Goal: Task Accomplishment & Management: Manage account settings

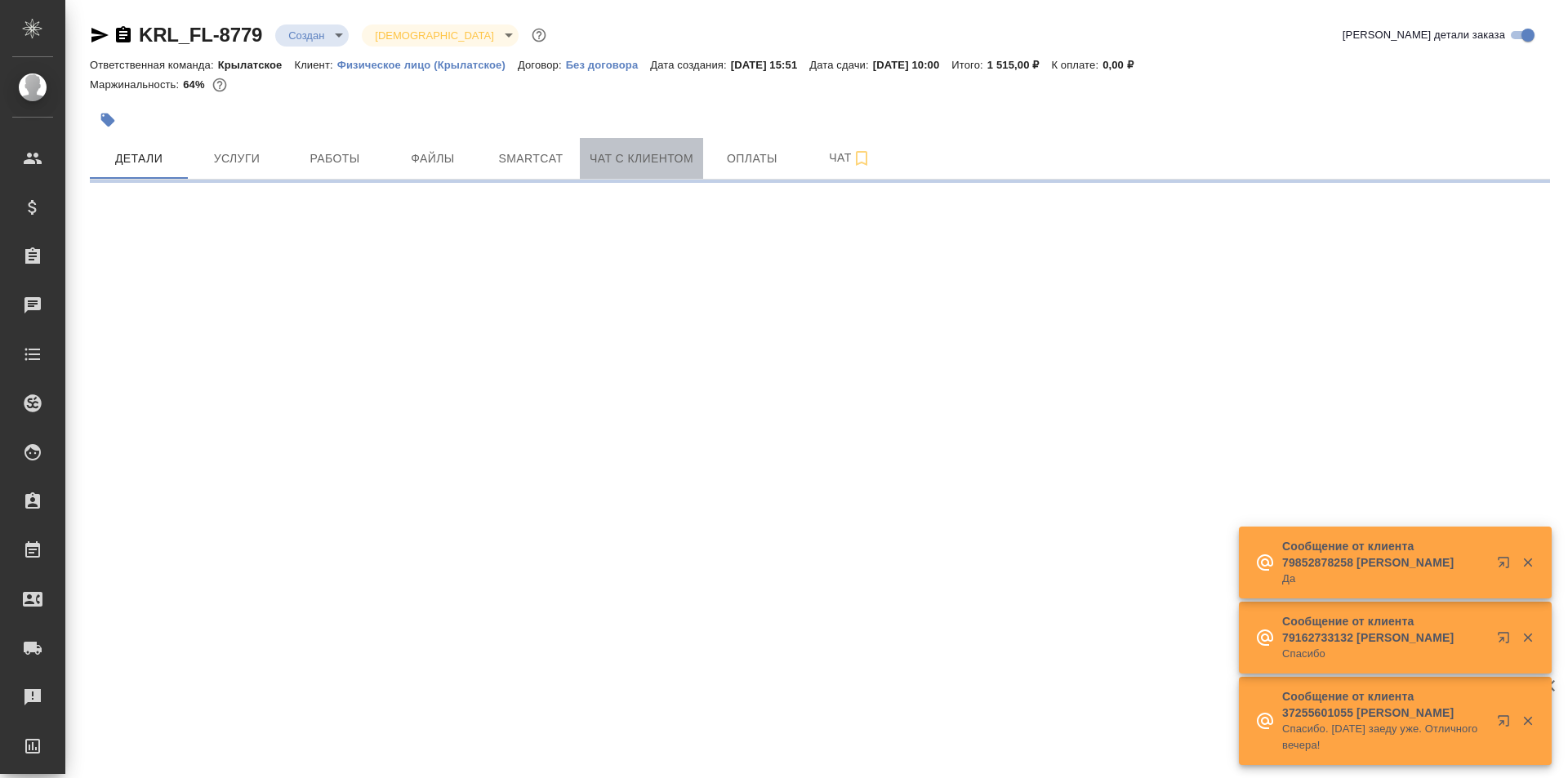
click at [604, 141] on button "Чат с клиентом" at bounding box center [641, 159] width 123 height 41
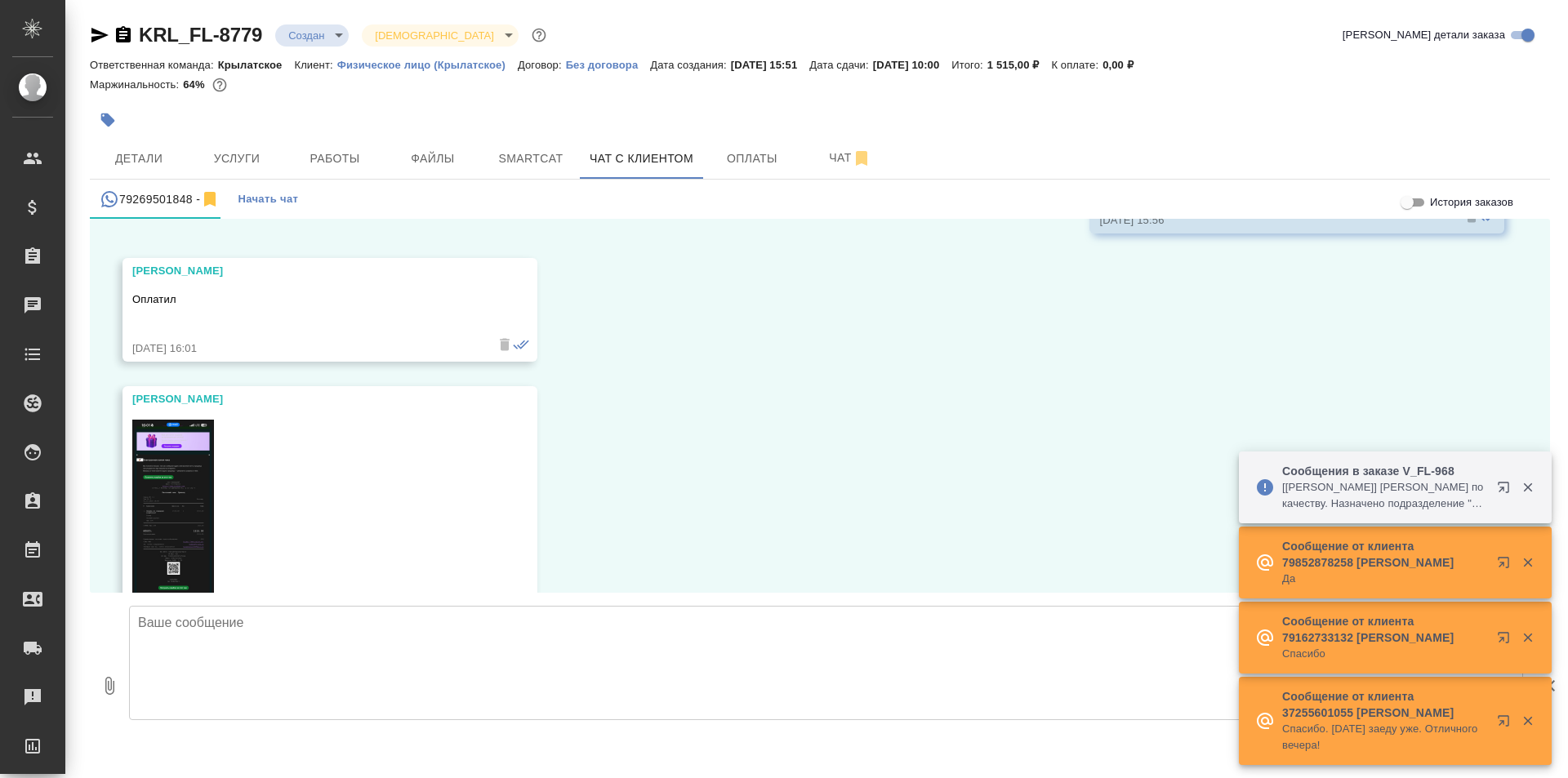
scroll to position [8446, 0]
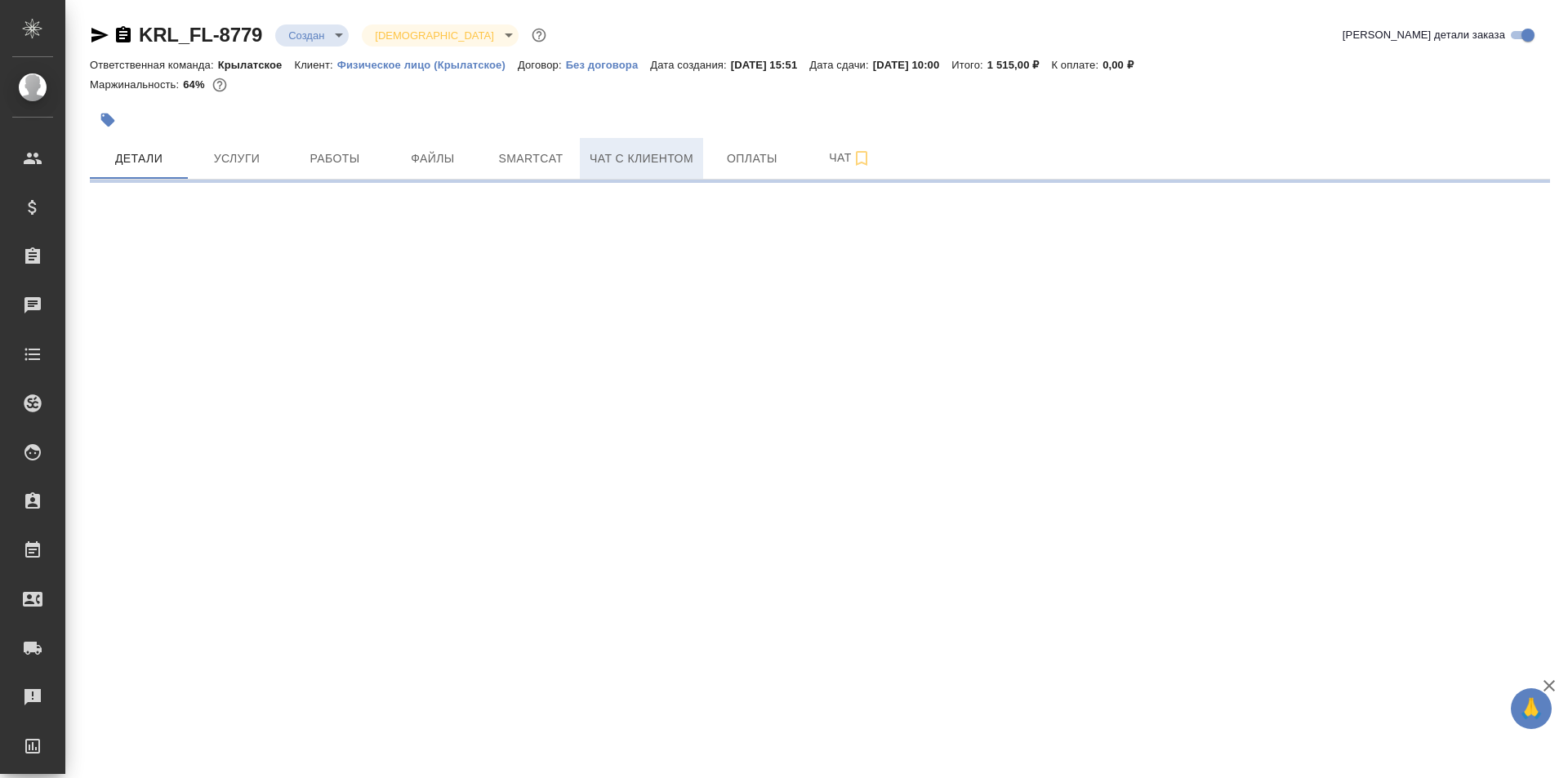
click at [664, 164] on span "Чат с клиентом" at bounding box center [641, 159] width 104 height 20
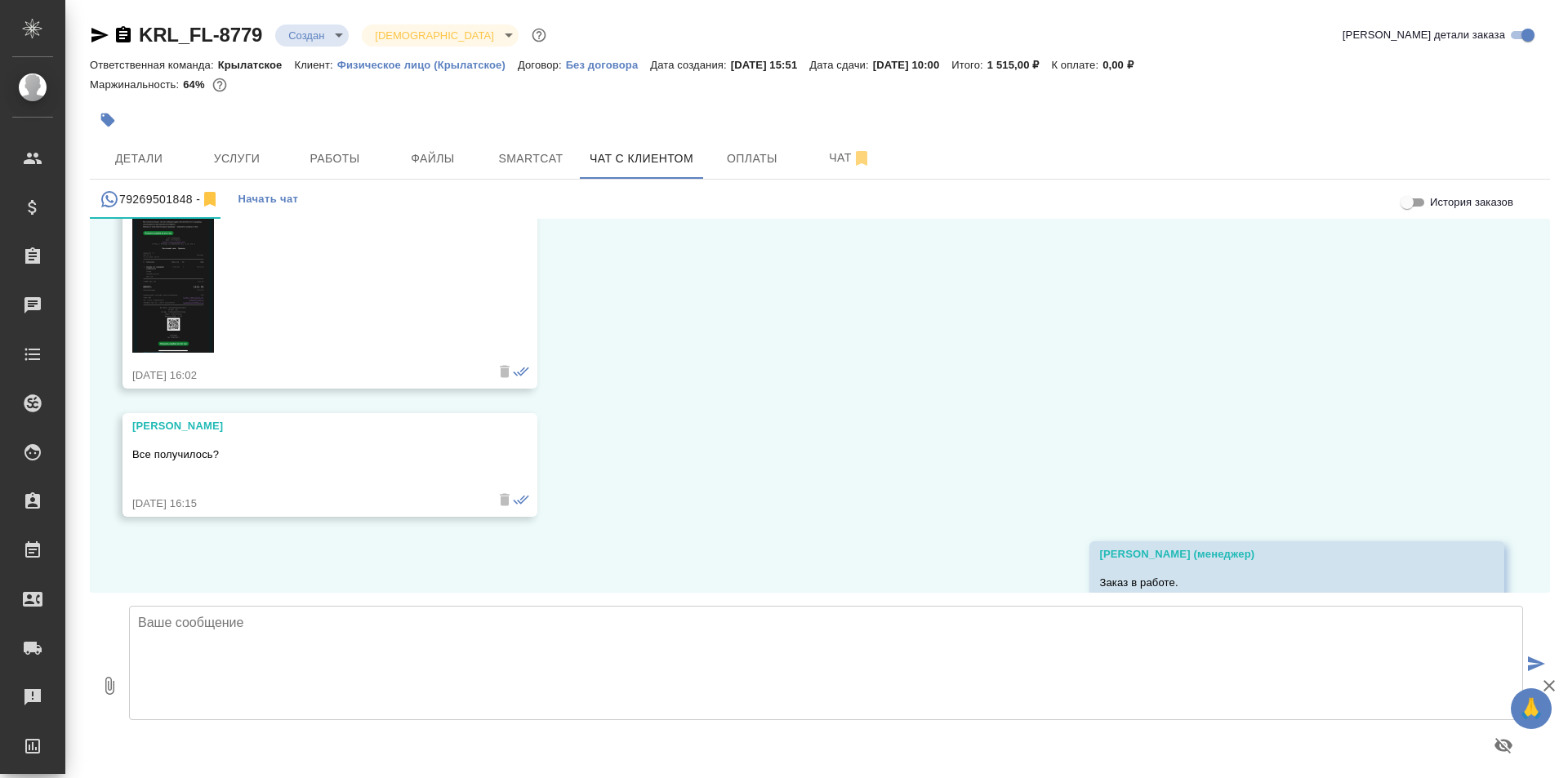
scroll to position [8446, 0]
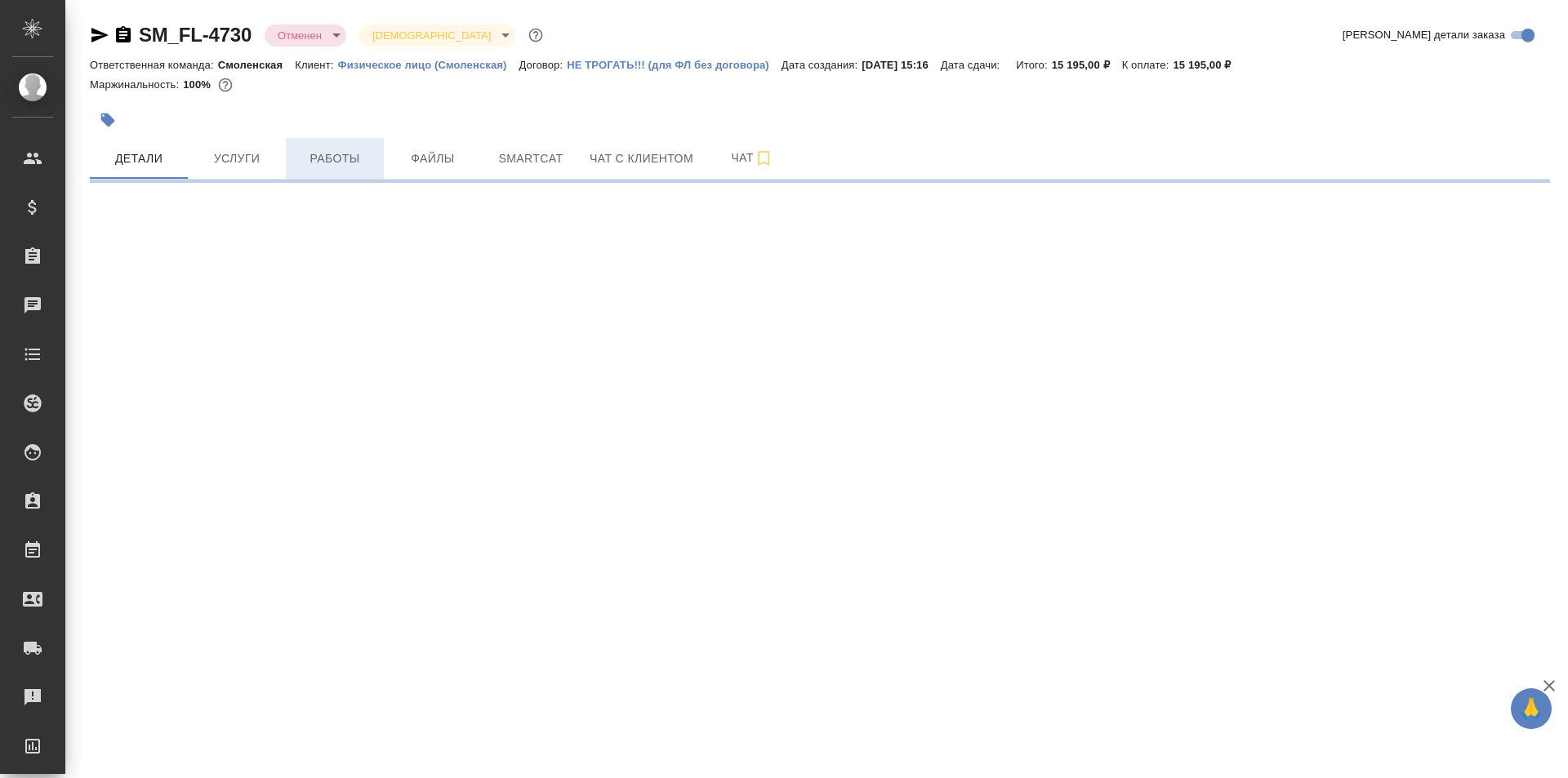
select select "RU"
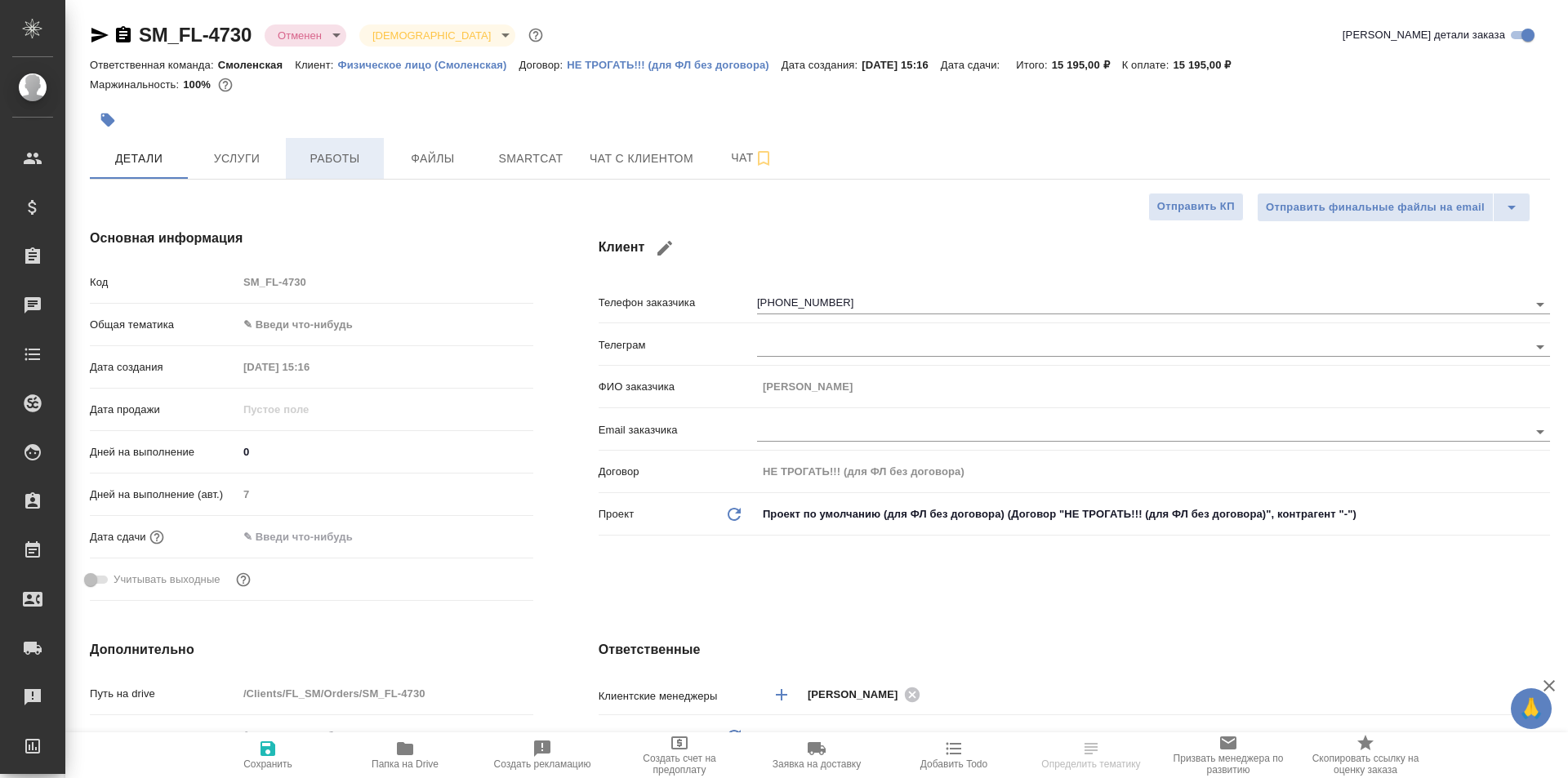
type textarea "x"
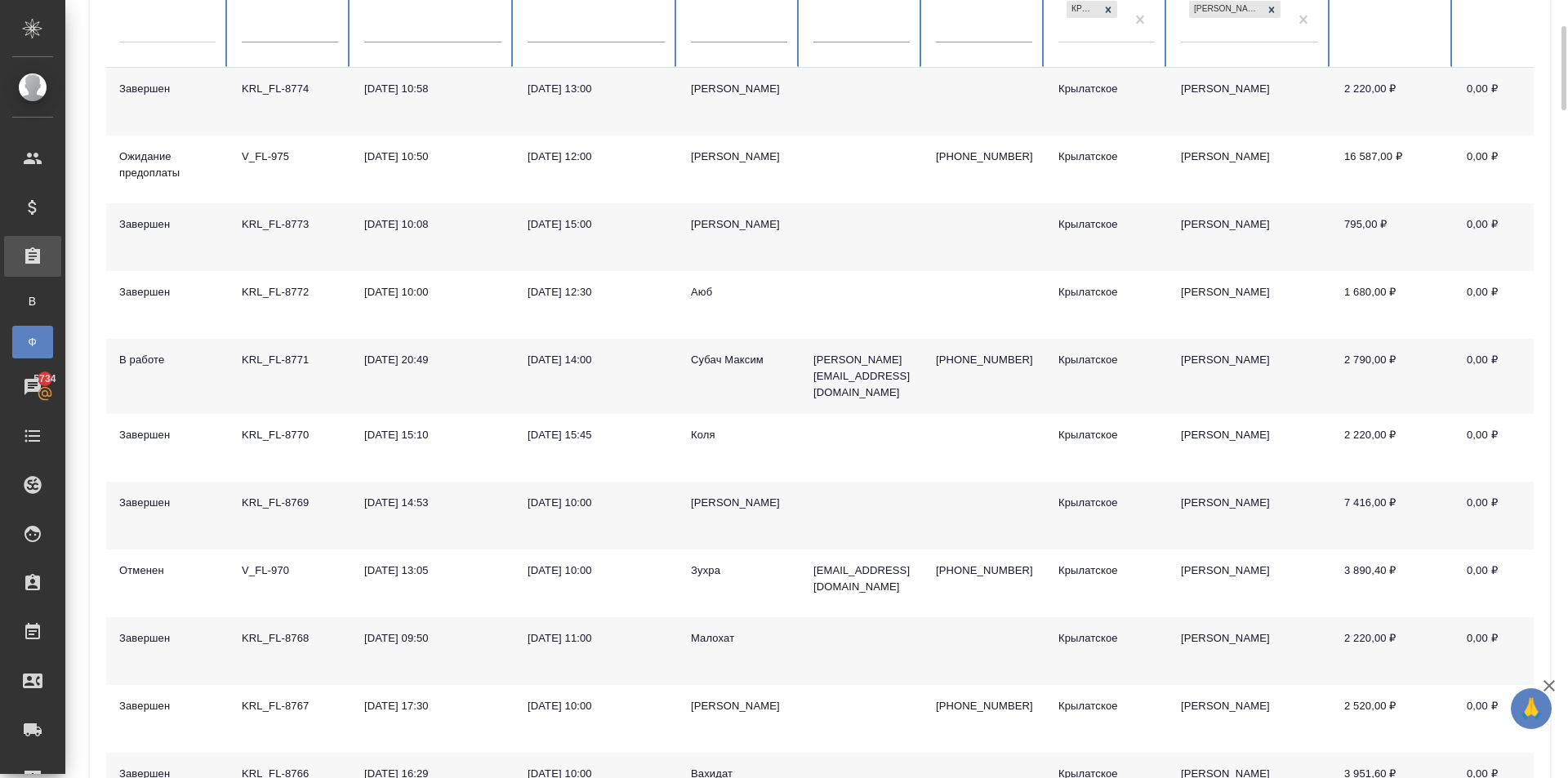
scroll to position [163, 0]
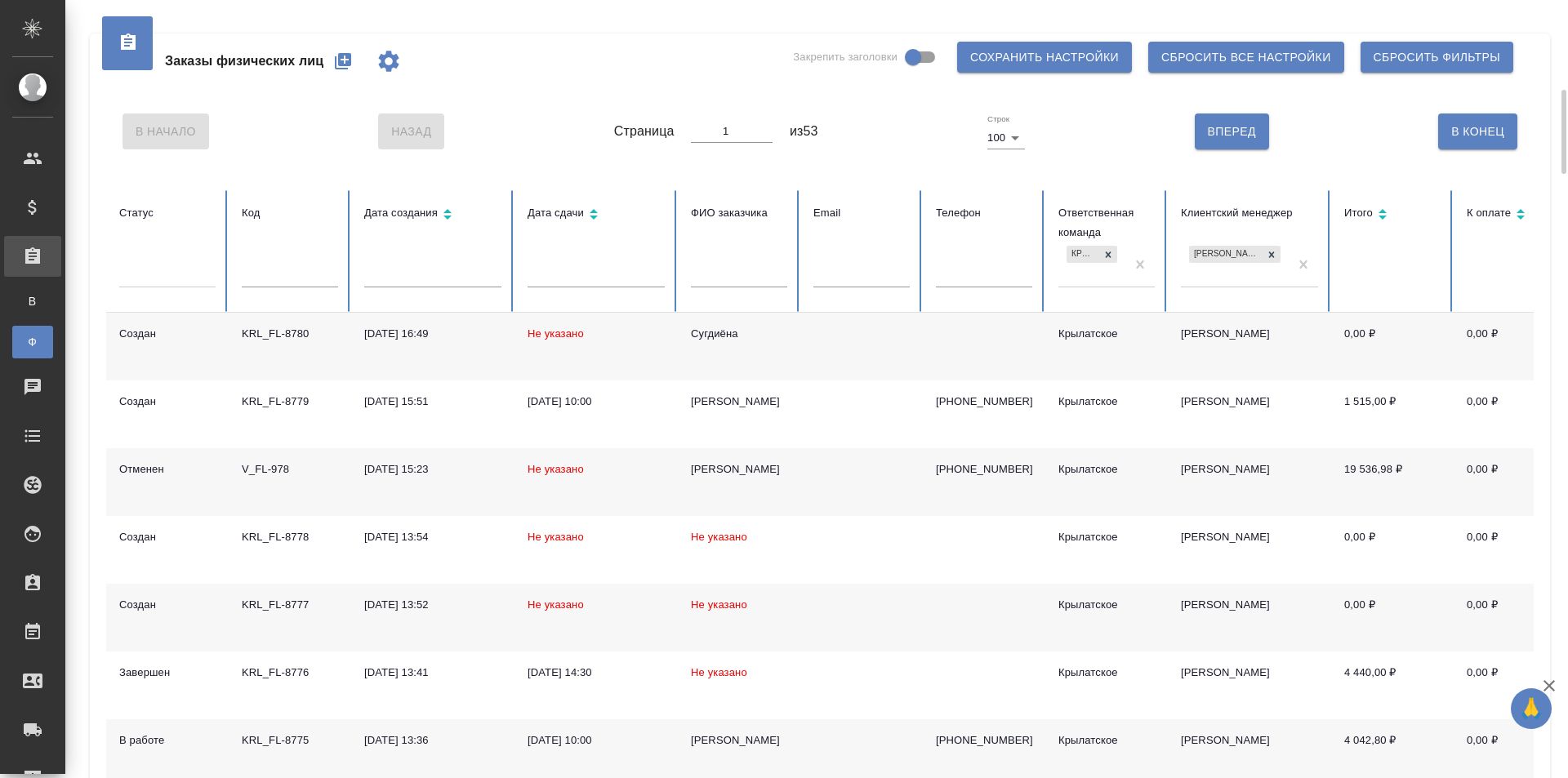
scroll to position [163, 0]
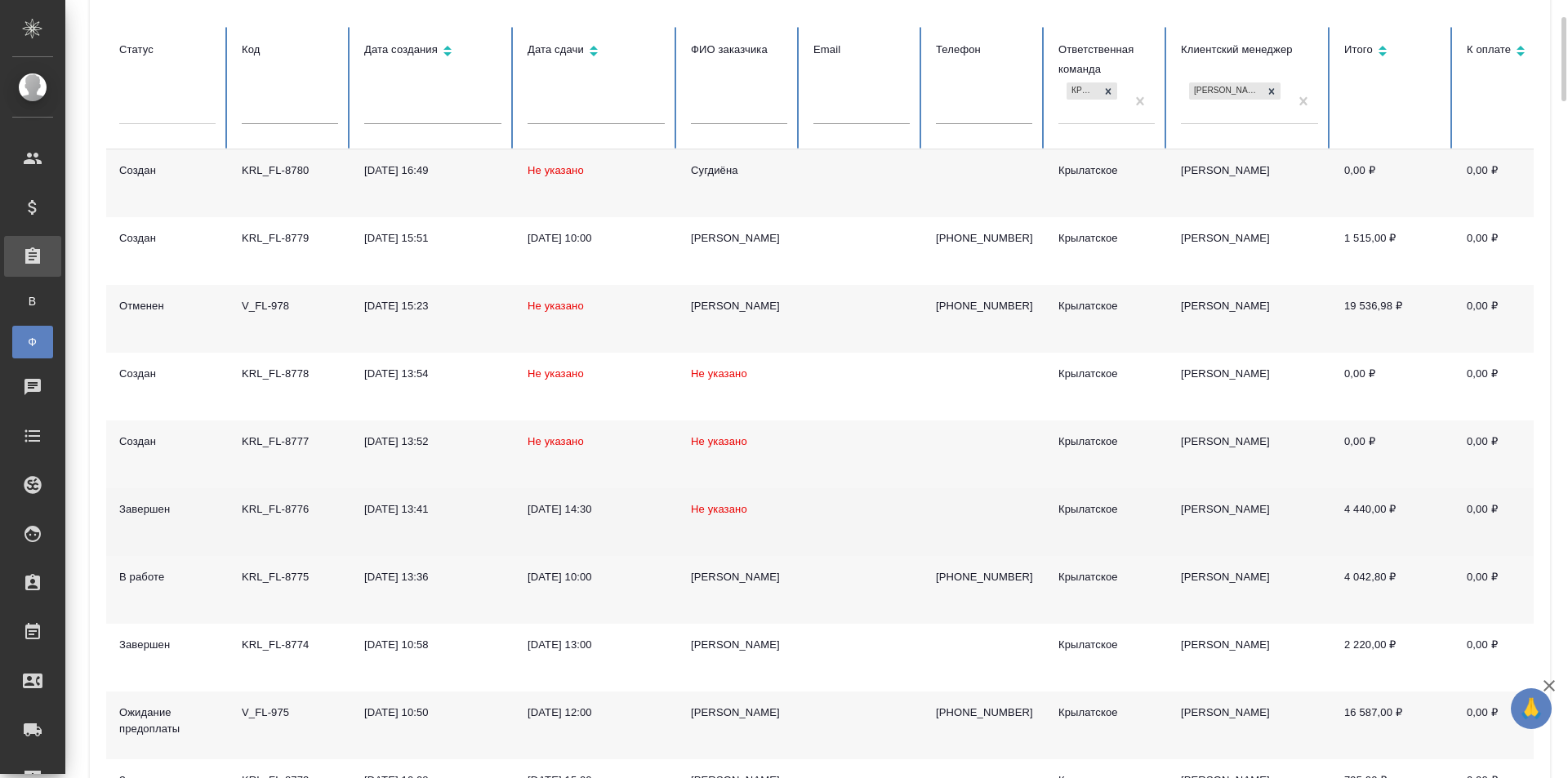
click at [720, 512] on span "Не указано" at bounding box center [719, 508] width 56 height 12
click at [719, 512] on span "Не указано" at bounding box center [719, 508] width 56 height 12
click at [731, 502] on td "Не указано" at bounding box center [739, 522] width 122 height 68
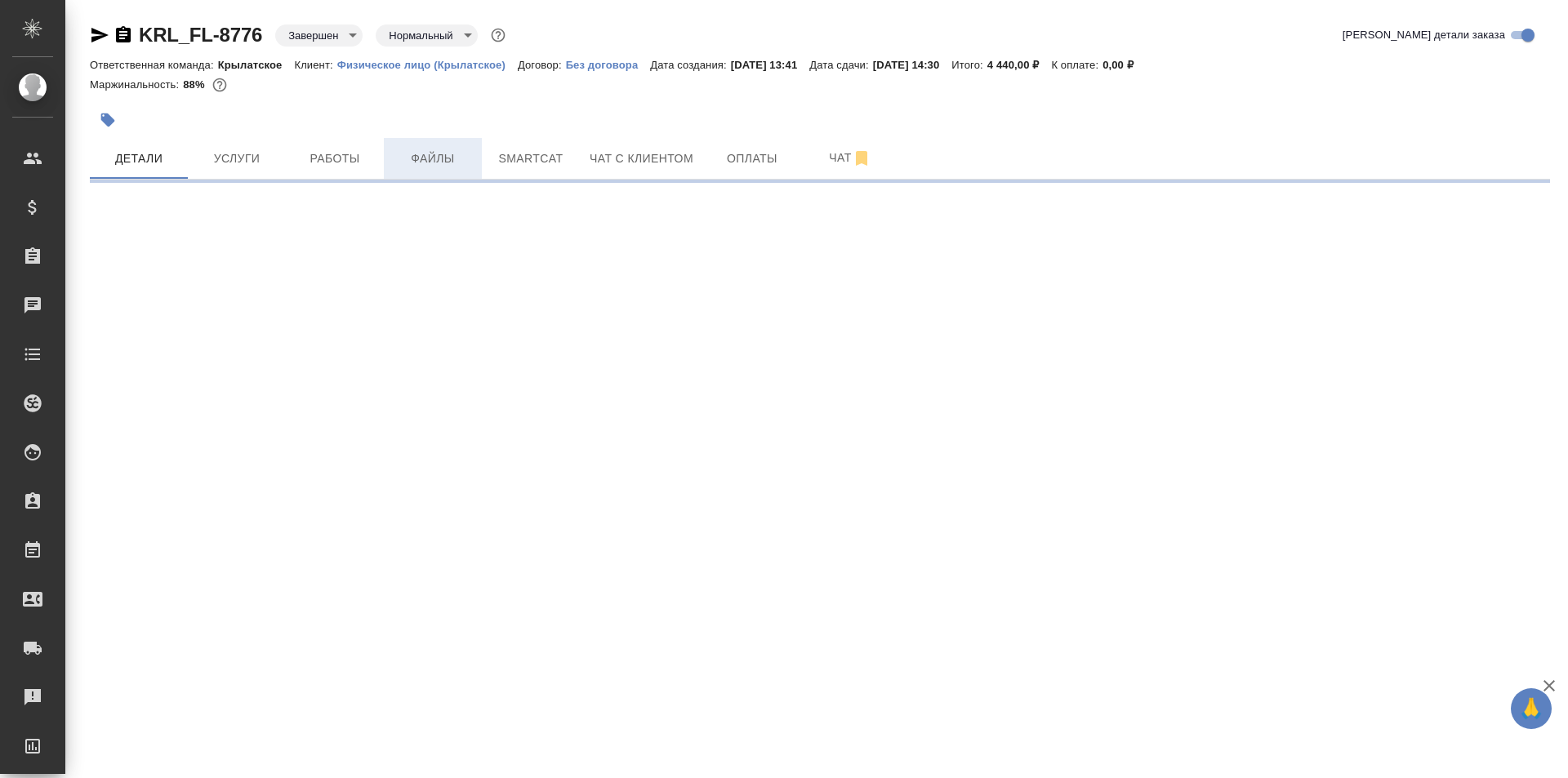
select select "RU"
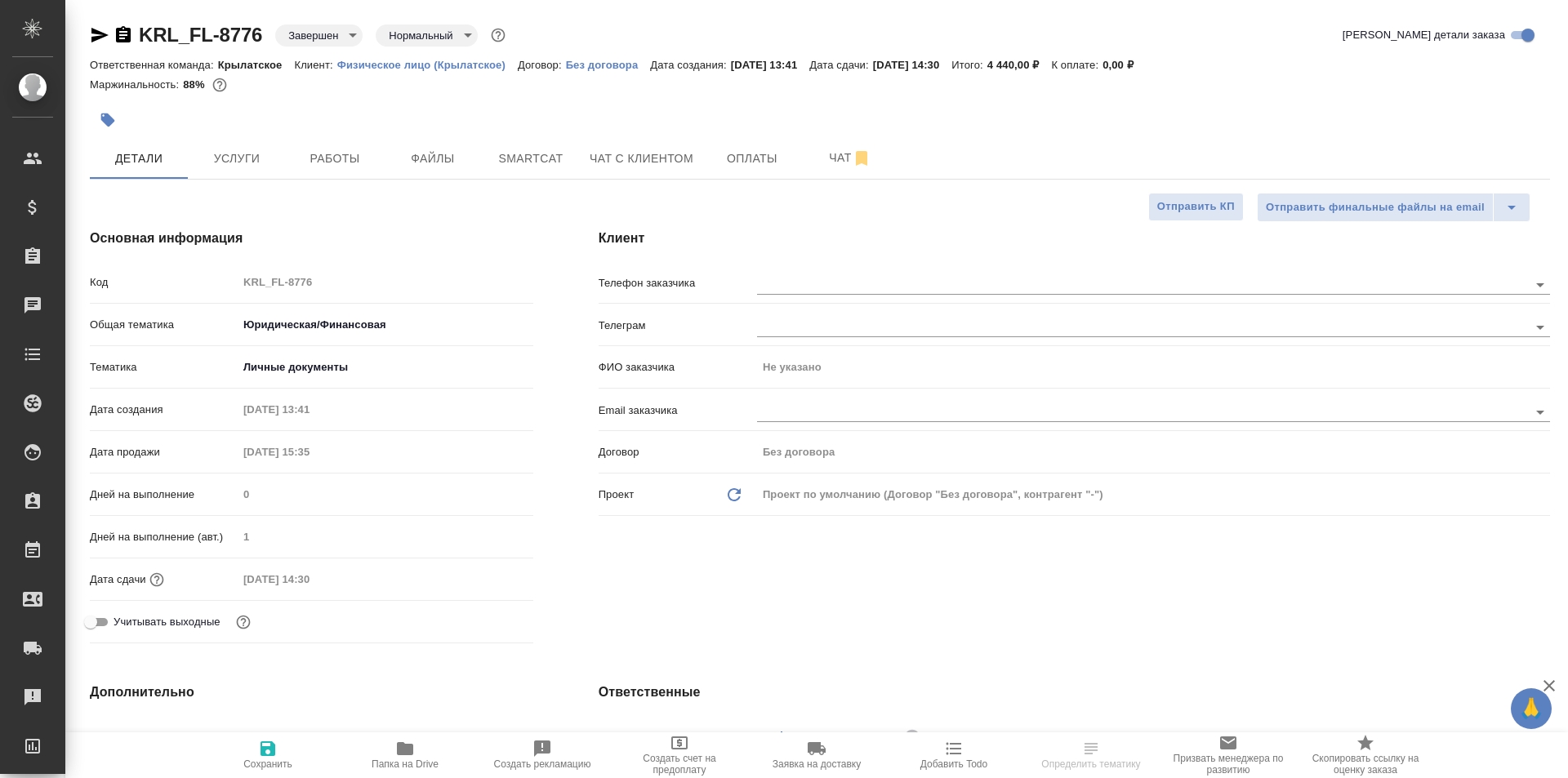
type textarea "x"
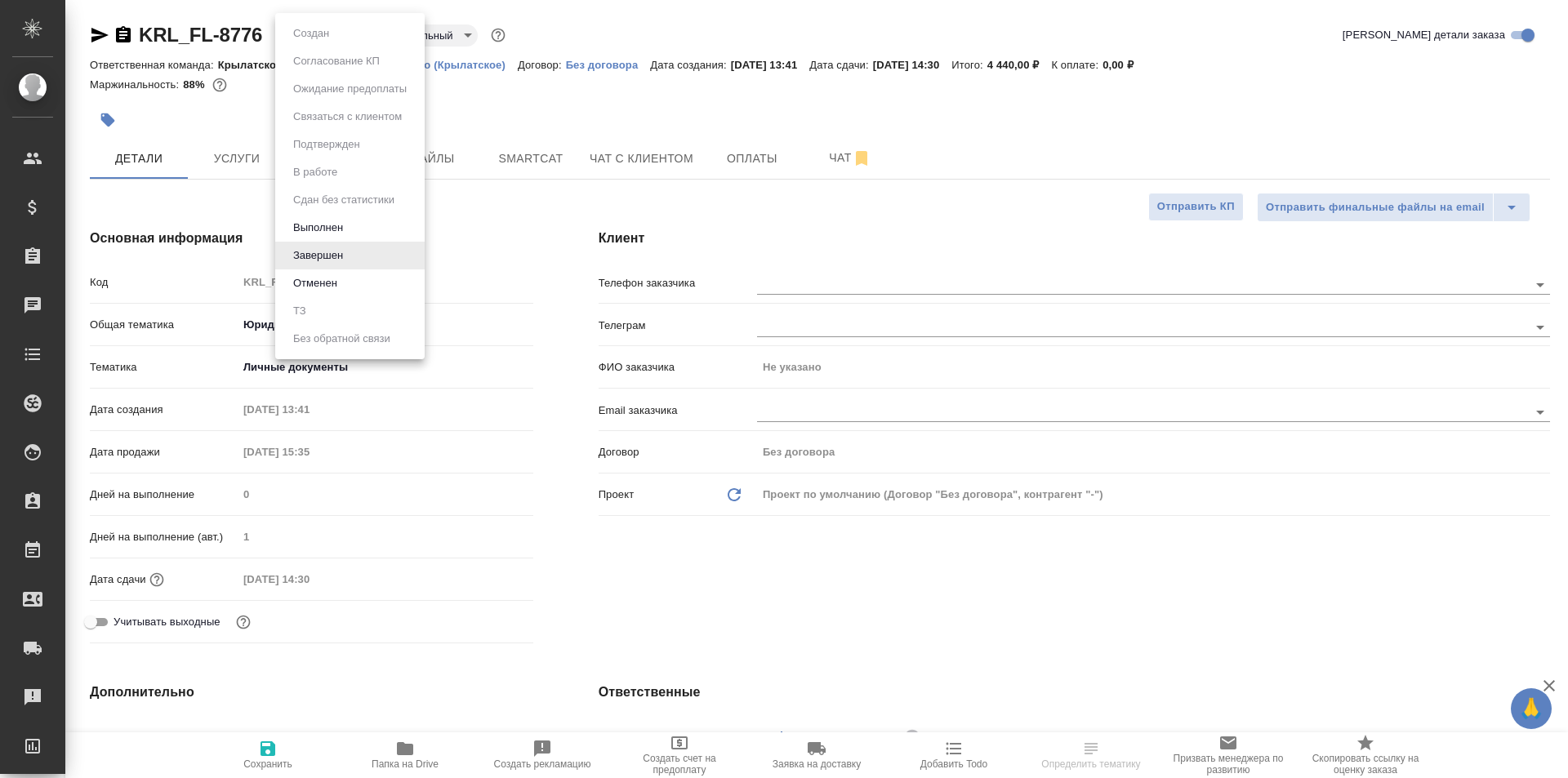
click at [281, 25] on body "🙏 .cls-1 fill:#fff; AWATERA Kasymov Timur Клиенты Спецификации Заказы Чаты Todo…" at bounding box center [784, 389] width 1568 height 778
click at [340, 228] on button "Выполнен" at bounding box center [318, 227] width 59 height 18
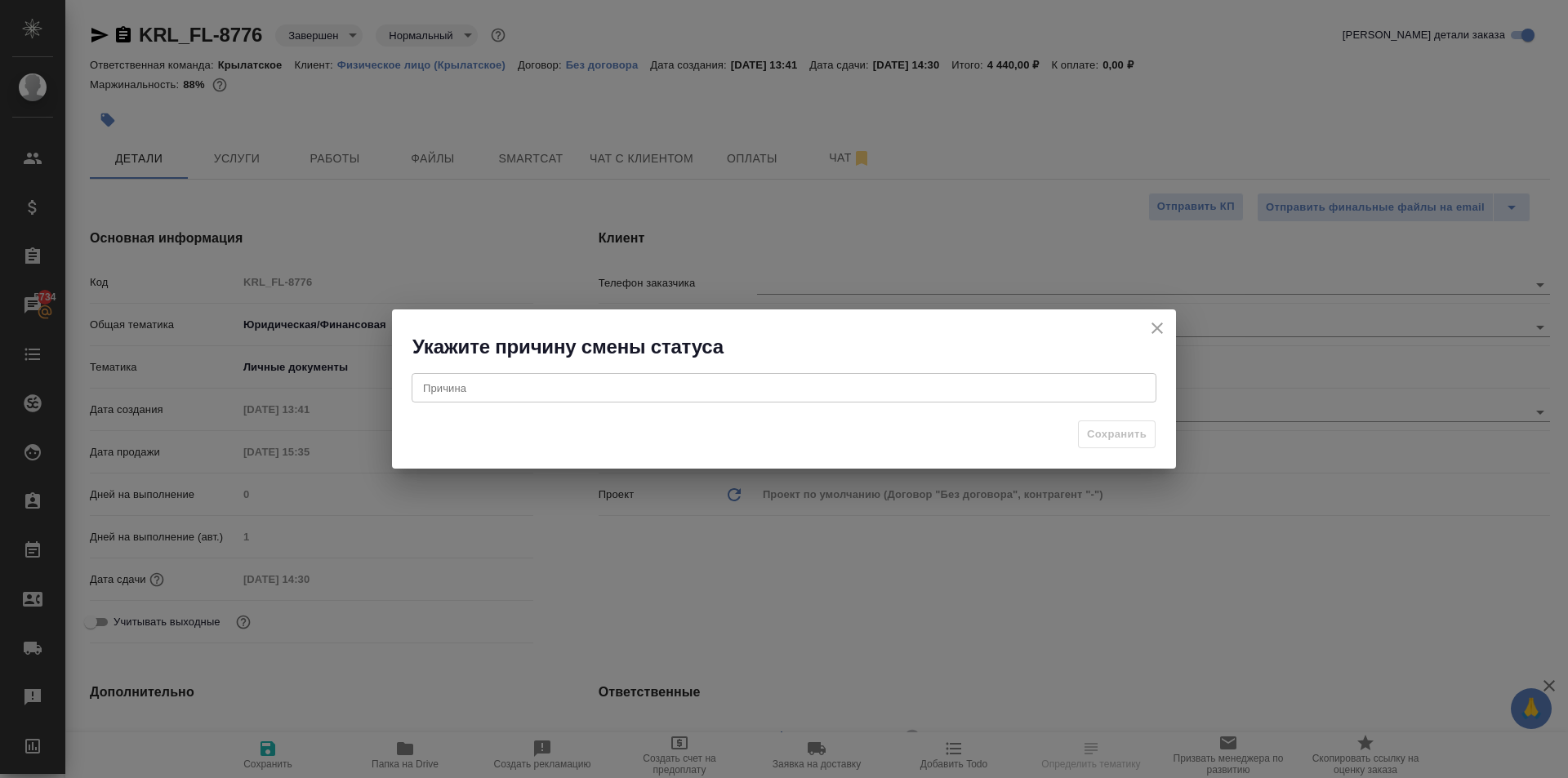
click at [738, 405] on div "Причина x Причина" at bounding box center [784, 386] width 784 height 53
click at [722, 390] on textarea at bounding box center [784, 387] width 722 height 12
type textarea ","
click at [1089, 442] on span "Сохранить" at bounding box center [1116, 434] width 59 height 19
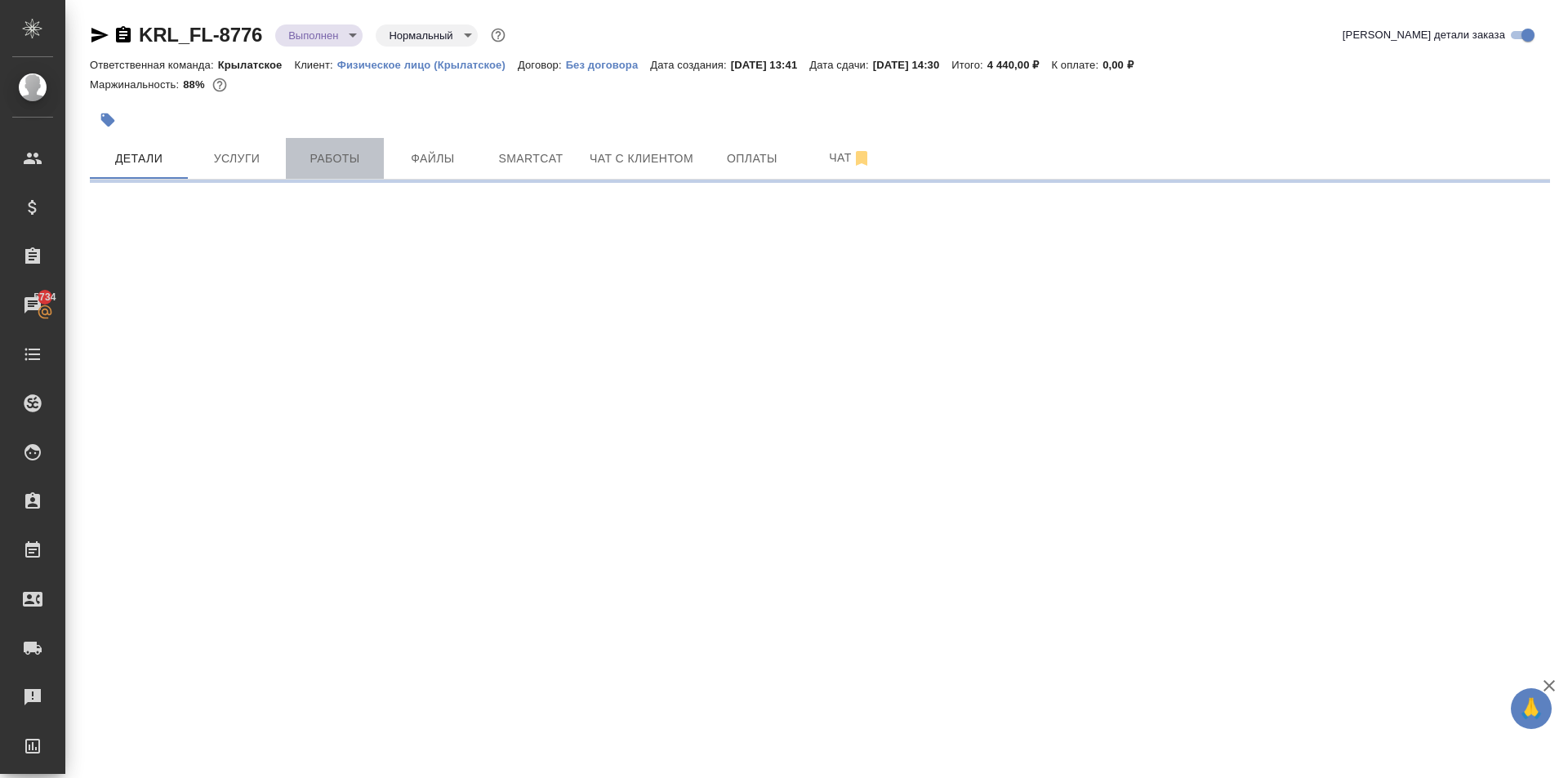
click at [323, 160] on span "Работы" at bounding box center [334, 159] width 78 height 20
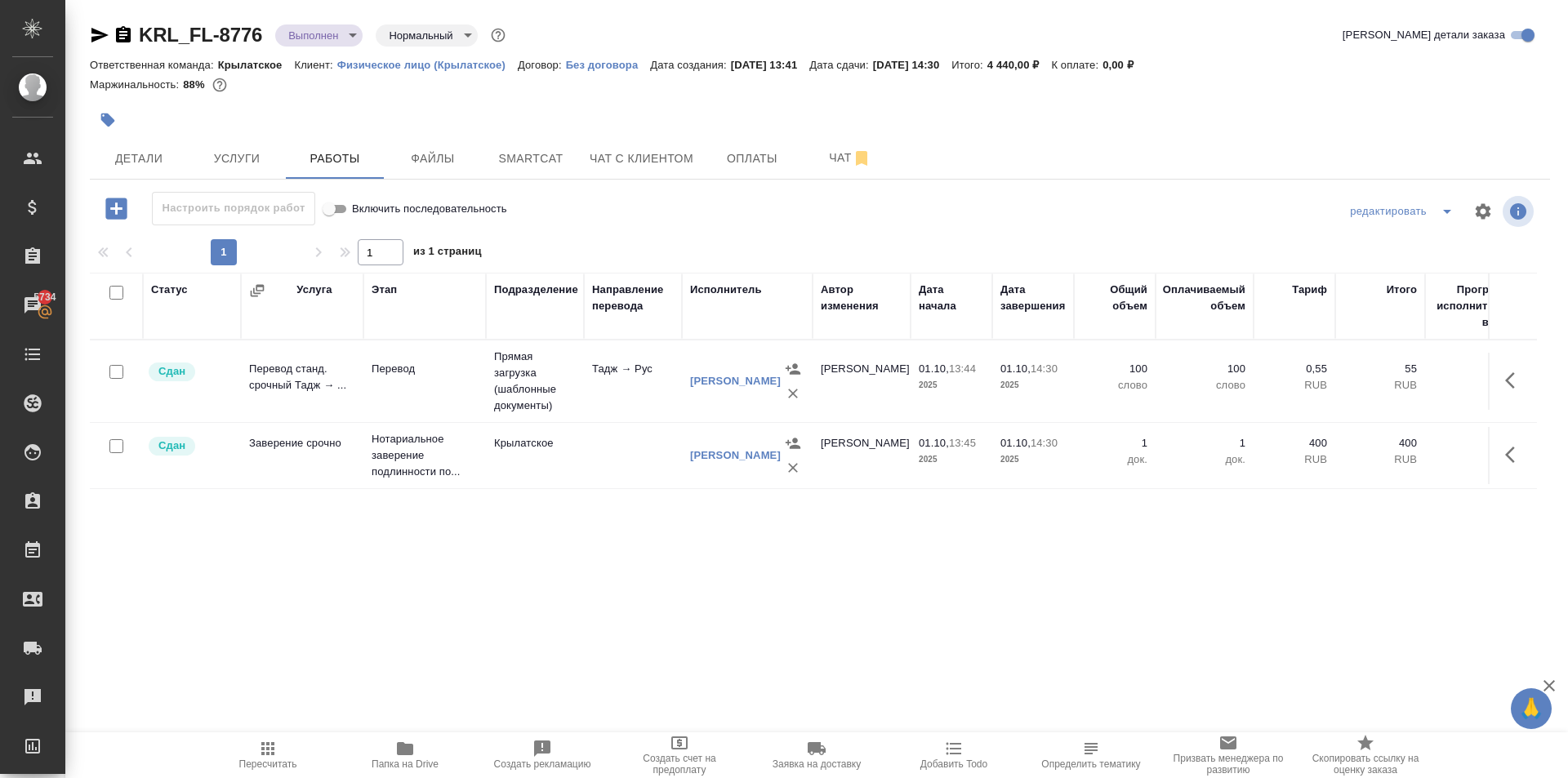
click at [1503, 382] on button "button" at bounding box center [1515, 380] width 39 height 39
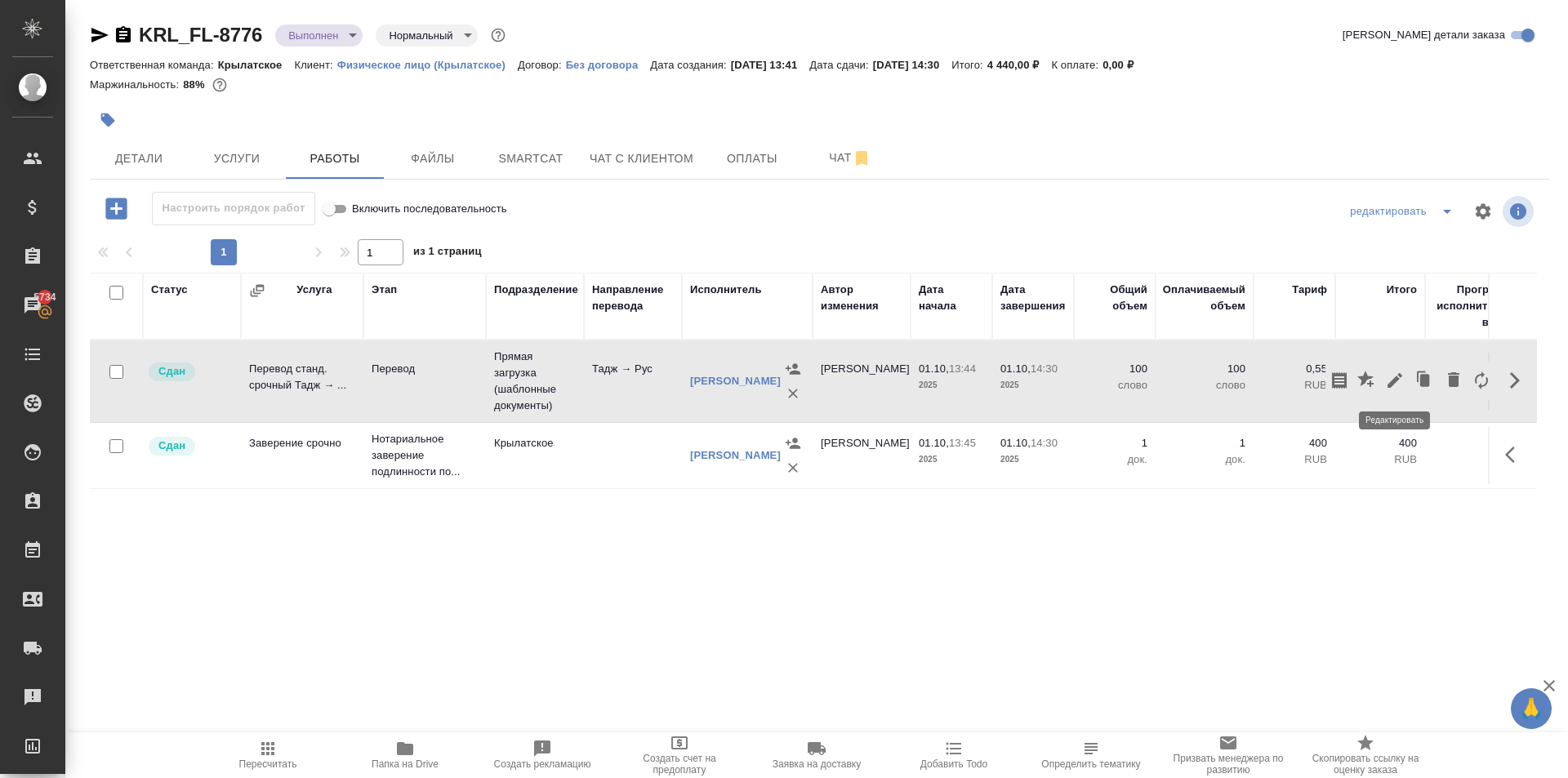
click at [1396, 380] on icon "button" at bounding box center [1394, 380] width 14 height 14
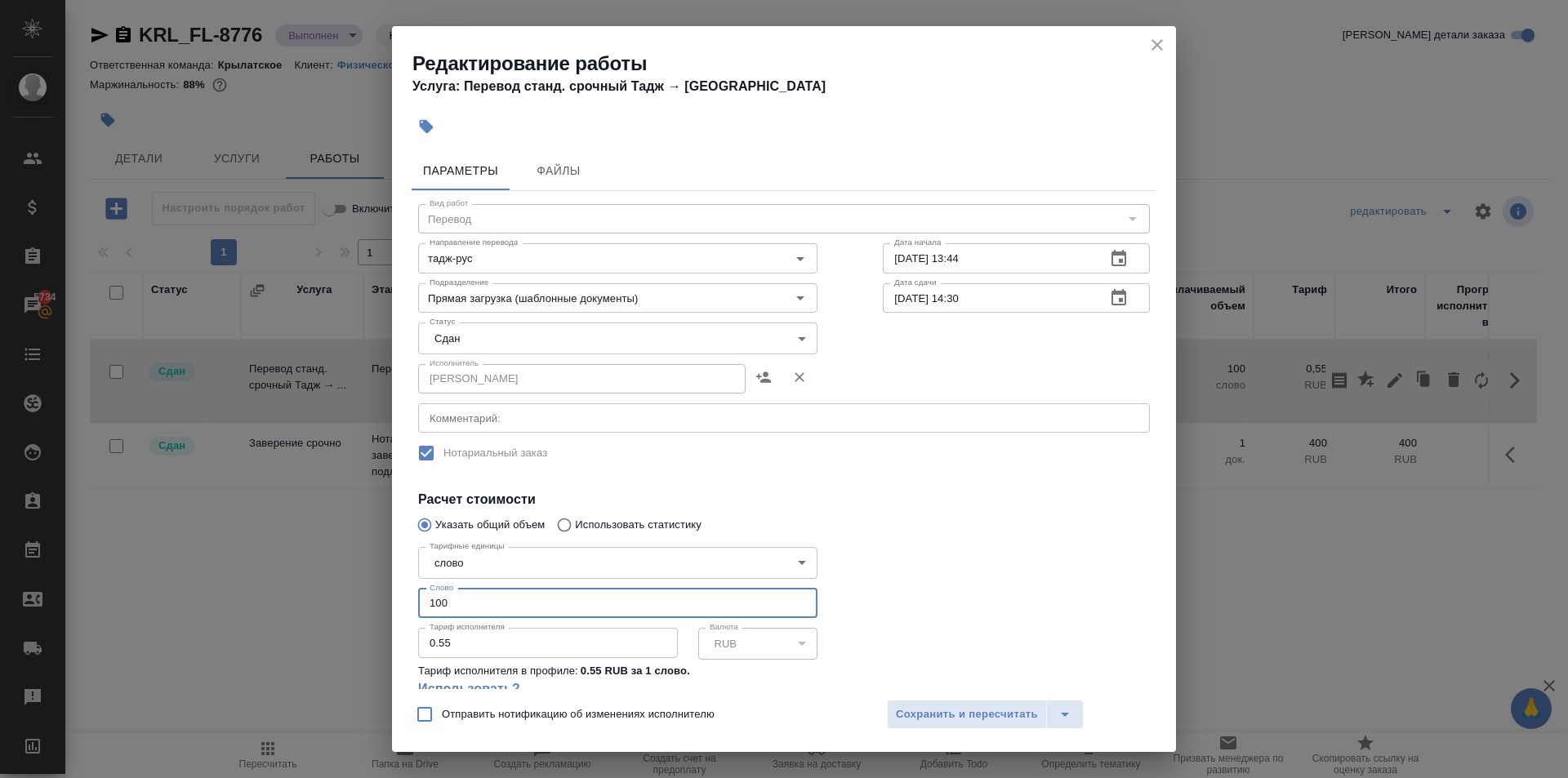
drag, startPoint x: 476, startPoint y: 597, endPoint x: 382, endPoint y: 601, distance: 94.1
click at [382, 601] on div "Редактирование работы Услуга: Перевод станд. срочный Тадж → Рус Параметры Файлы…" at bounding box center [784, 389] width 1568 height 778
type input "250"
click at [565, 342] on body "🙏 .cls-1 fill:#fff; AWATERA Kasymov Timur Клиенты Спецификации Заказы 5734 Чаты…" at bounding box center [784, 389] width 1568 height 778
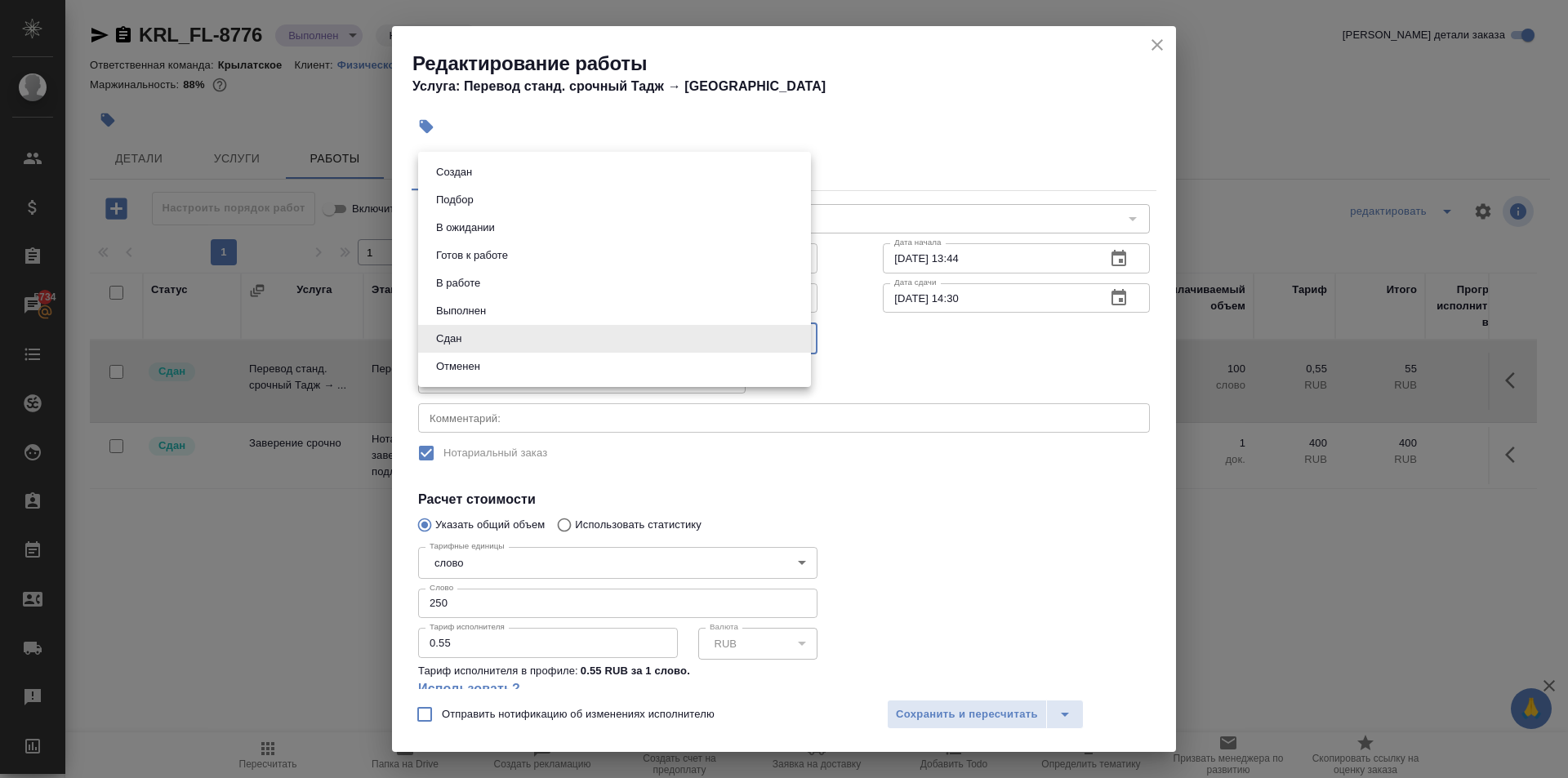
click at [923, 563] on div at bounding box center [784, 389] width 1568 height 778
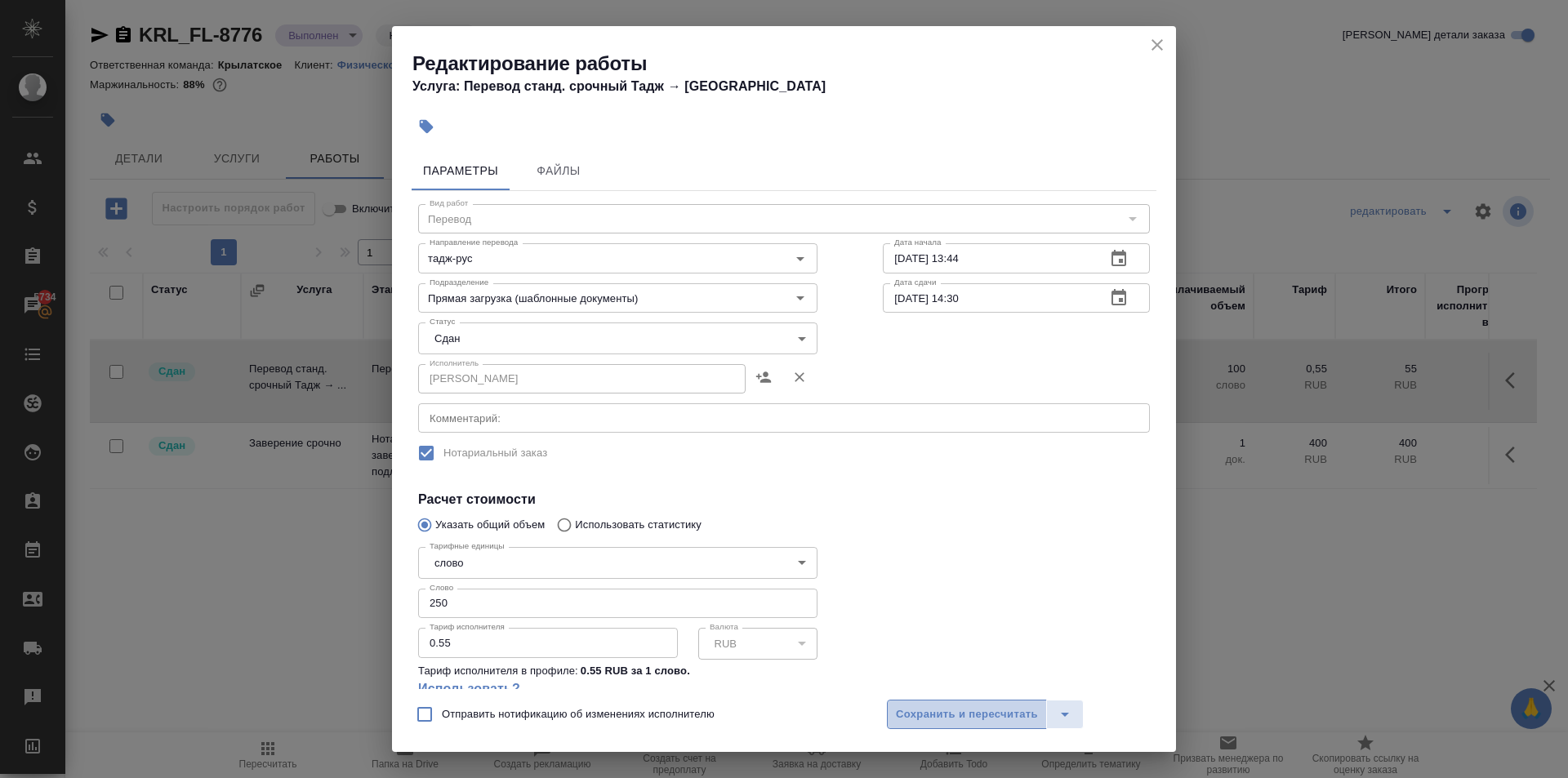
click at [979, 717] on span "Сохранить и пересчитать" at bounding box center [966, 714] width 142 height 19
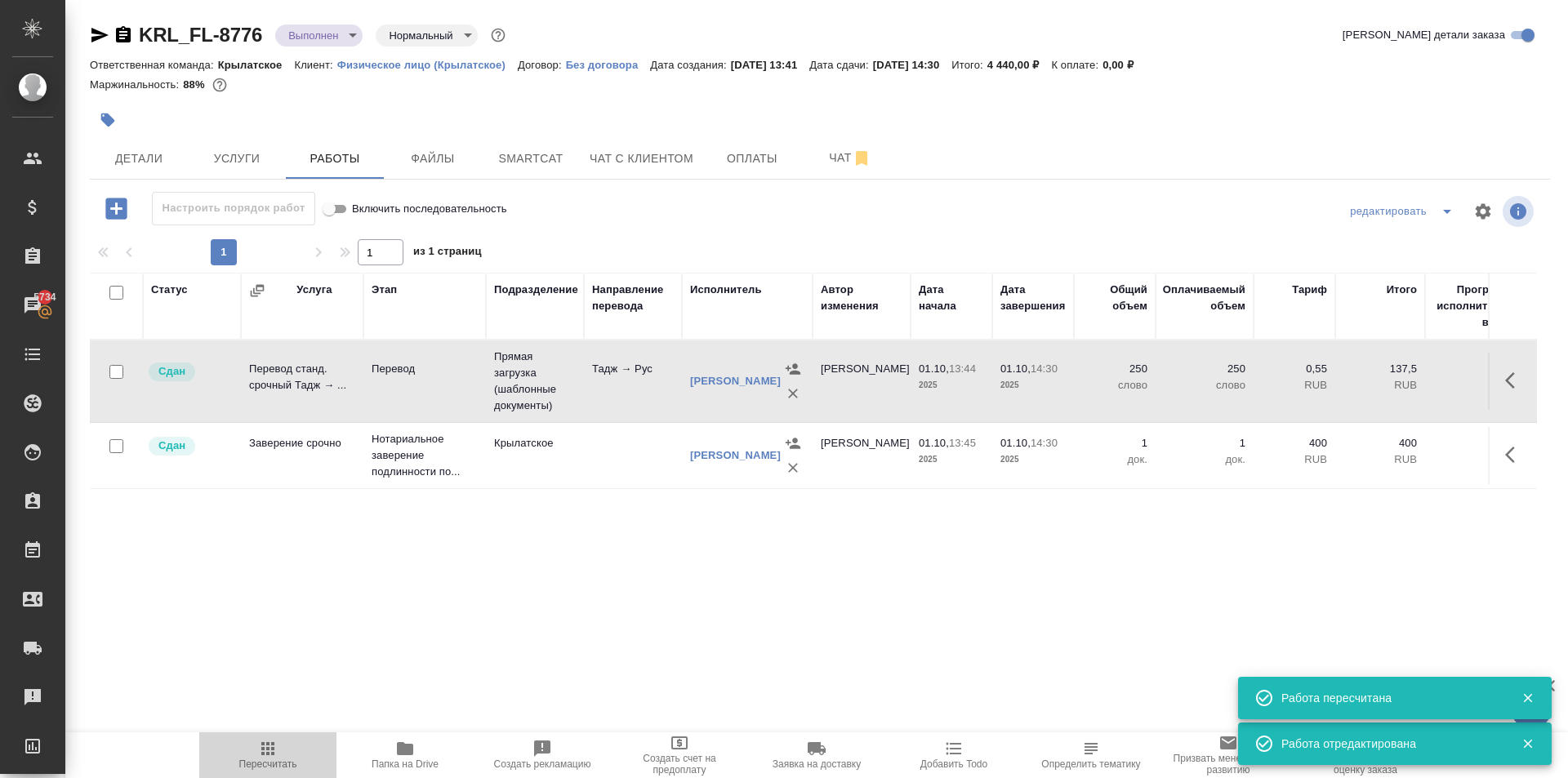
click at [264, 742] on icon "button" at bounding box center [267, 747] width 13 height 13
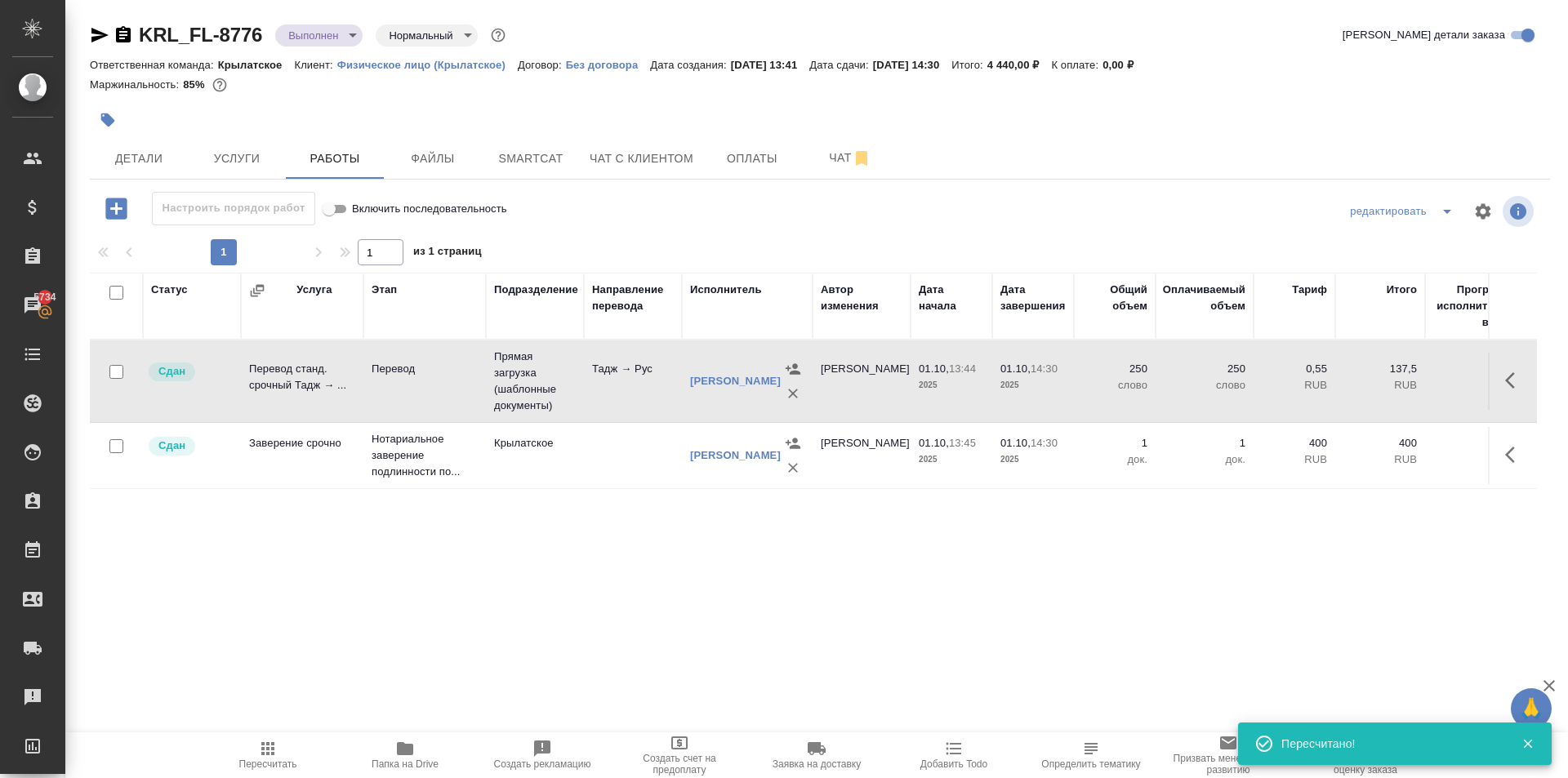
click at [250, 757] on span "Пересчитать" at bounding box center [267, 753] width 118 height 31
click at [349, 19] on div "KRL_FL-8776 Выполнен completed Нормальный normal Кратко детали заказа Ответстве…" at bounding box center [819, 340] width 1478 height 681
click at [351, 24] on div "KRL_FL-8776 Выполнен completed Нормальный normal" at bounding box center [299, 35] width 419 height 26
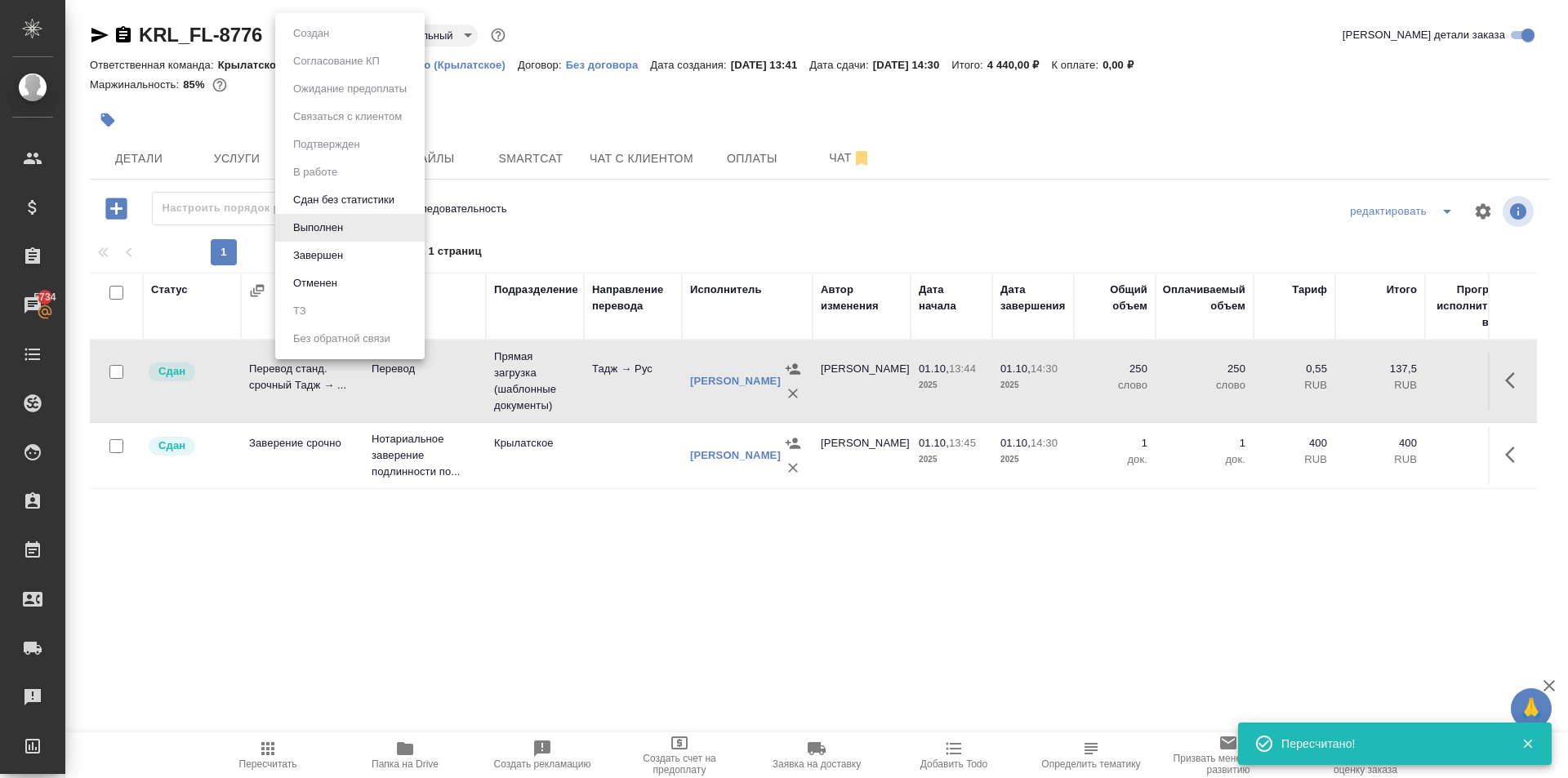
drag, startPoint x: 355, startPoint y: 35, endPoint x: 356, endPoint y: 70, distance: 35.0
click at [356, 35] on body "🙏 .cls-1 fill:#fff; AWATERA Kasymov Timur Клиенты Спецификации Заказы 5734 Чаты…" at bounding box center [784, 389] width 1568 height 778
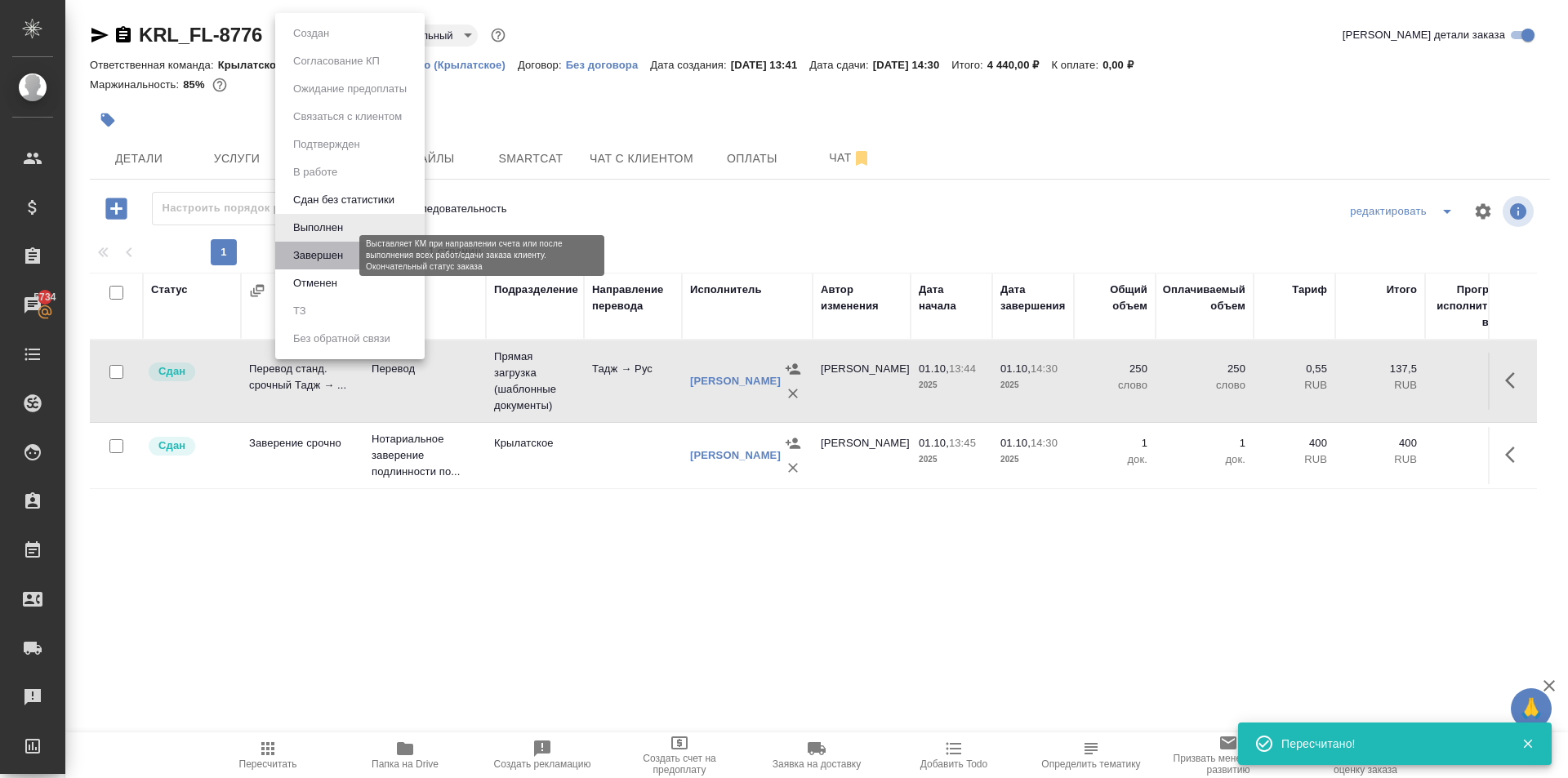
drag, startPoint x: 327, startPoint y: 248, endPoint x: 581, endPoint y: 232, distance: 254.5
click at [330, 246] on button "Завершен" at bounding box center [318, 255] width 59 height 18
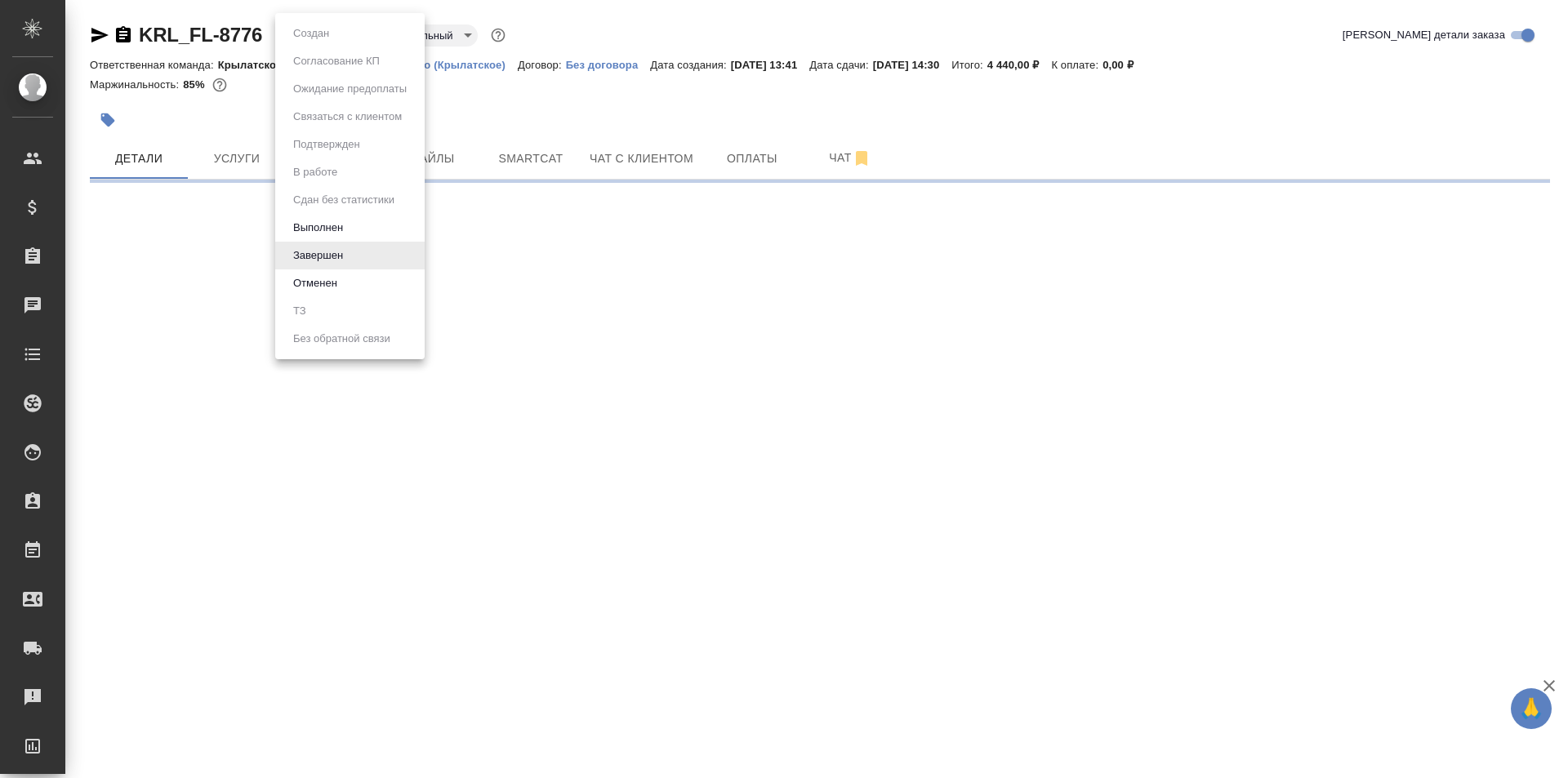
click at [324, 230] on button "Выполнен" at bounding box center [318, 227] width 59 height 18
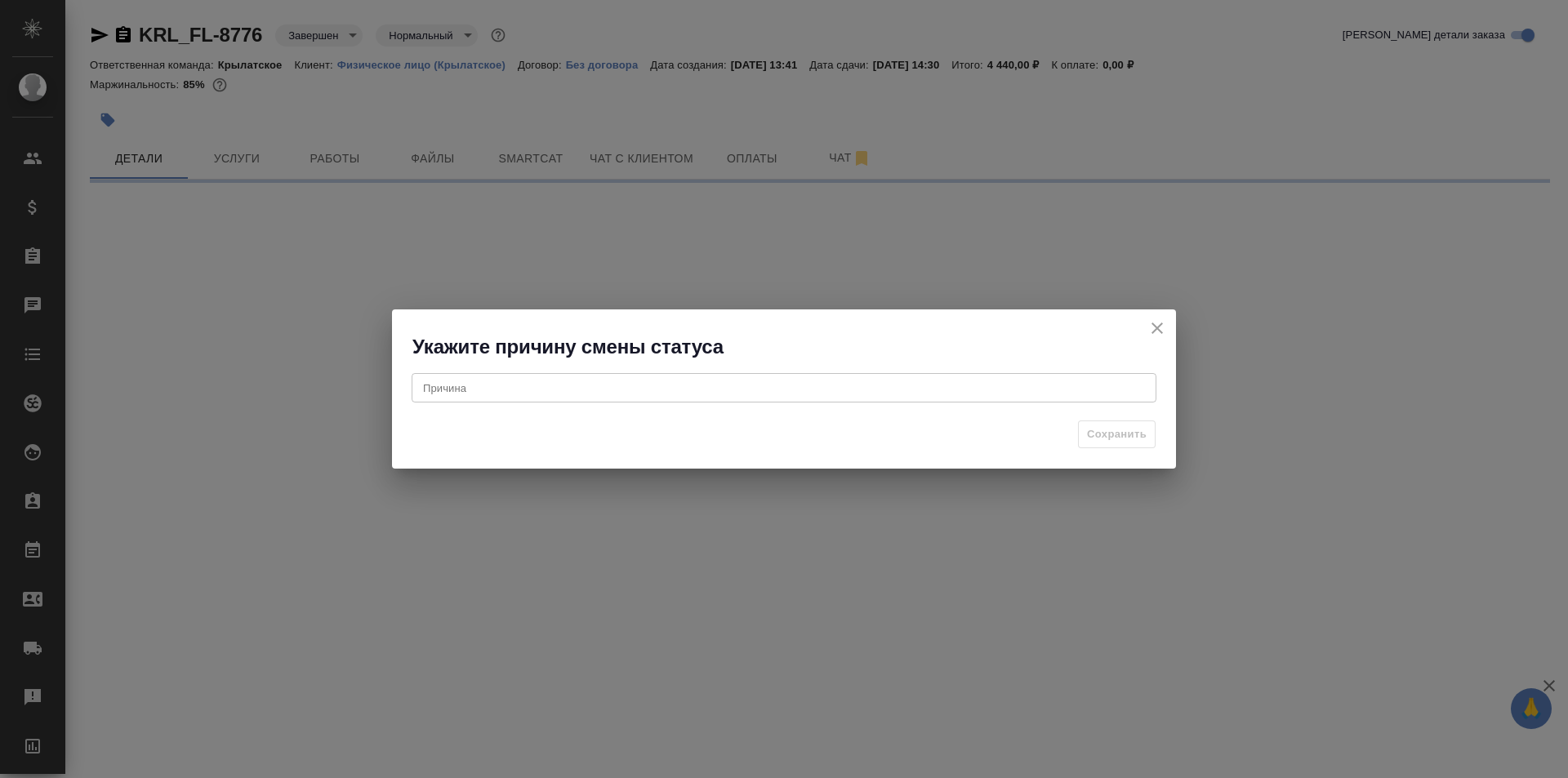
click at [619, 395] on div "x Причина" at bounding box center [784, 388] width 745 height 30
type textarea ","
select select "RU"
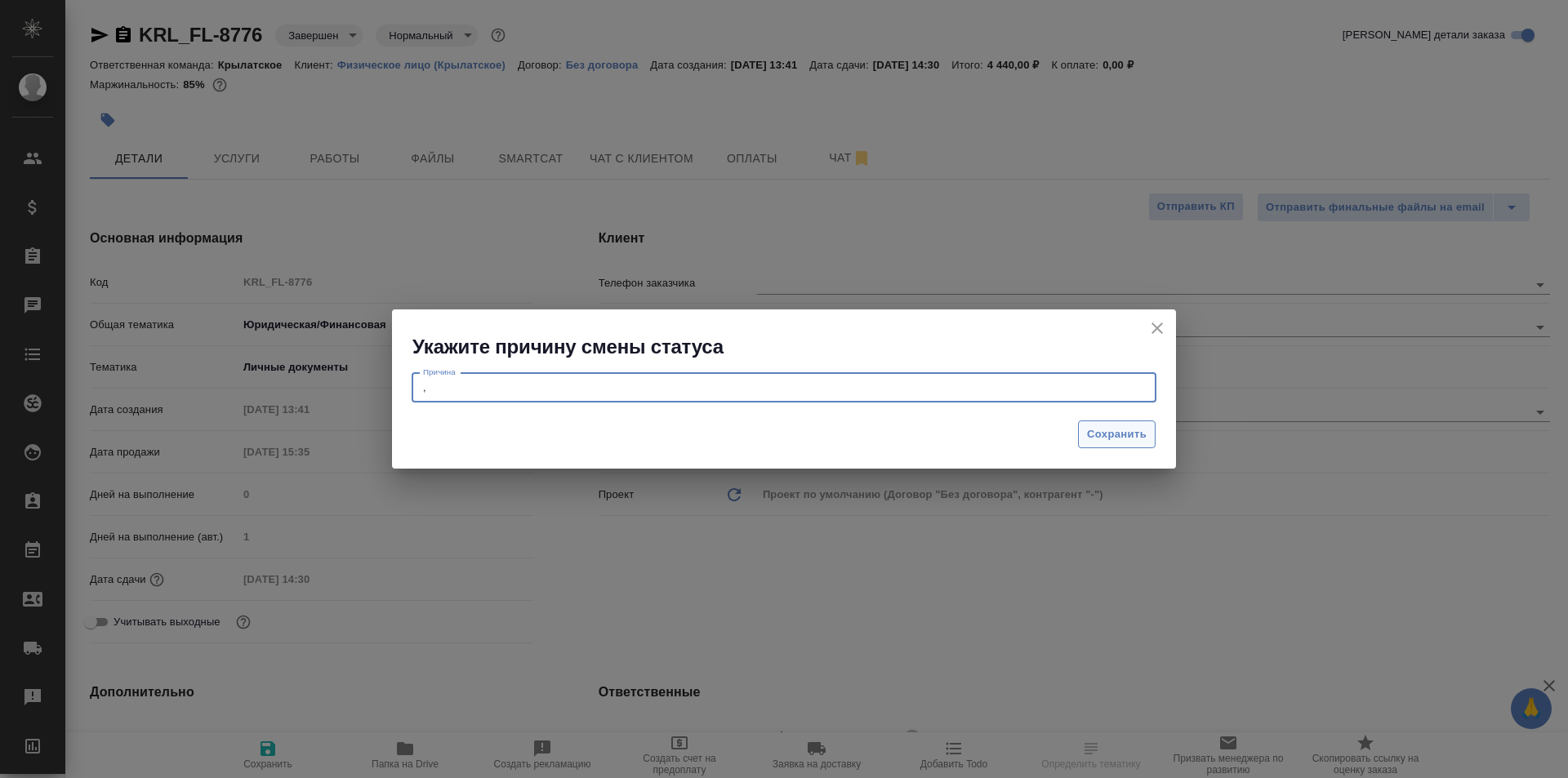
type textarea ","
click at [1133, 443] on span "Сохранить" at bounding box center [1116, 434] width 59 height 19
type textarea "x"
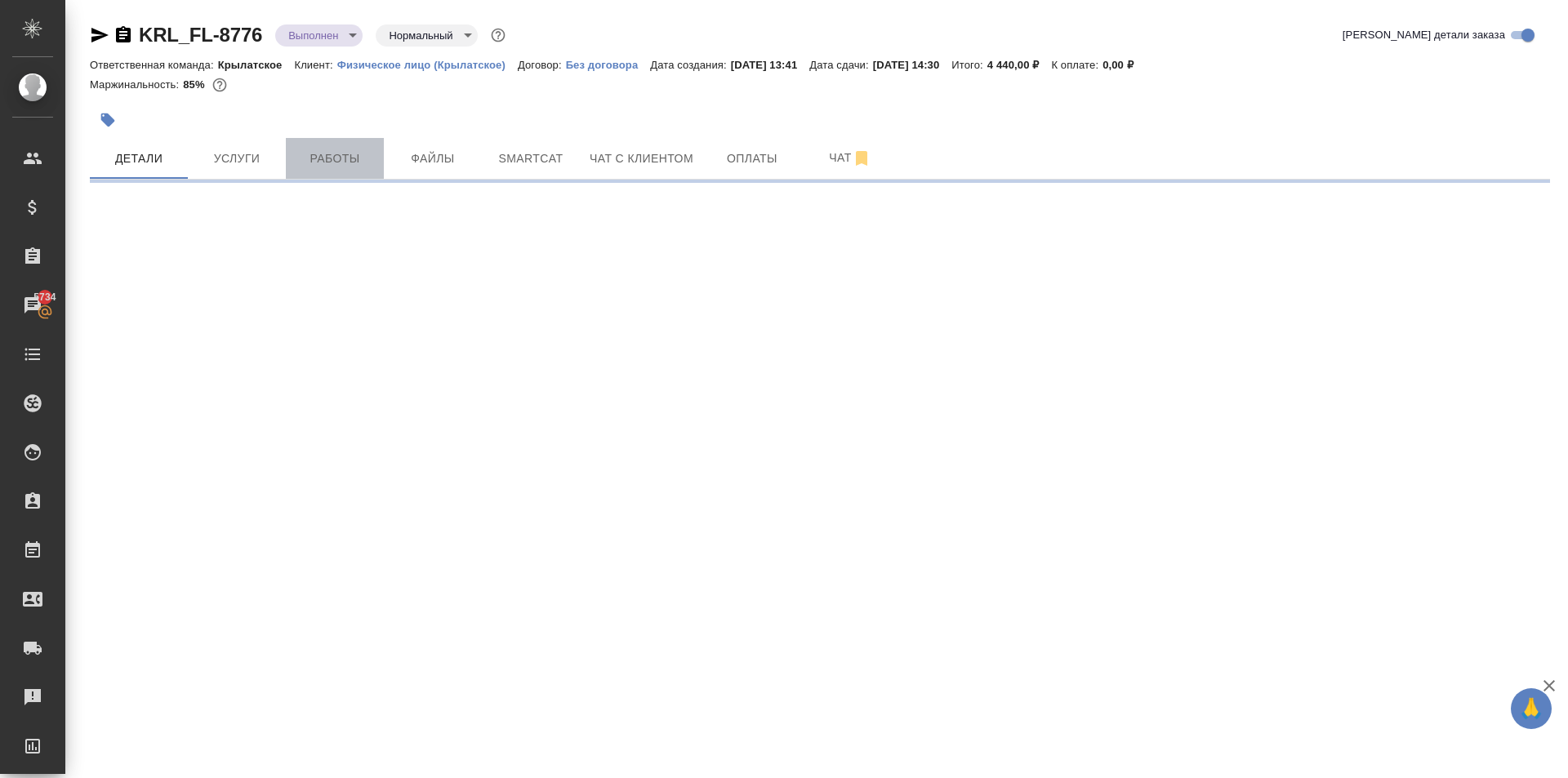
click at [355, 157] on span "Работы" at bounding box center [334, 159] width 78 height 20
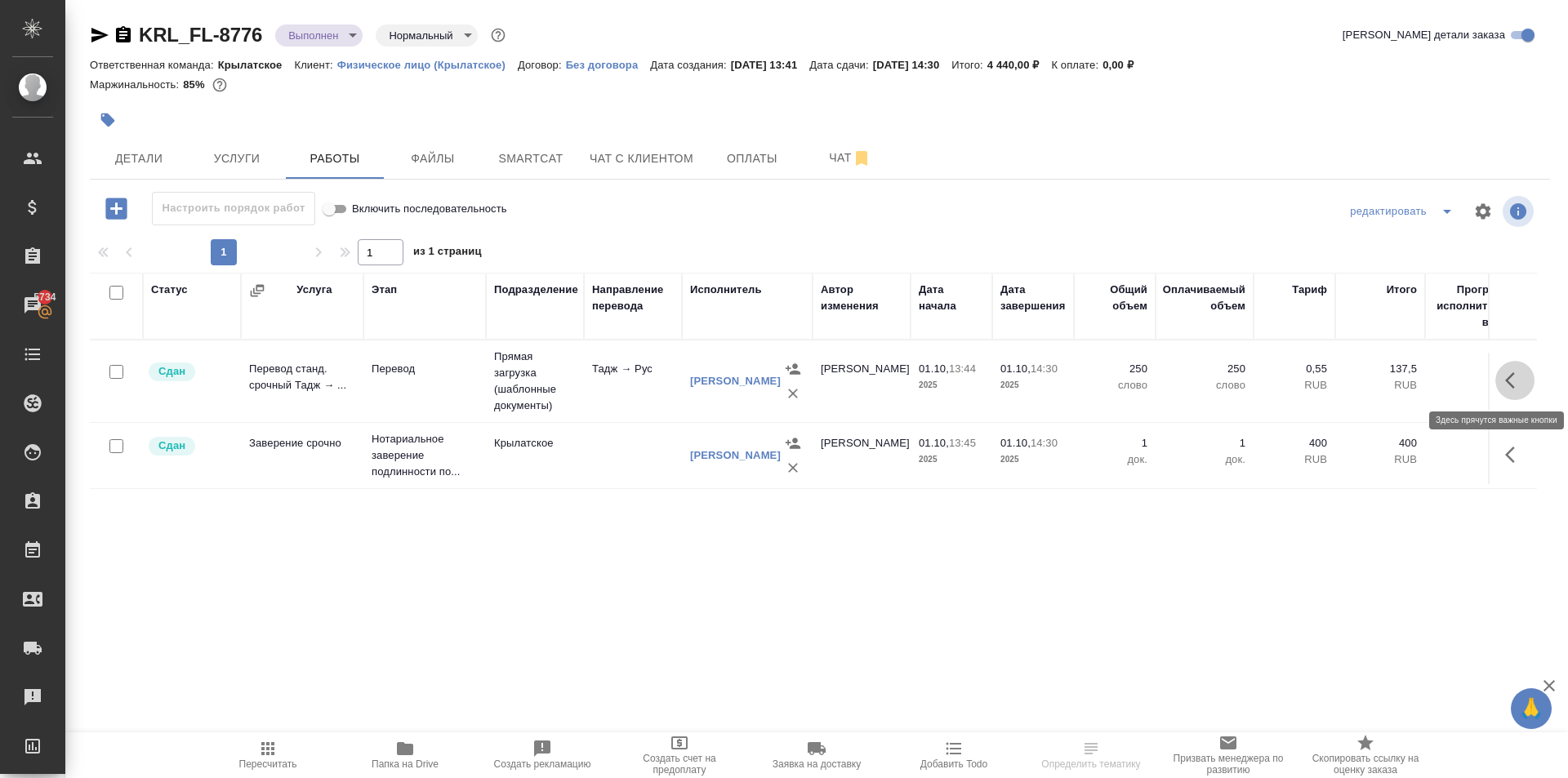
click at [1510, 372] on icon "button" at bounding box center [1515, 380] width 20 height 20
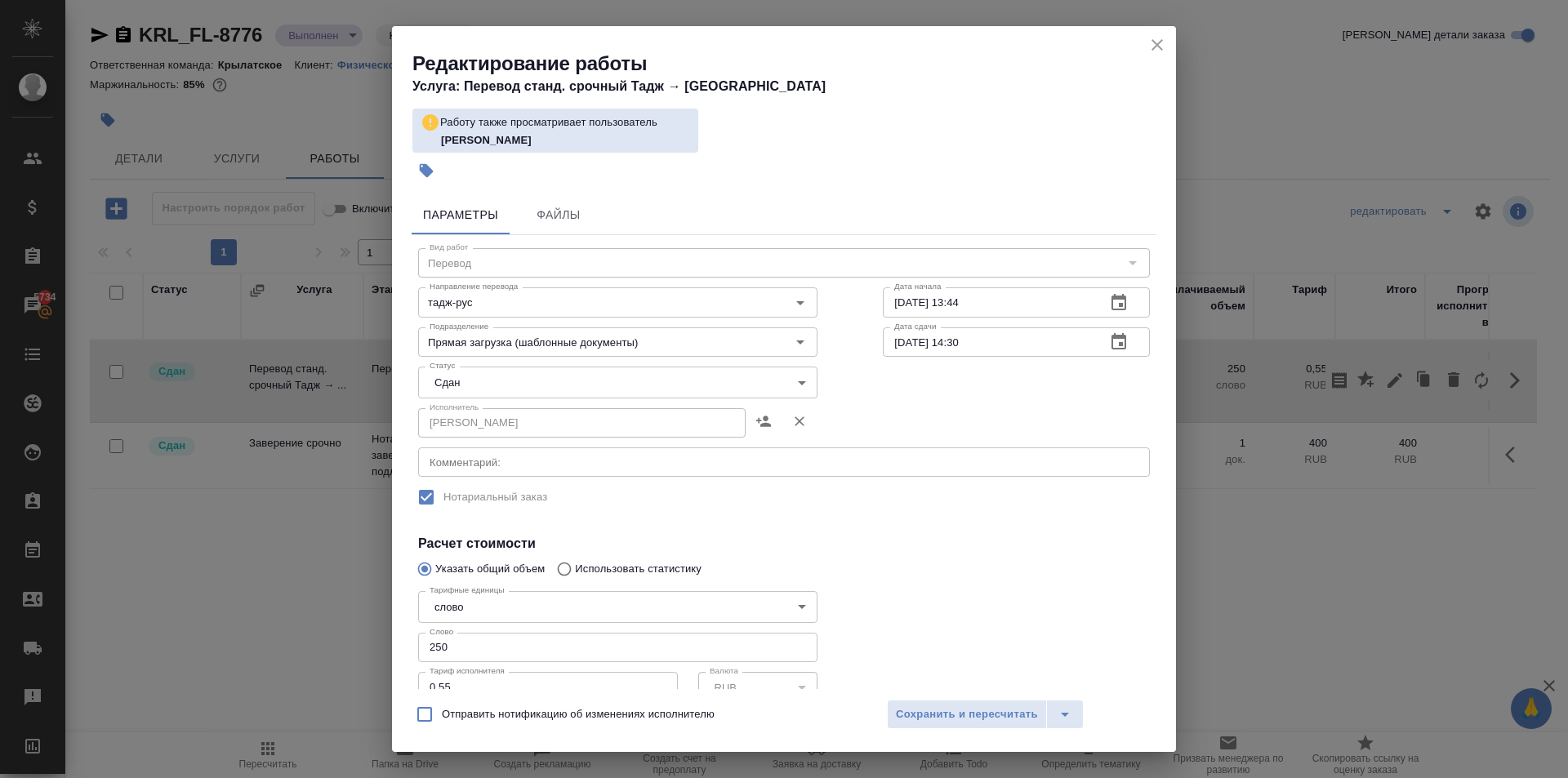
click at [497, 460] on textarea at bounding box center [784, 462] width 709 height 12
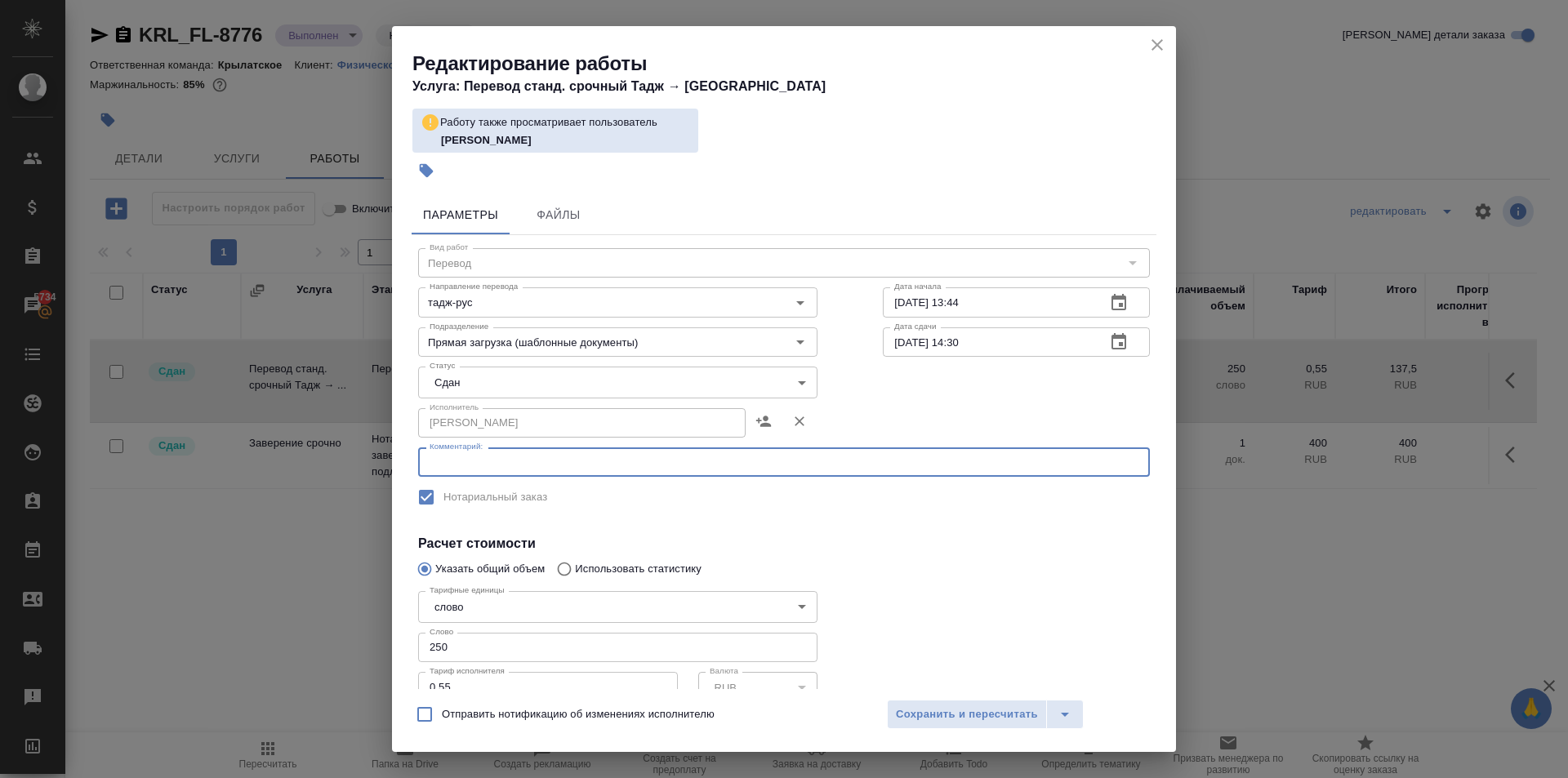
paste textarea ""2 по 125""
type textarea ""2 по 125""
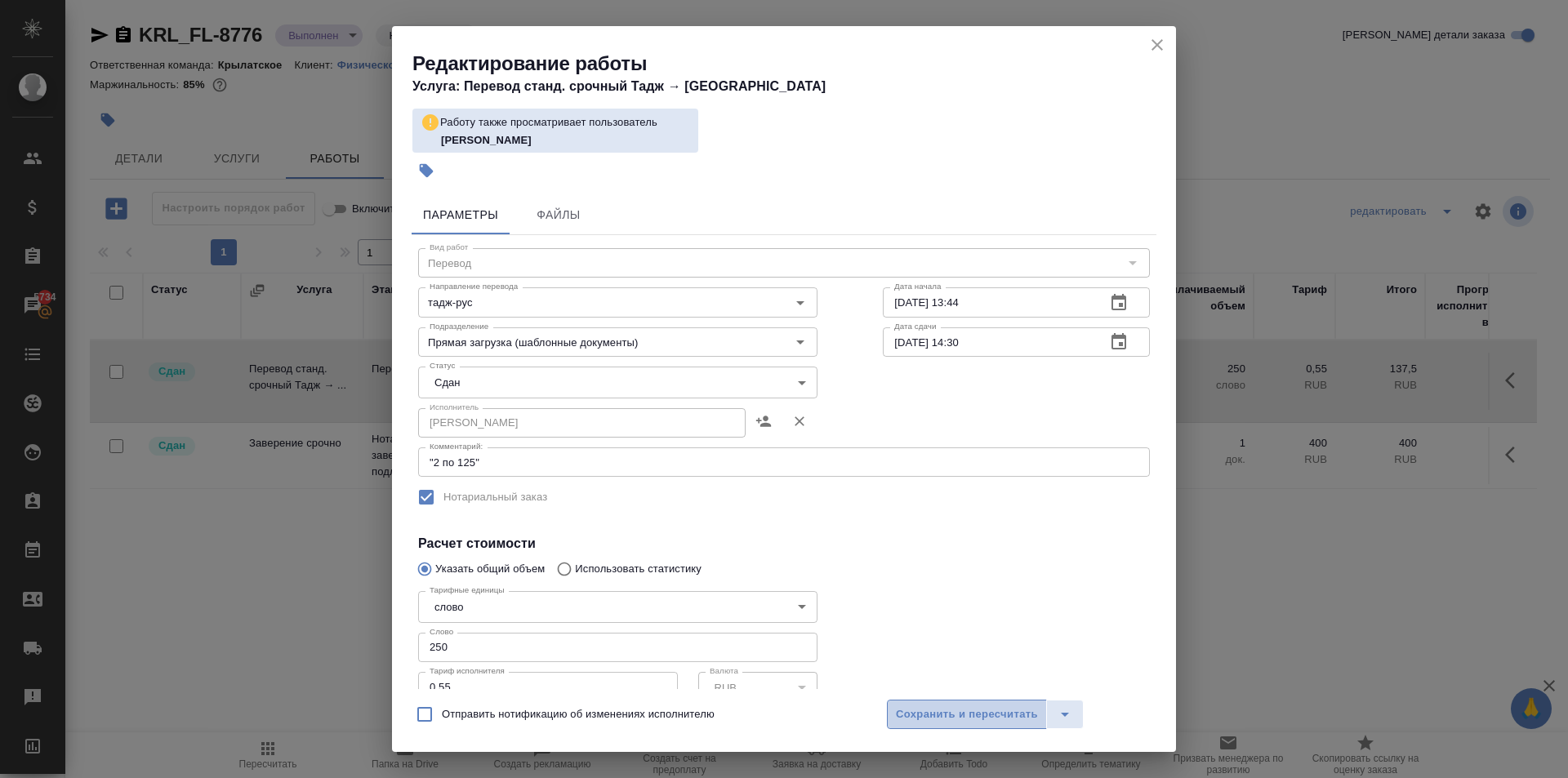
click at [971, 711] on span "Сохранить и пересчитать" at bounding box center [966, 714] width 142 height 19
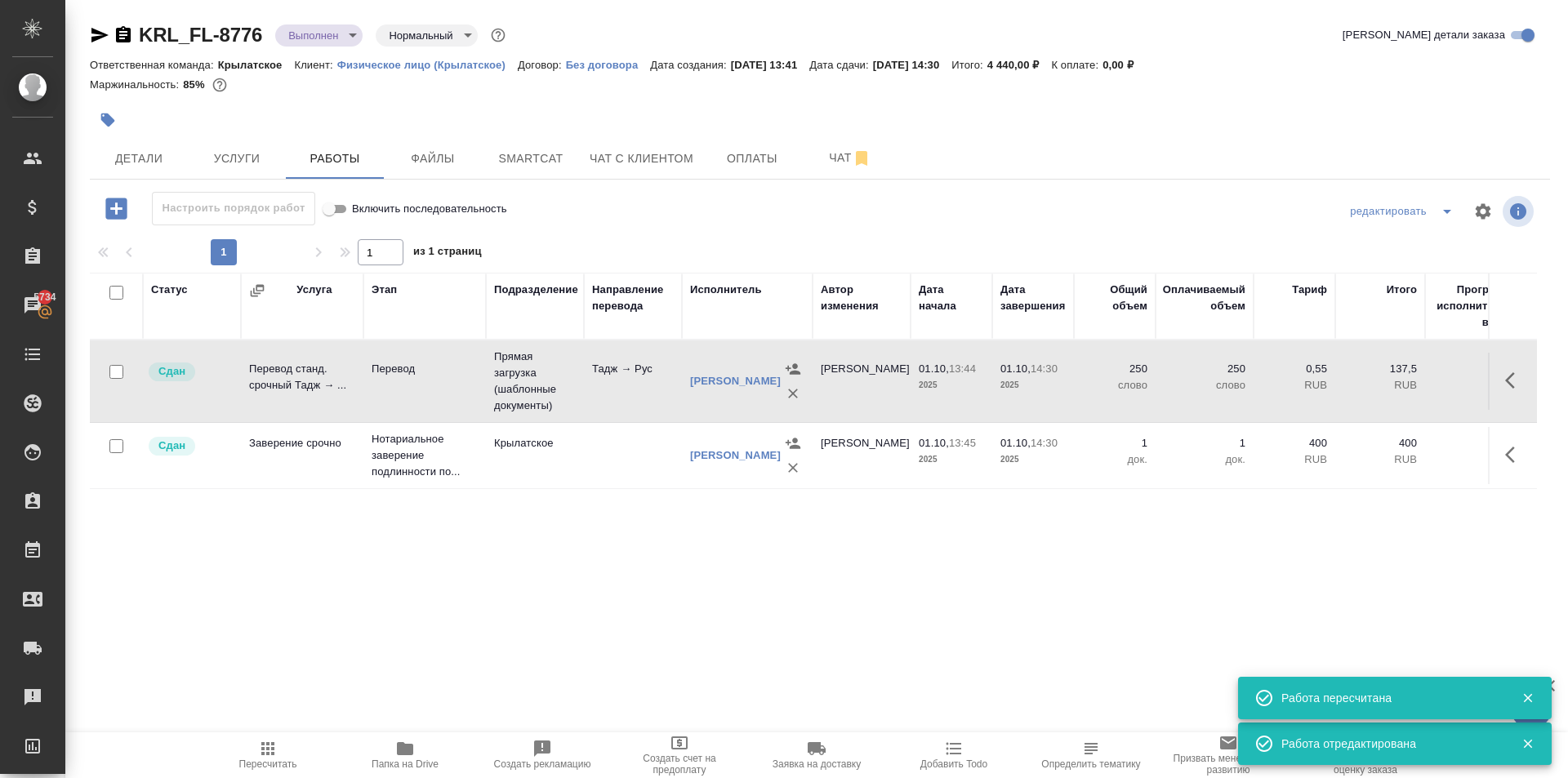
click at [224, 747] on span "Пересчитать" at bounding box center [267, 753] width 118 height 31
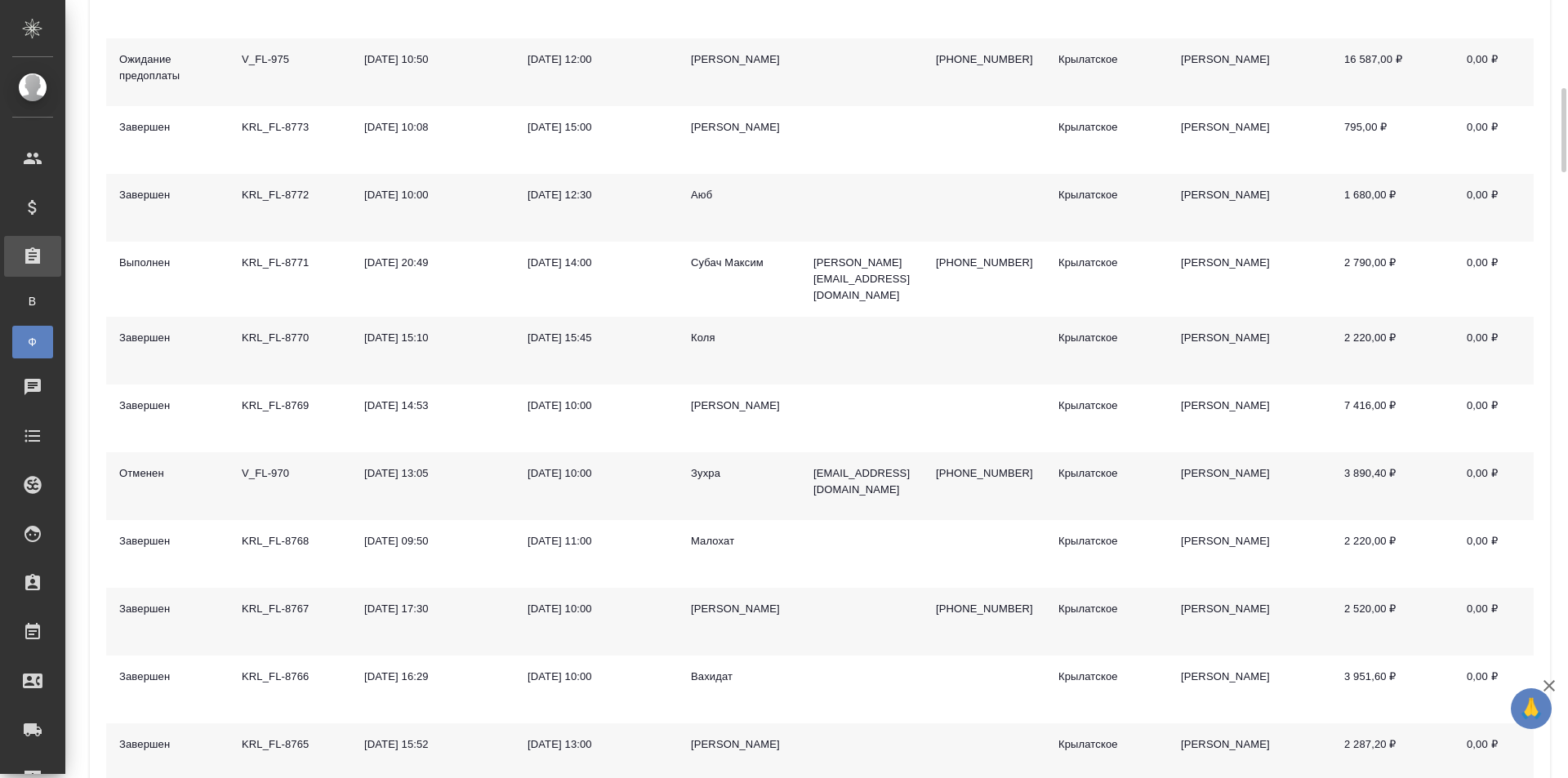
scroll to position [898, 0]
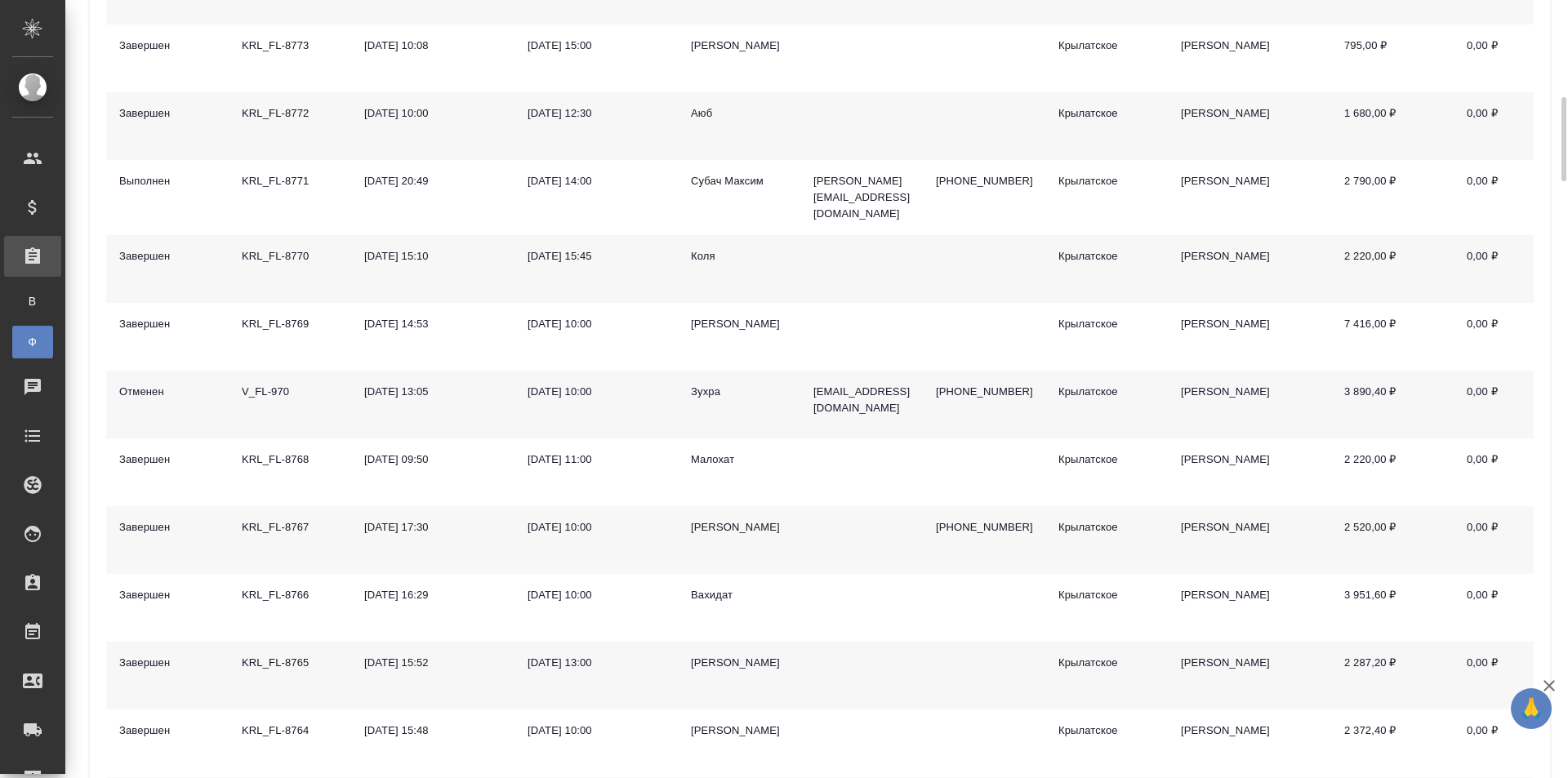
click at [717, 521] on div "[PERSON_NAME]" at bounding box center [739, 527] width 96 height 16
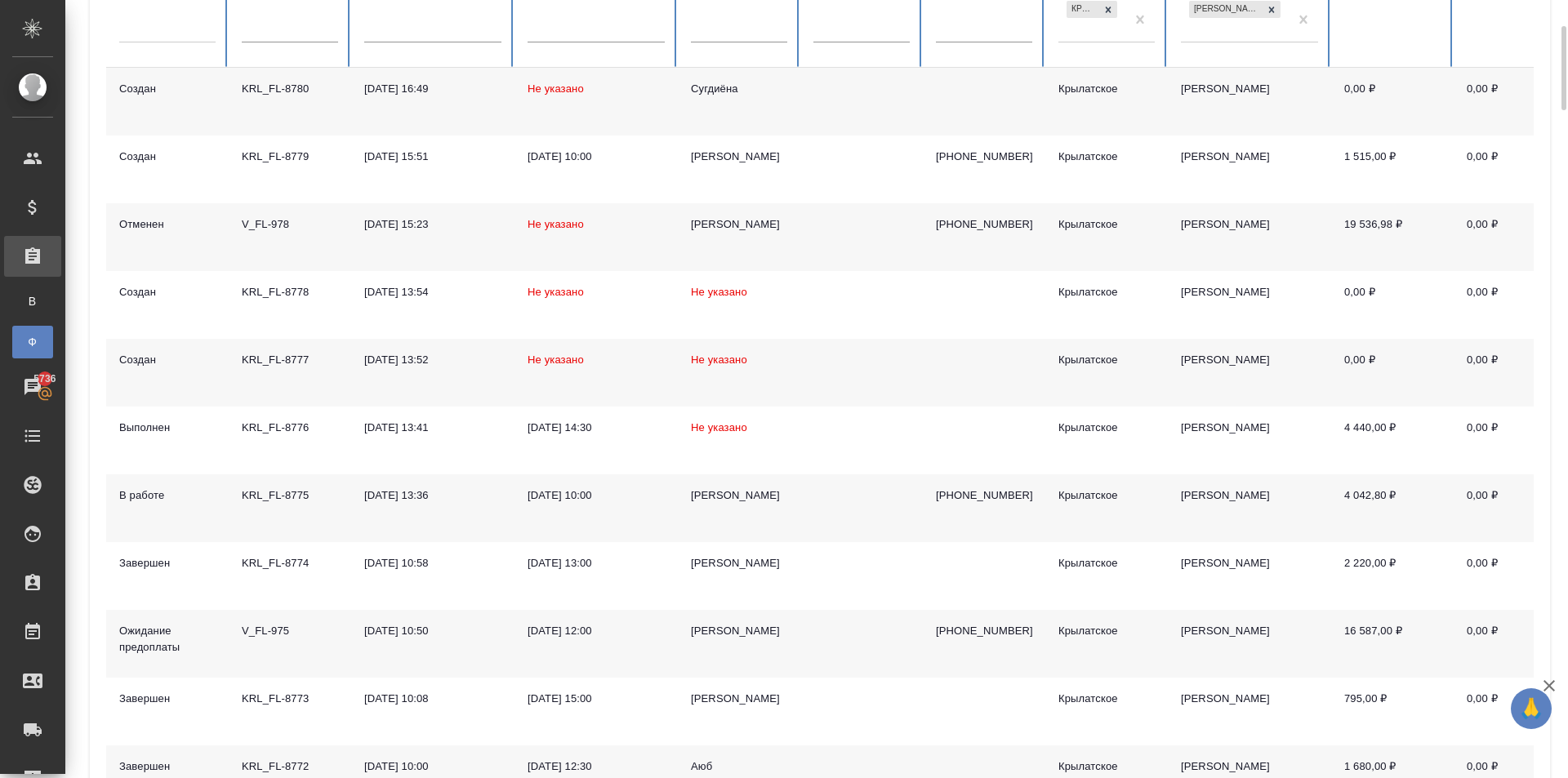
scroll to position [0, 0]
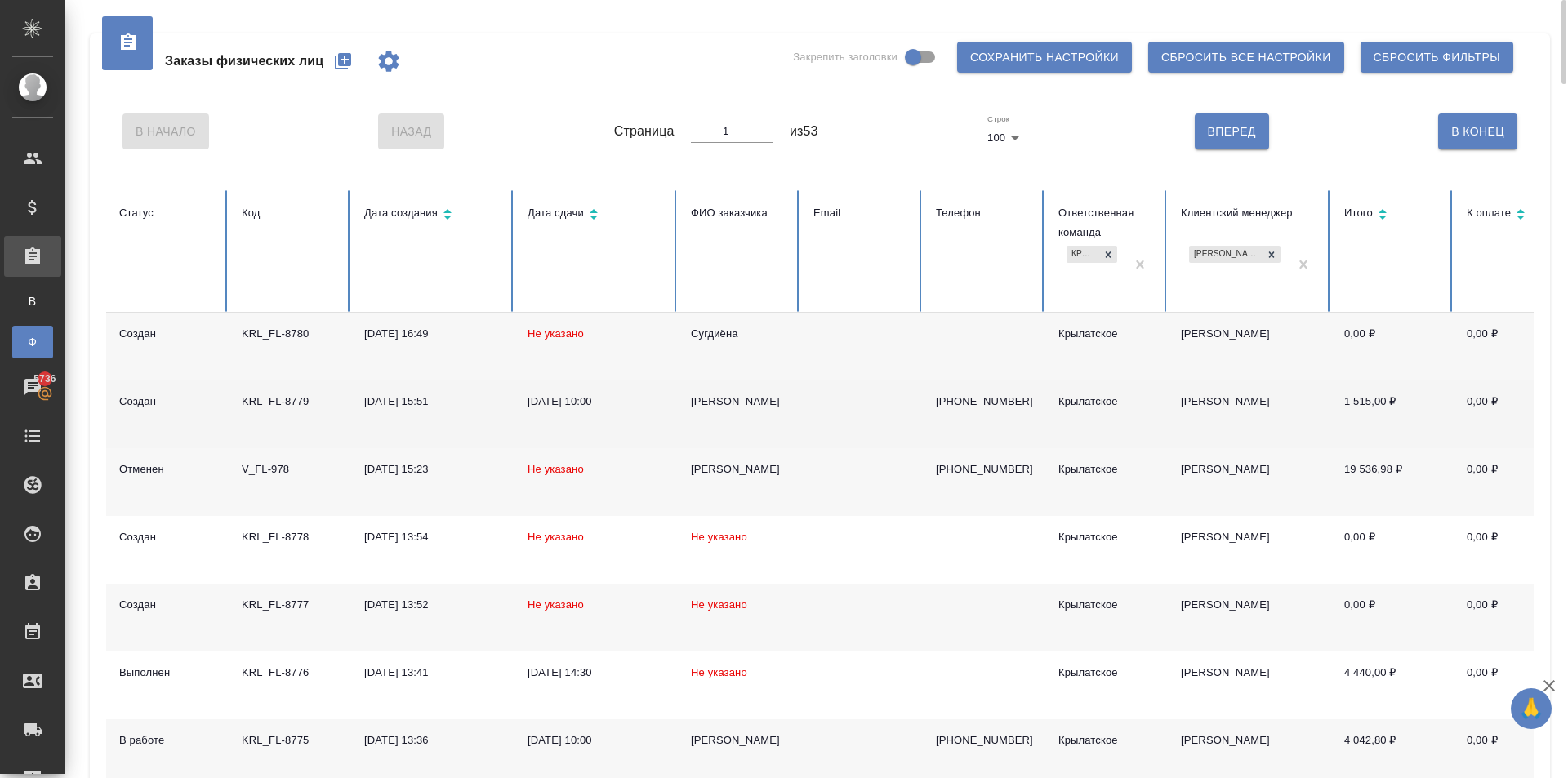
drag, startPoint x: 694, startPoint y: 383, endPoint x: 701, endPoint y: 390, distance: 9.9
click at [695, 385] on td "[PERSON_NAME]" at bounding box center [739, 414] width 122 height 68
click at [708, 397] on div "[PERSON_NAME]" at bounding box center [739, 401] width 96 height 16
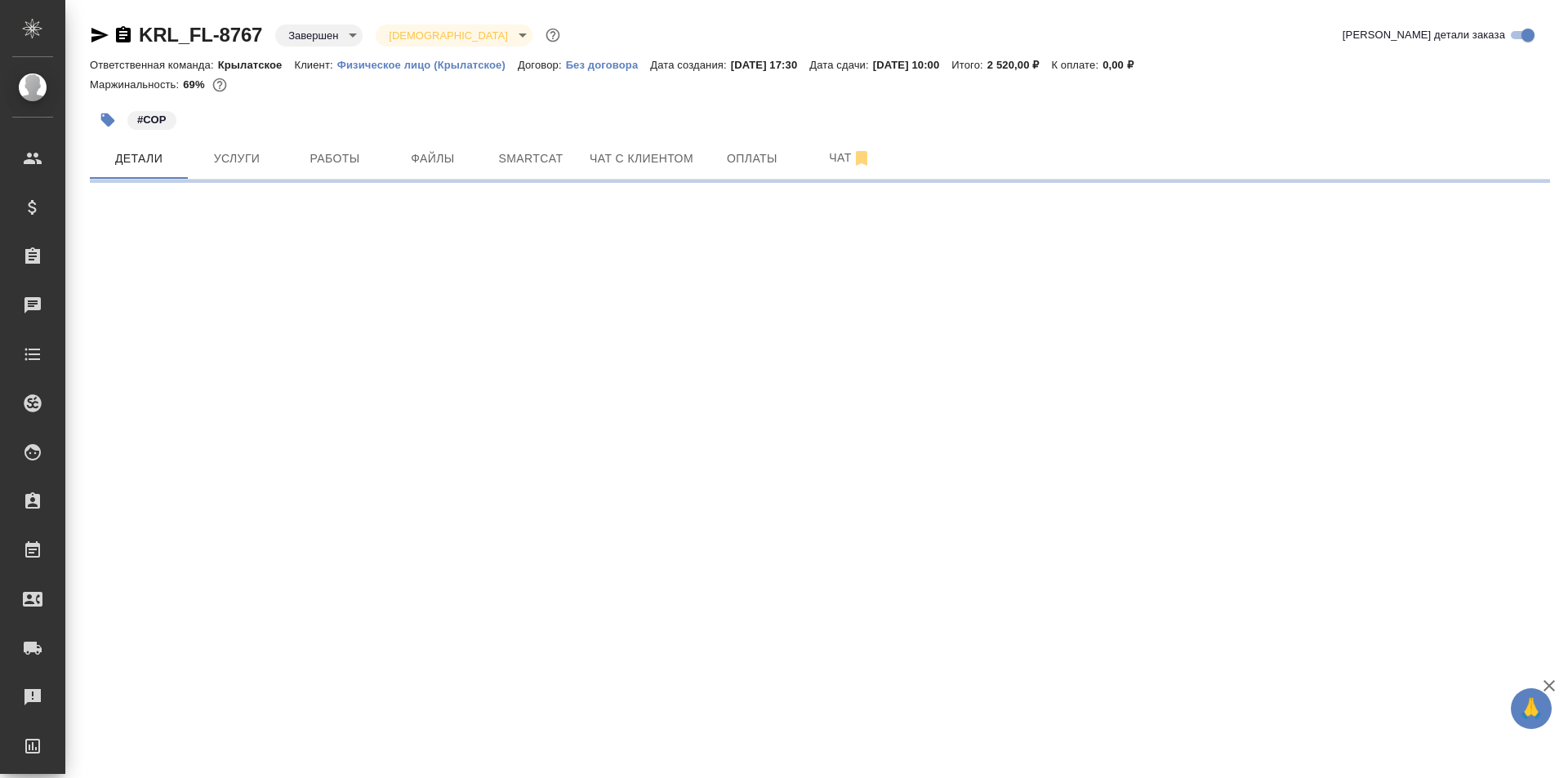
select select "RU"
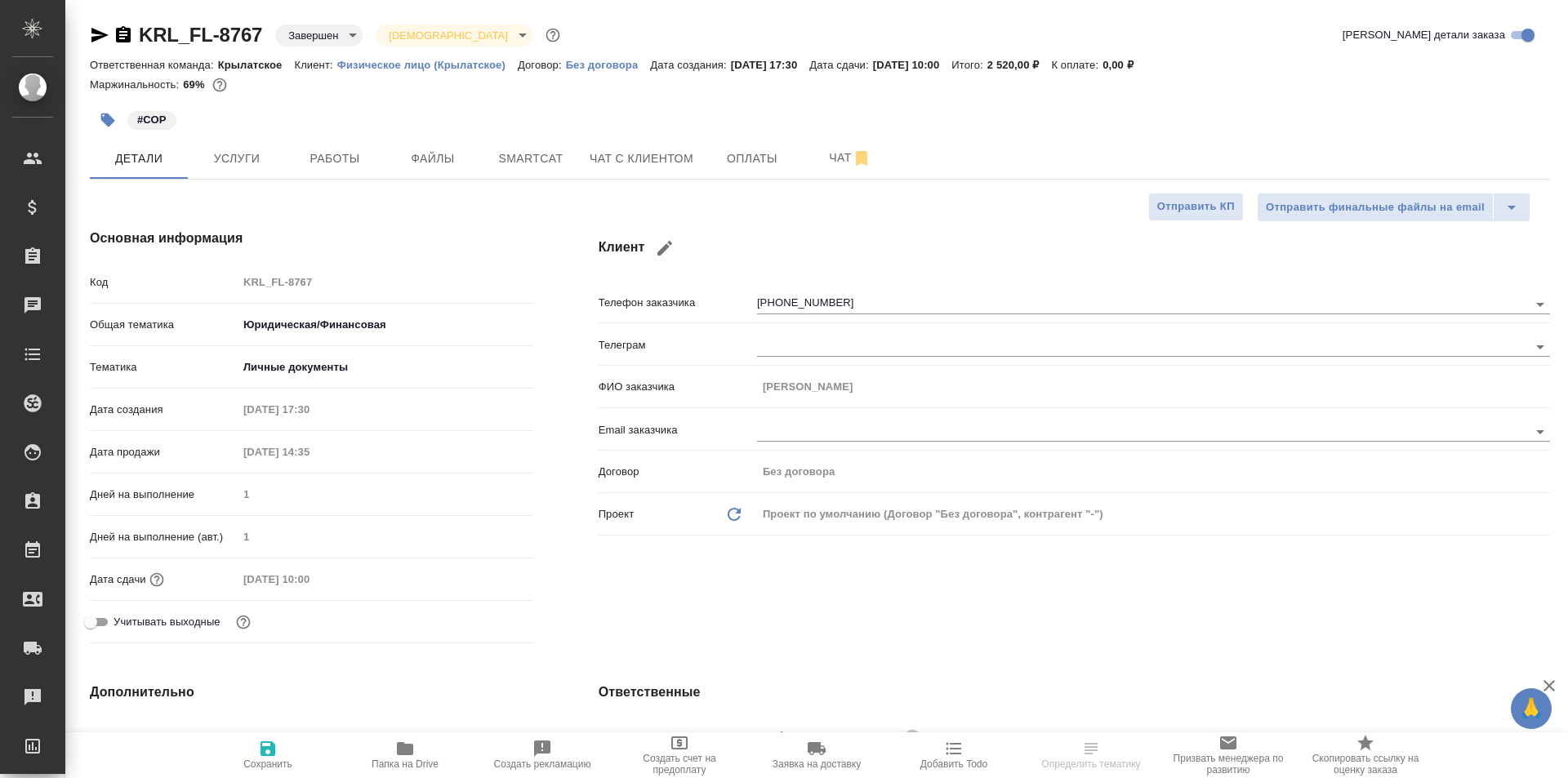
type textarea "x"
type input "Тарабановская Анастасия"
type input "Веселова Юлия"
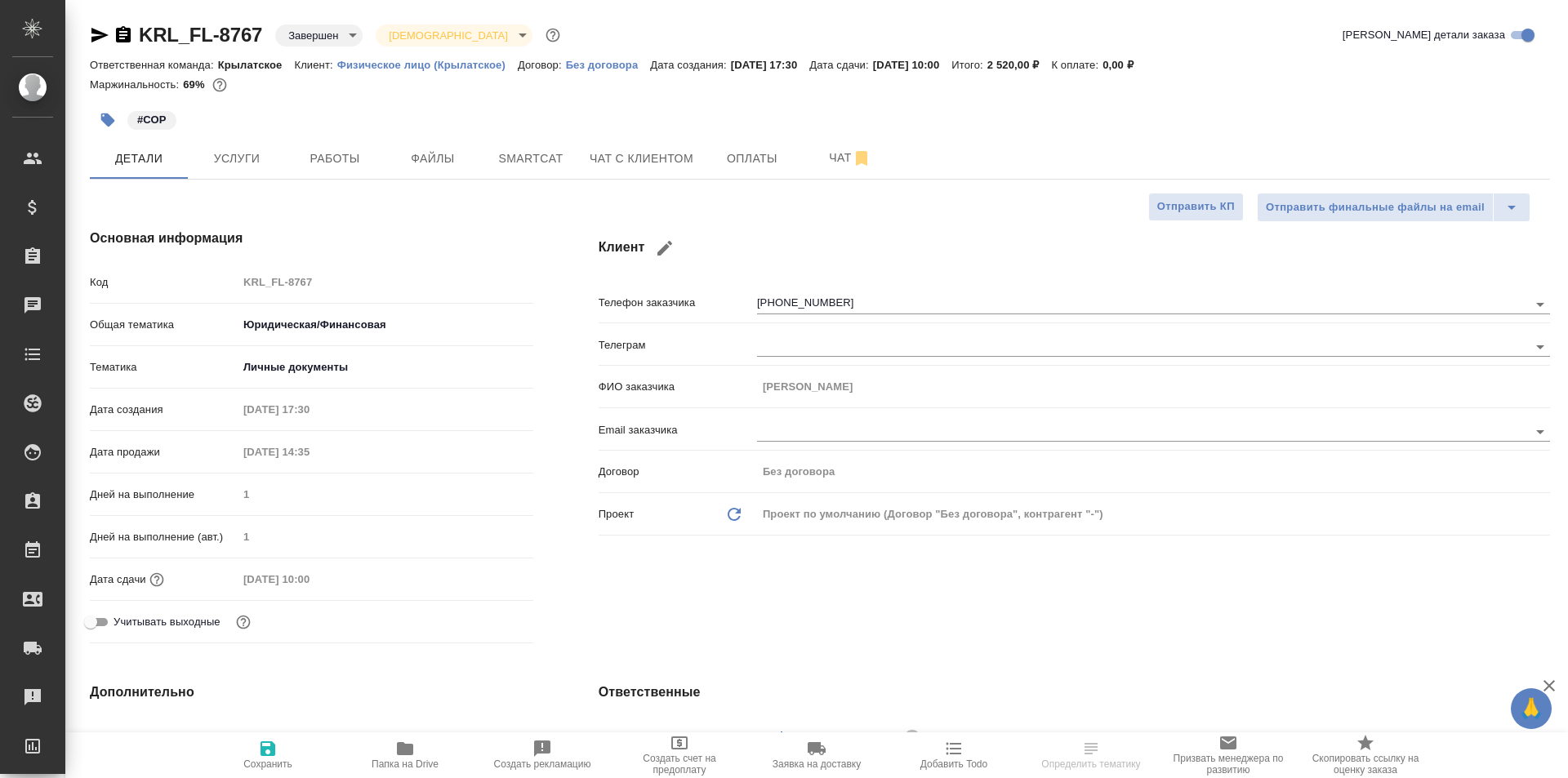
type input "[PERSON_NAME]"
click at [351, 160] on span "Работы" at bounding box center [334, 159] width 78 height 20
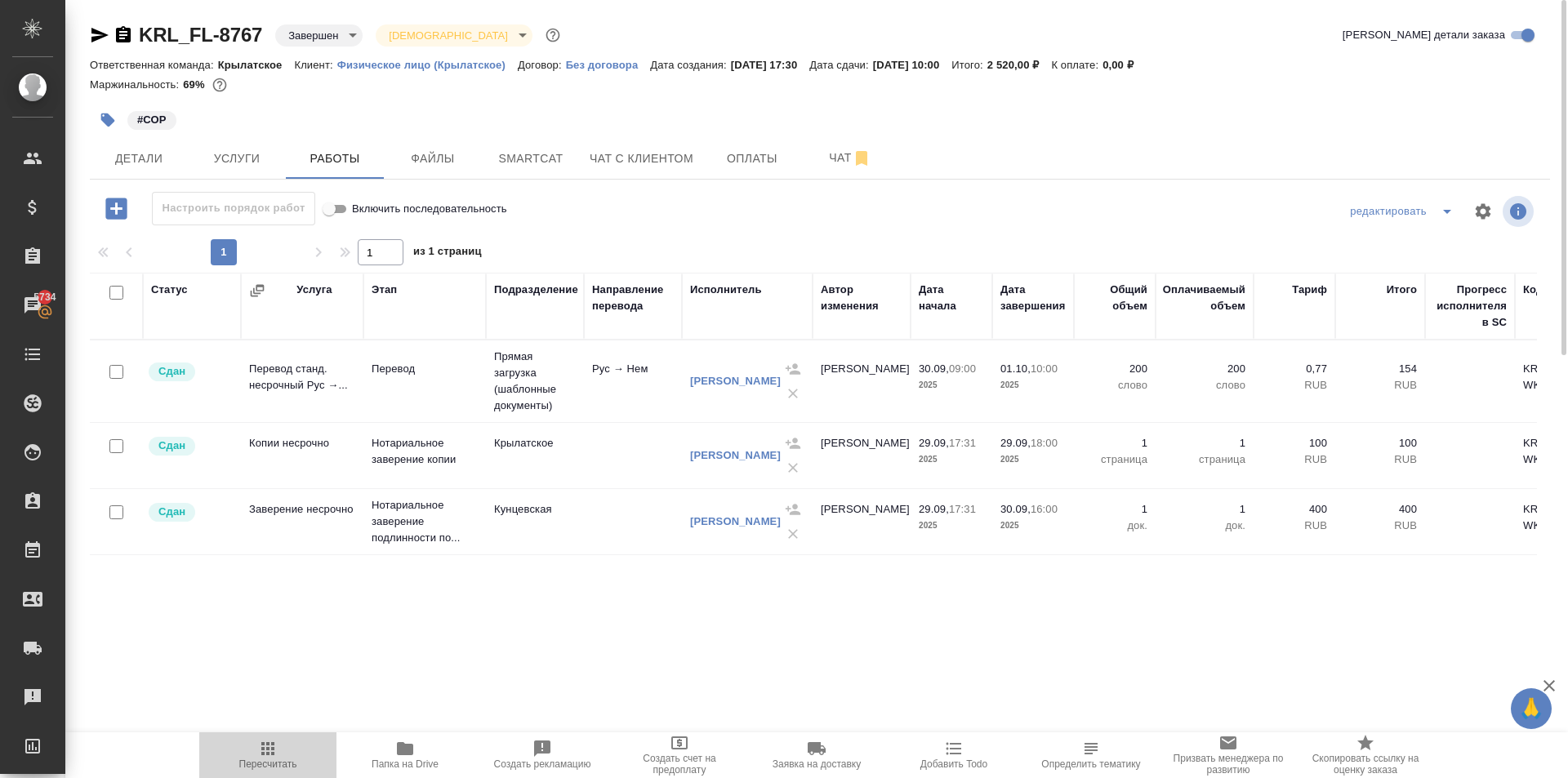
click at [282, 742] on span "Пересчитать" at bounding box center [267, 753] width 118 height 31
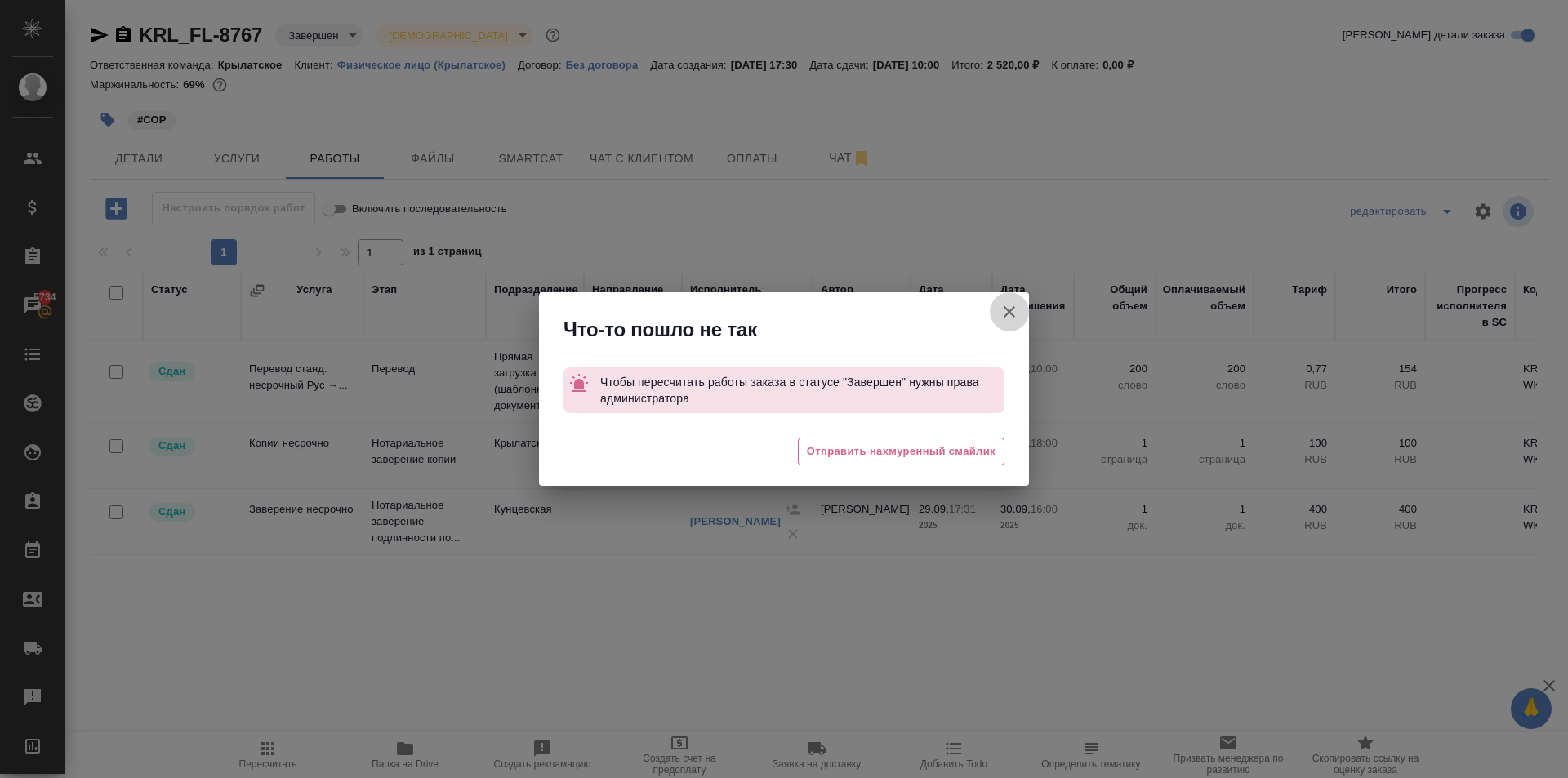
click at [1014, 311] on icon "button" at bounding box center [1009, 311] width 20 height 20
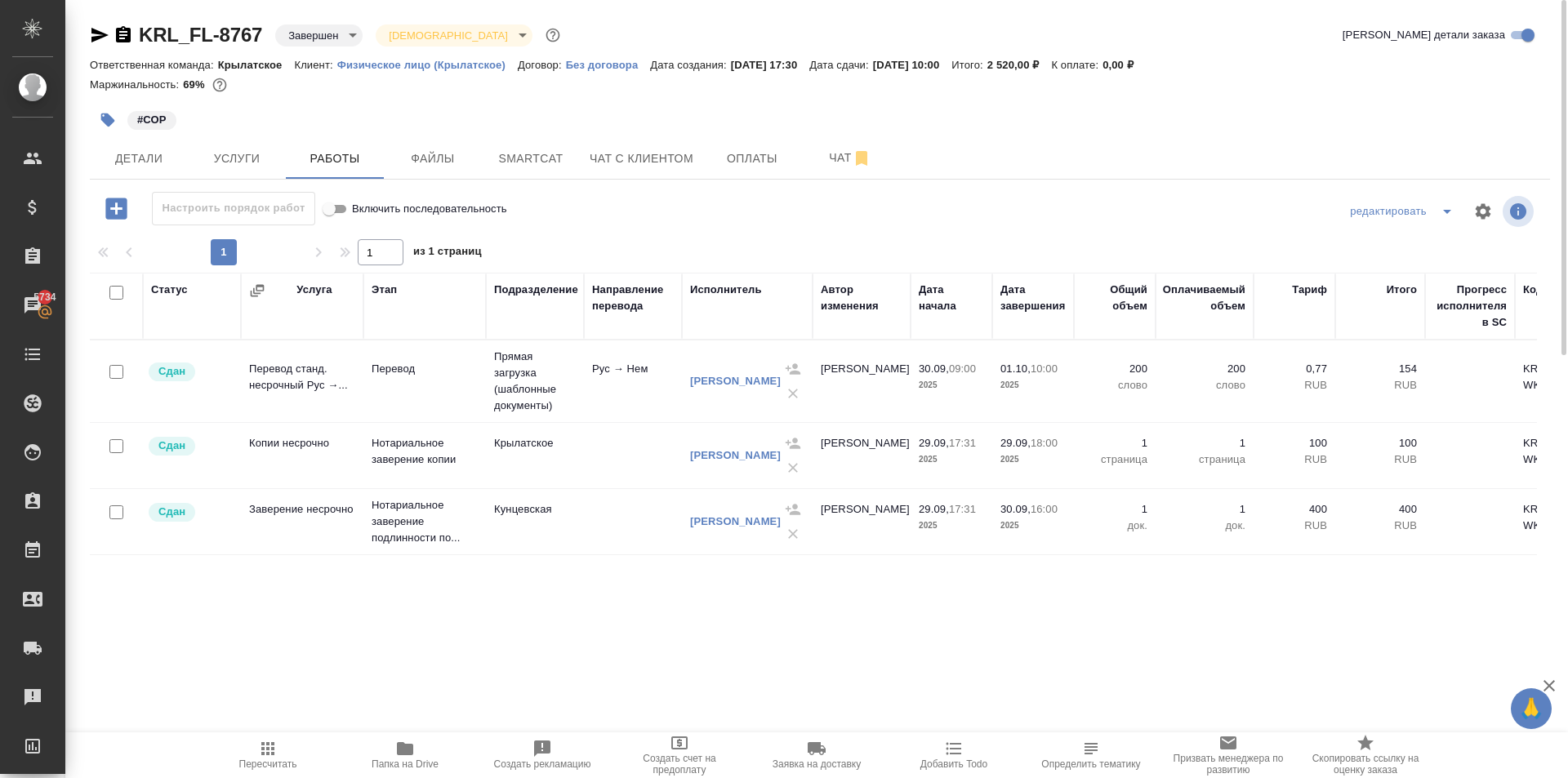
click at [418, 753] on span "Папка на Drive" at bounding box center [405, 753] width 118 height 31
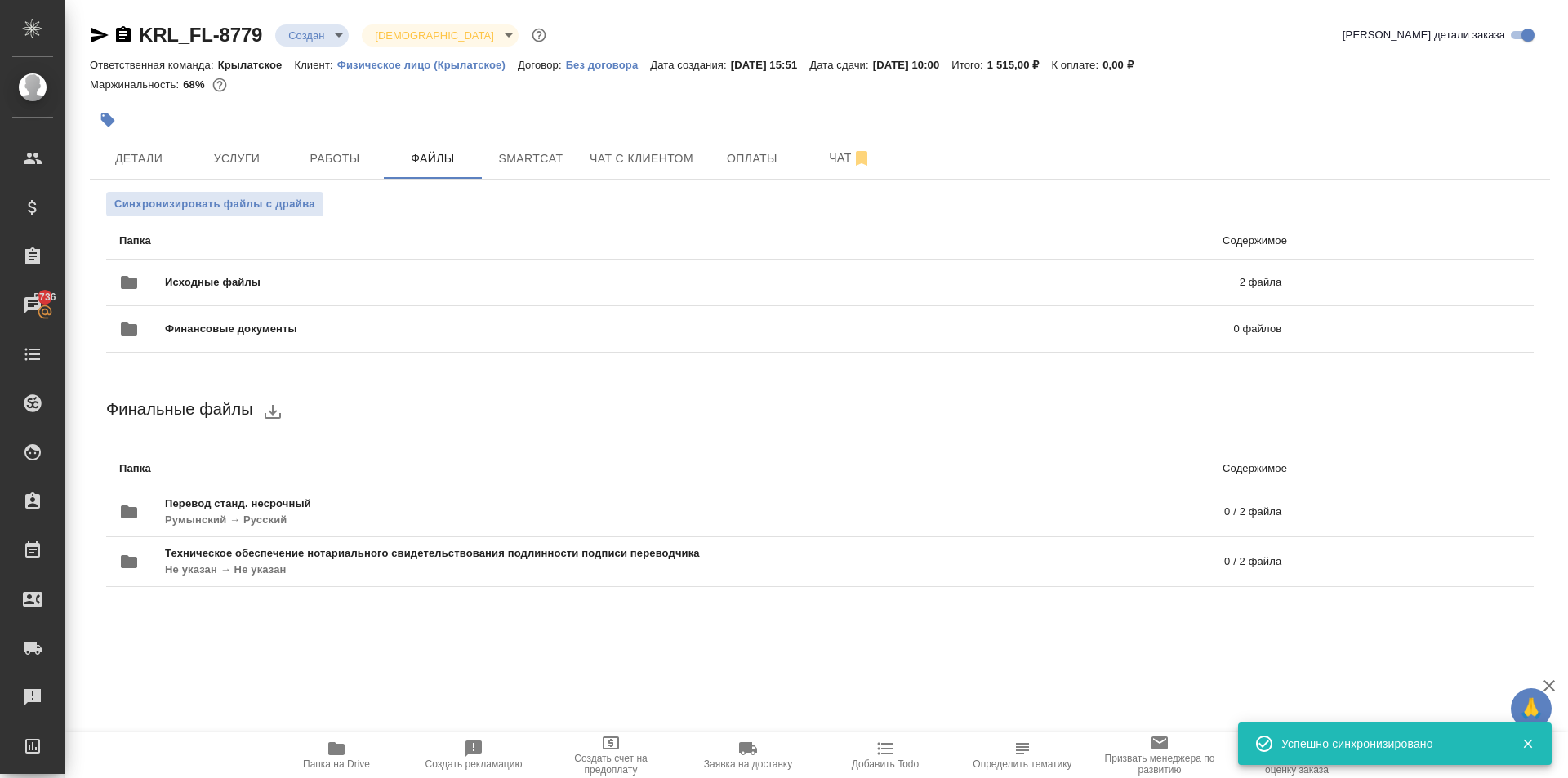
scroll to position [9, 0]
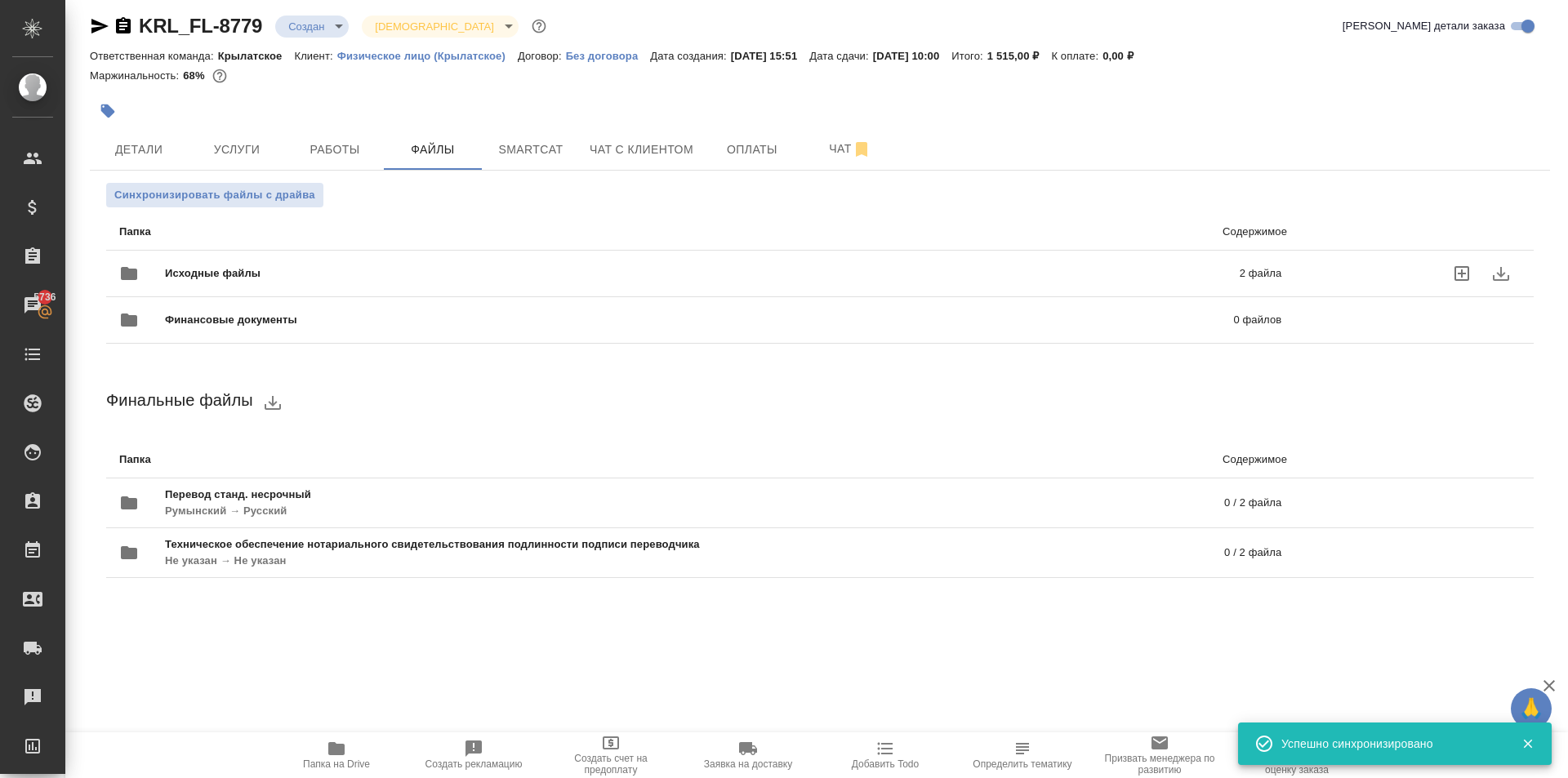
click at [455, 260] on div "Исходные файлы 2 файла" at bounding box center [700, 273] width 1162 height 39
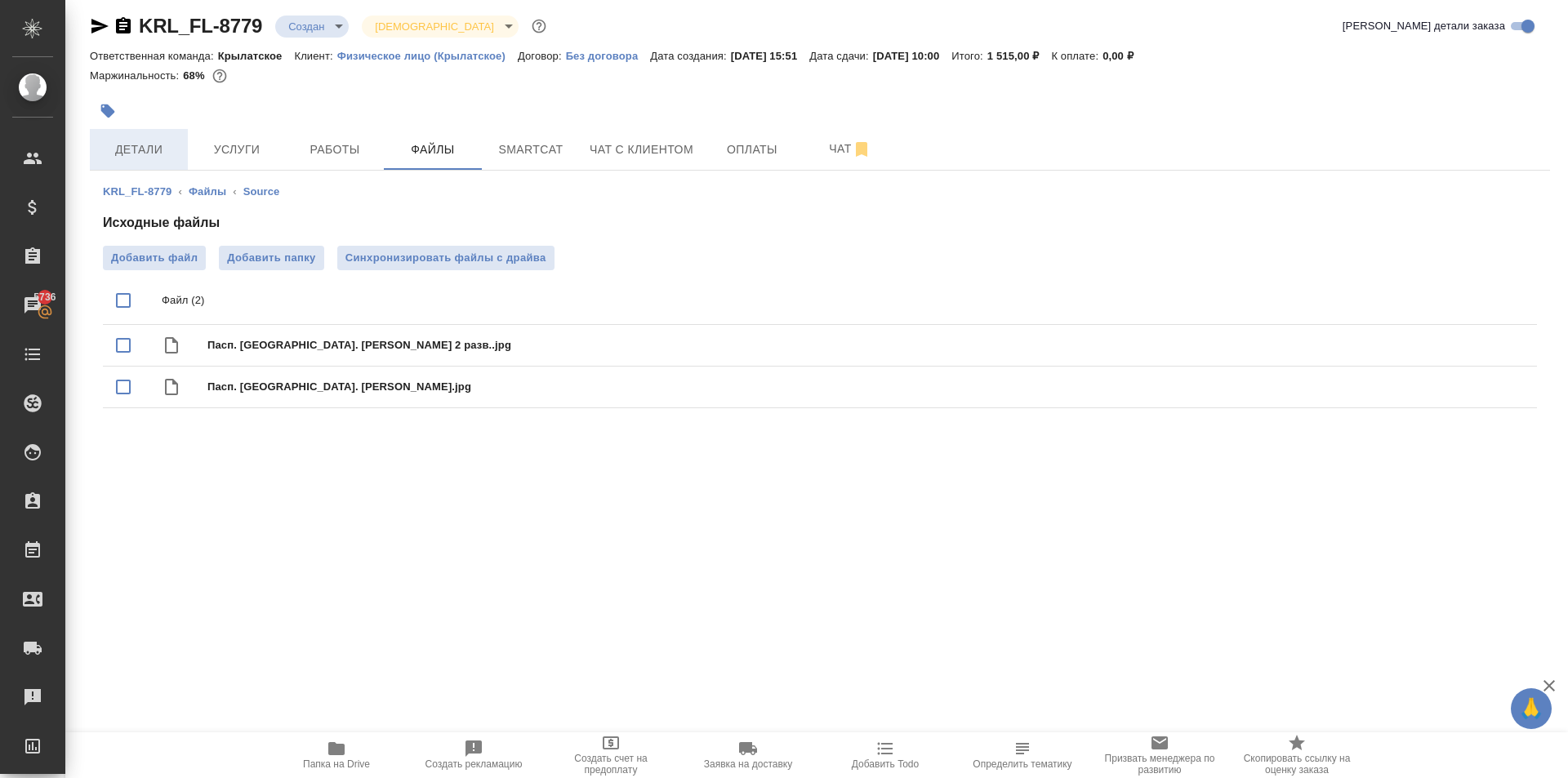
click at [142, 146] on span "Детали" at bounding box center [138, 149] width 78 height 20
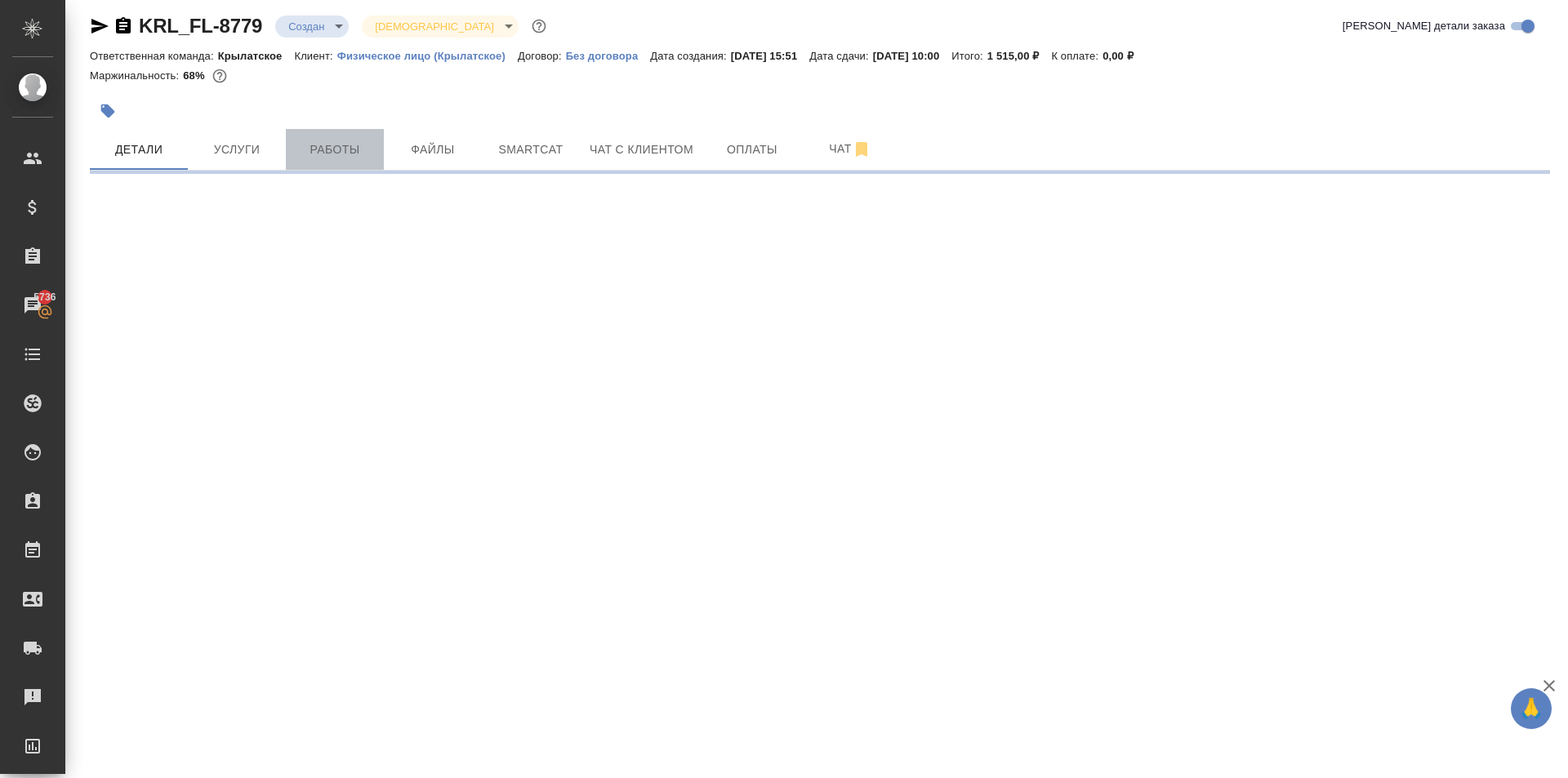
click at [356, 149] on span "Работы" at bounding box center [334, 149] width 78 height 20
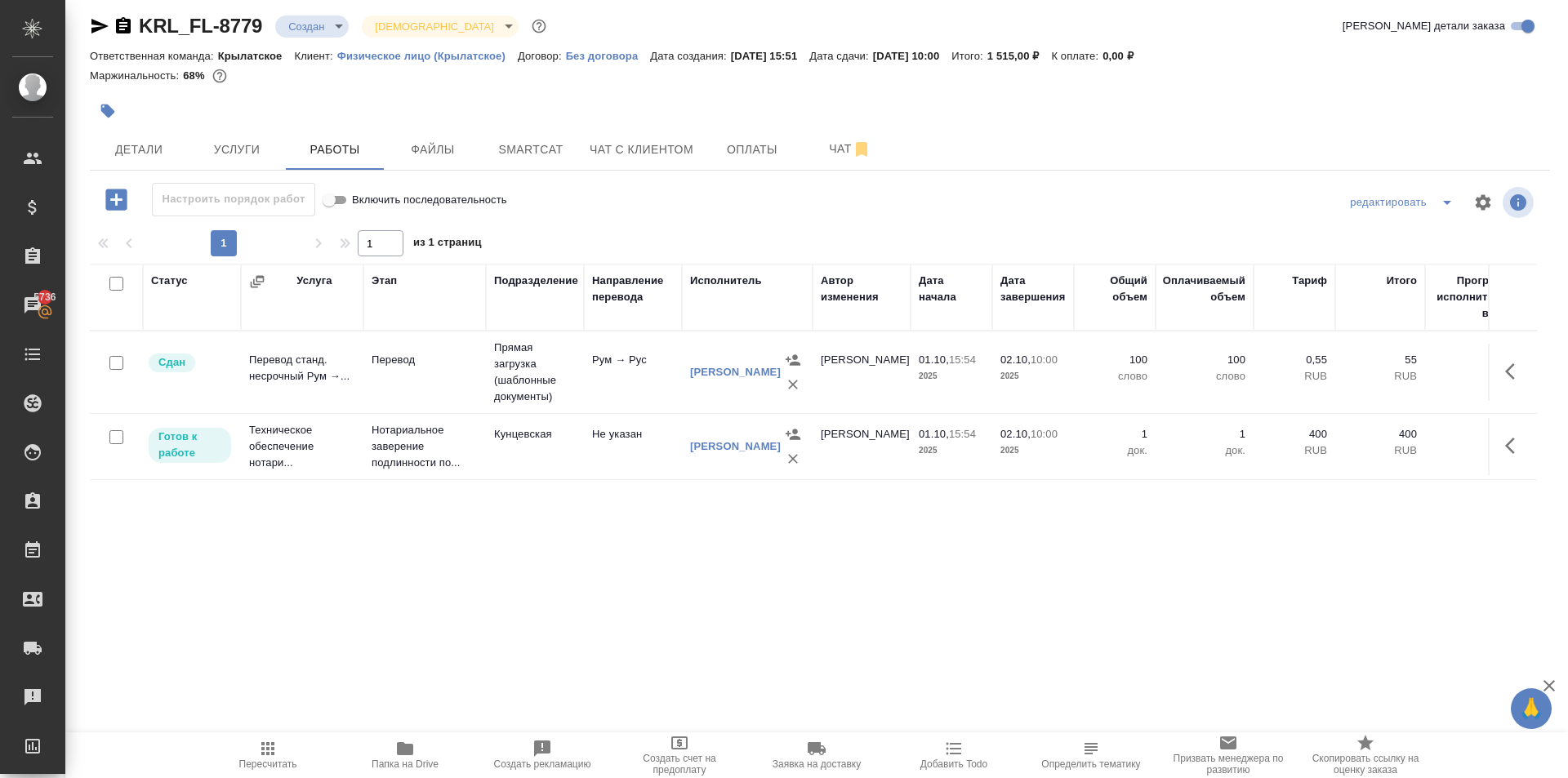
click at [211, 760] on span "Пересчитать" at bounding box center [267, 753] width 118 height 31
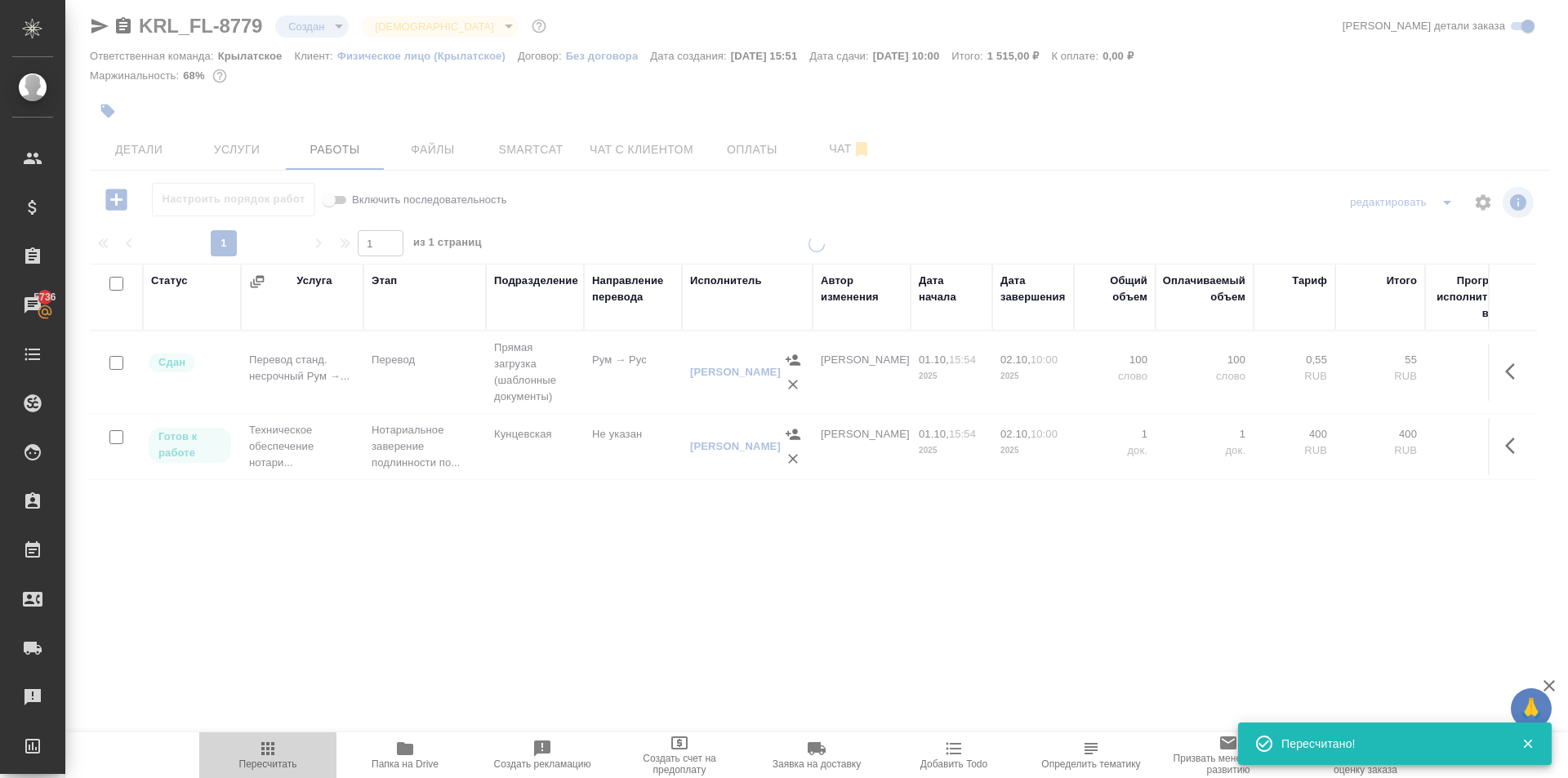
click at [244, 747] on span "Пересчитать" at bounding box center [267, 753] width 118 height 31
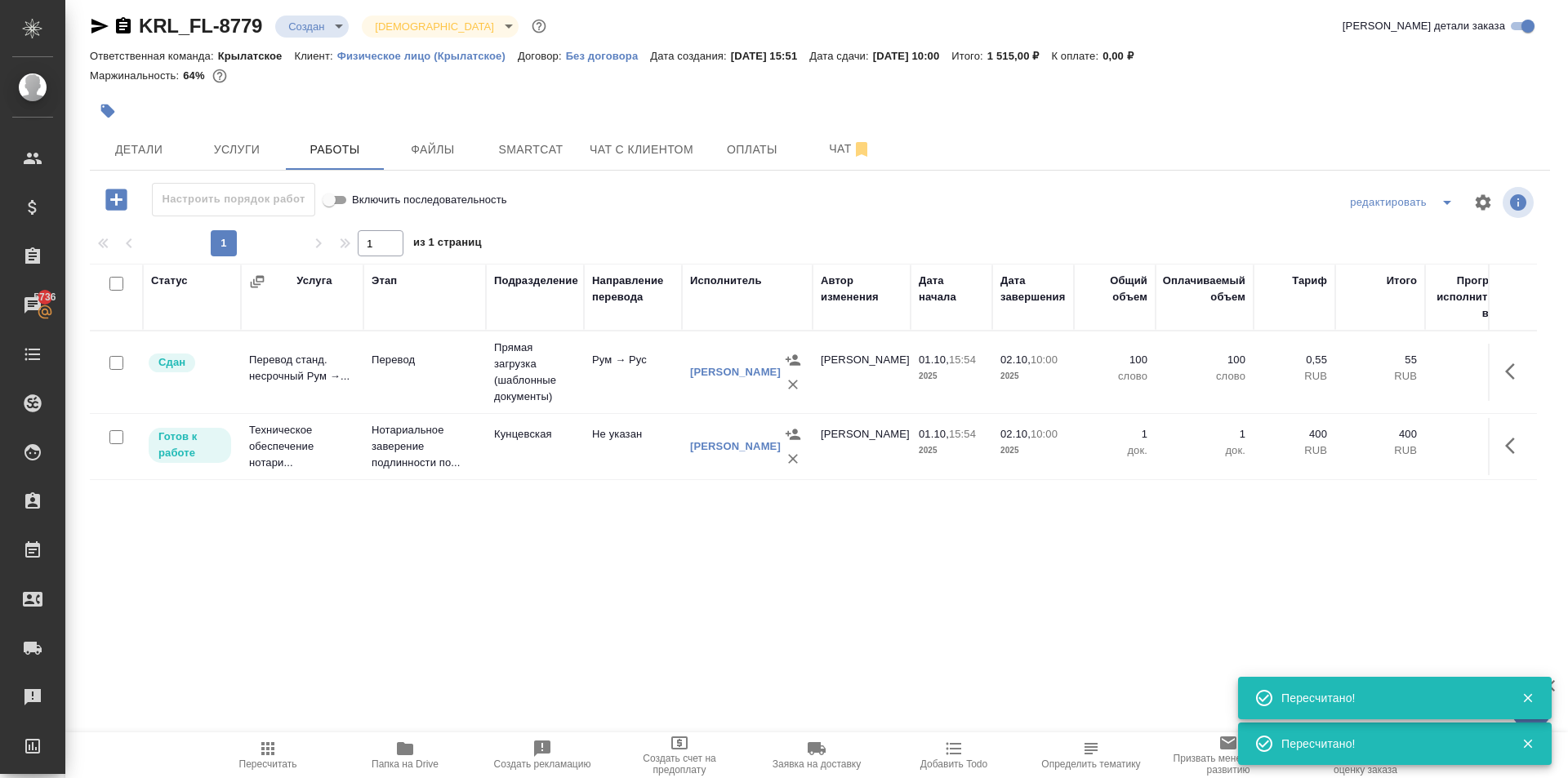
click at [1510, 436] on button "button" at bounding box center [1515, 445] width 39 height 39
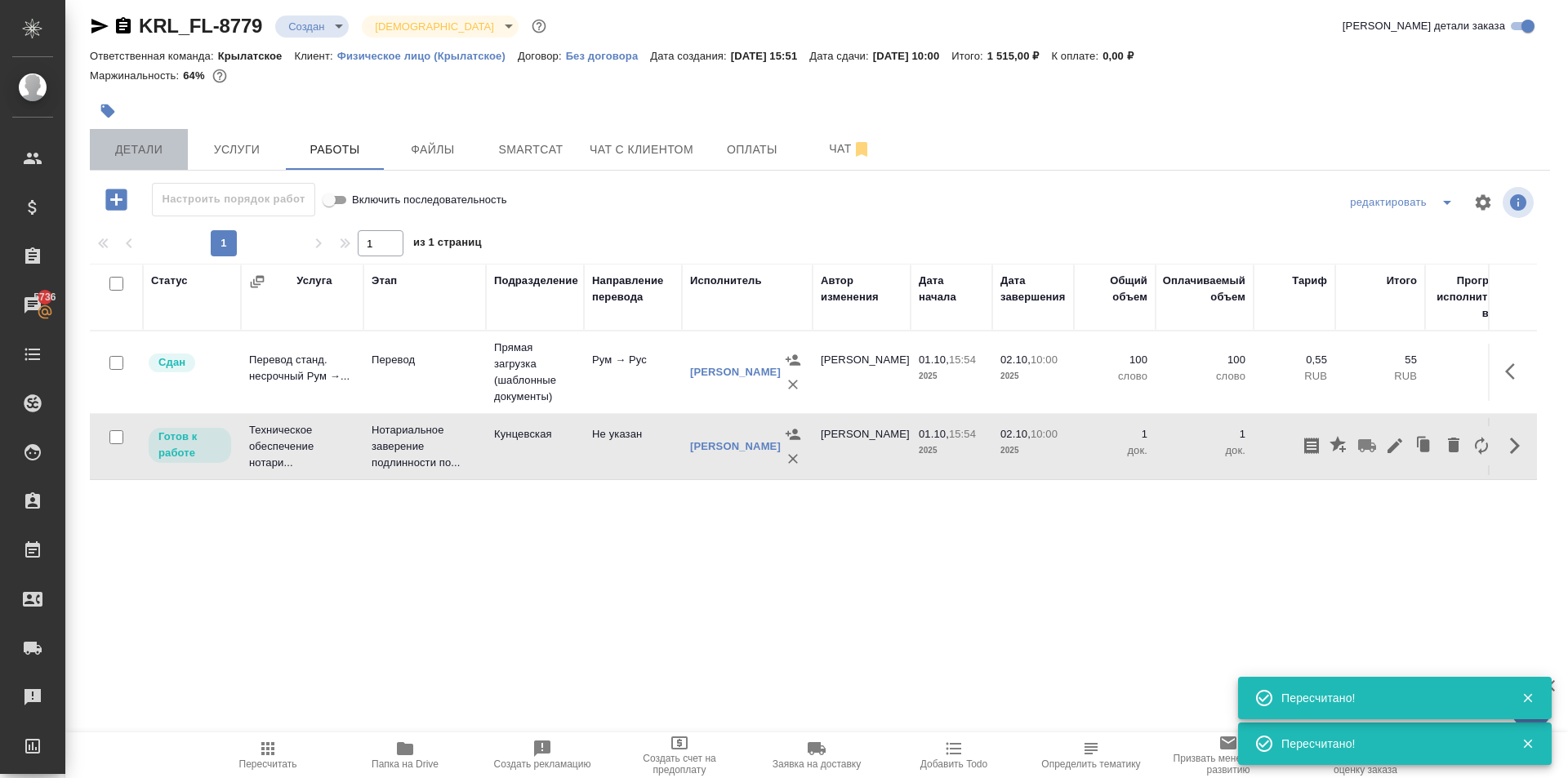
click at [142, 152] on span "Детали" at bounding box center [138, 149] width 78 height 20
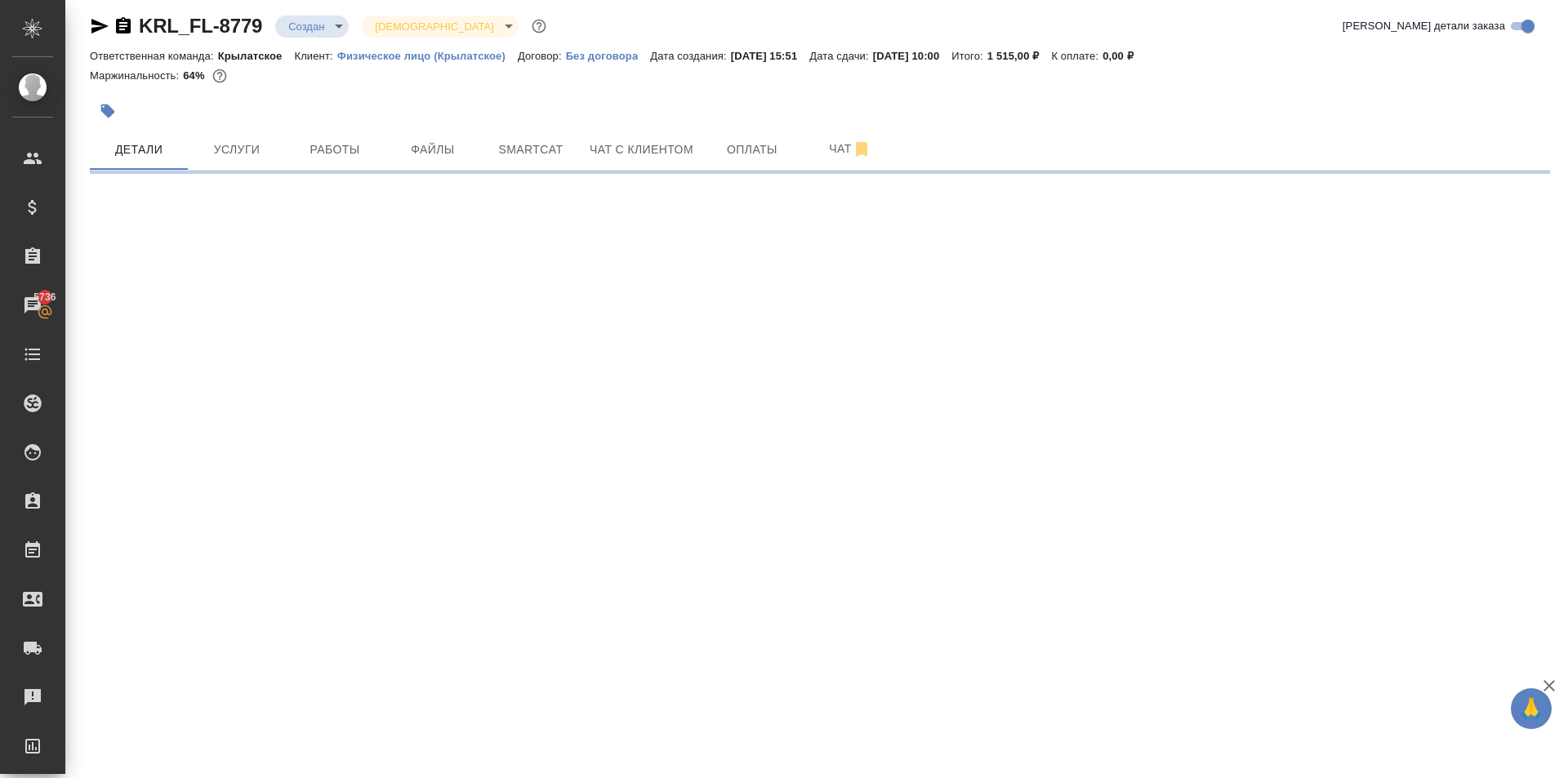
select select "RU"
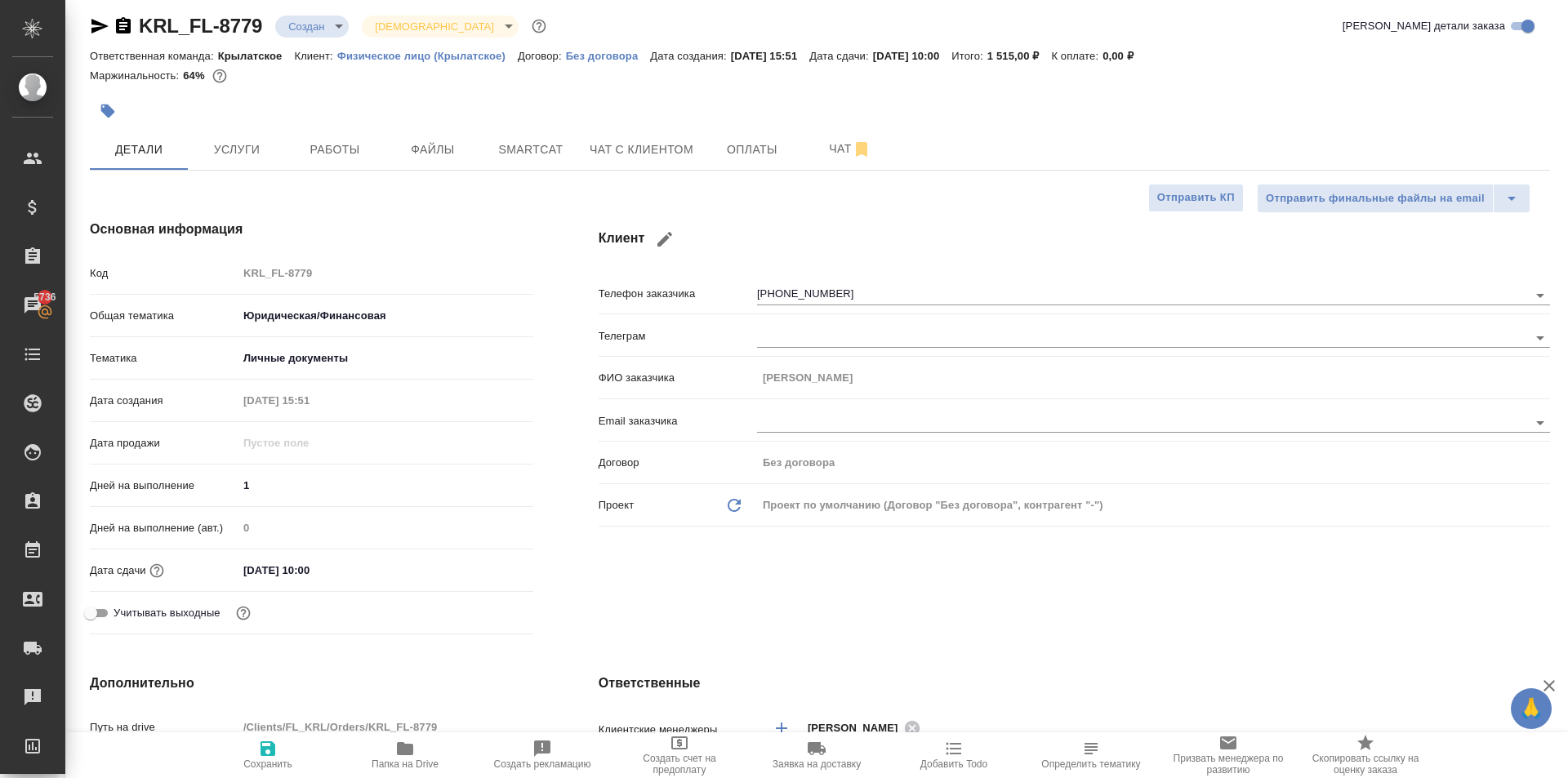
type textarea "x"
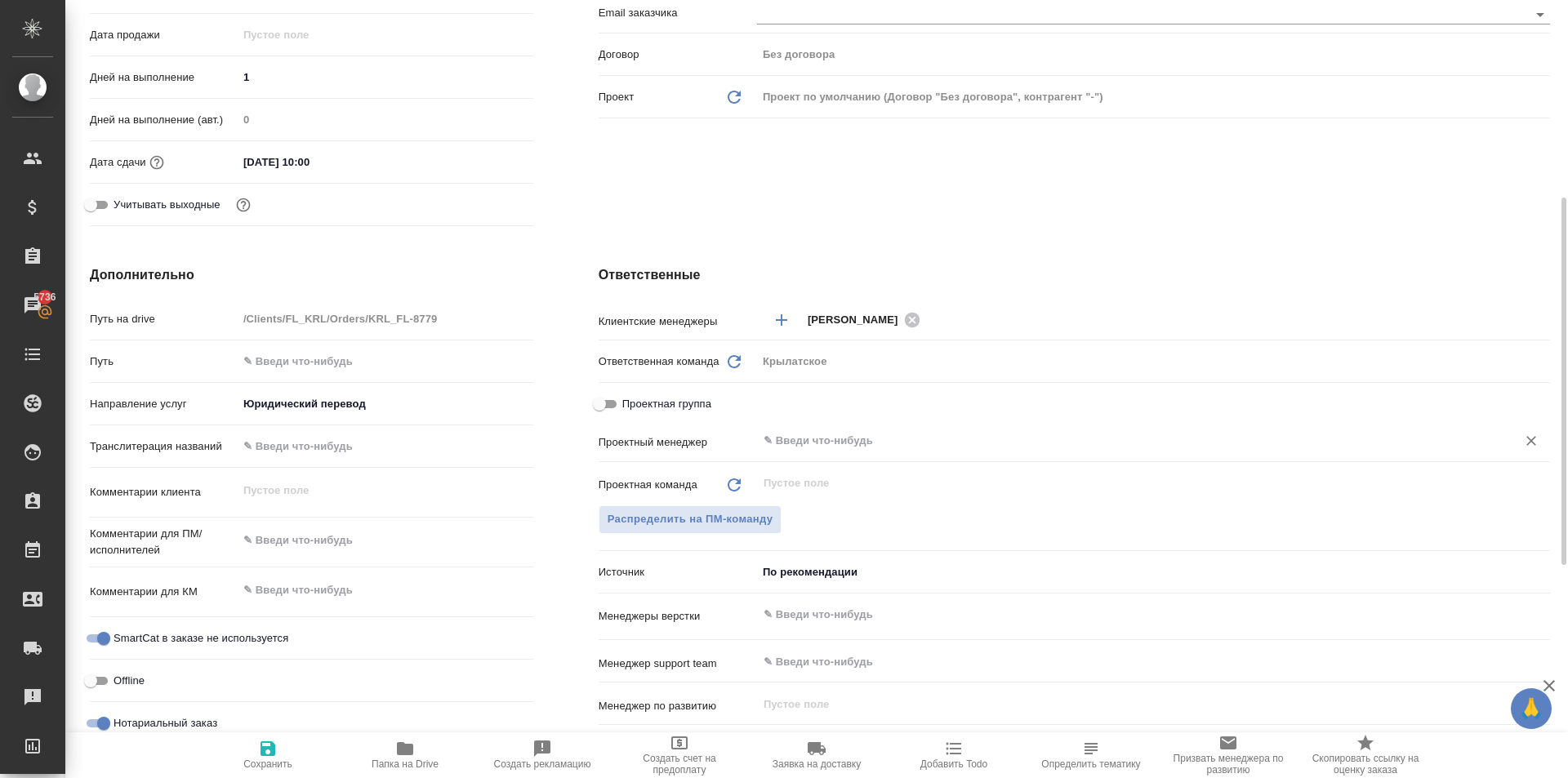
click at [817, 451] on div "​" at bounding box center [1154, 440] width 793 height 30
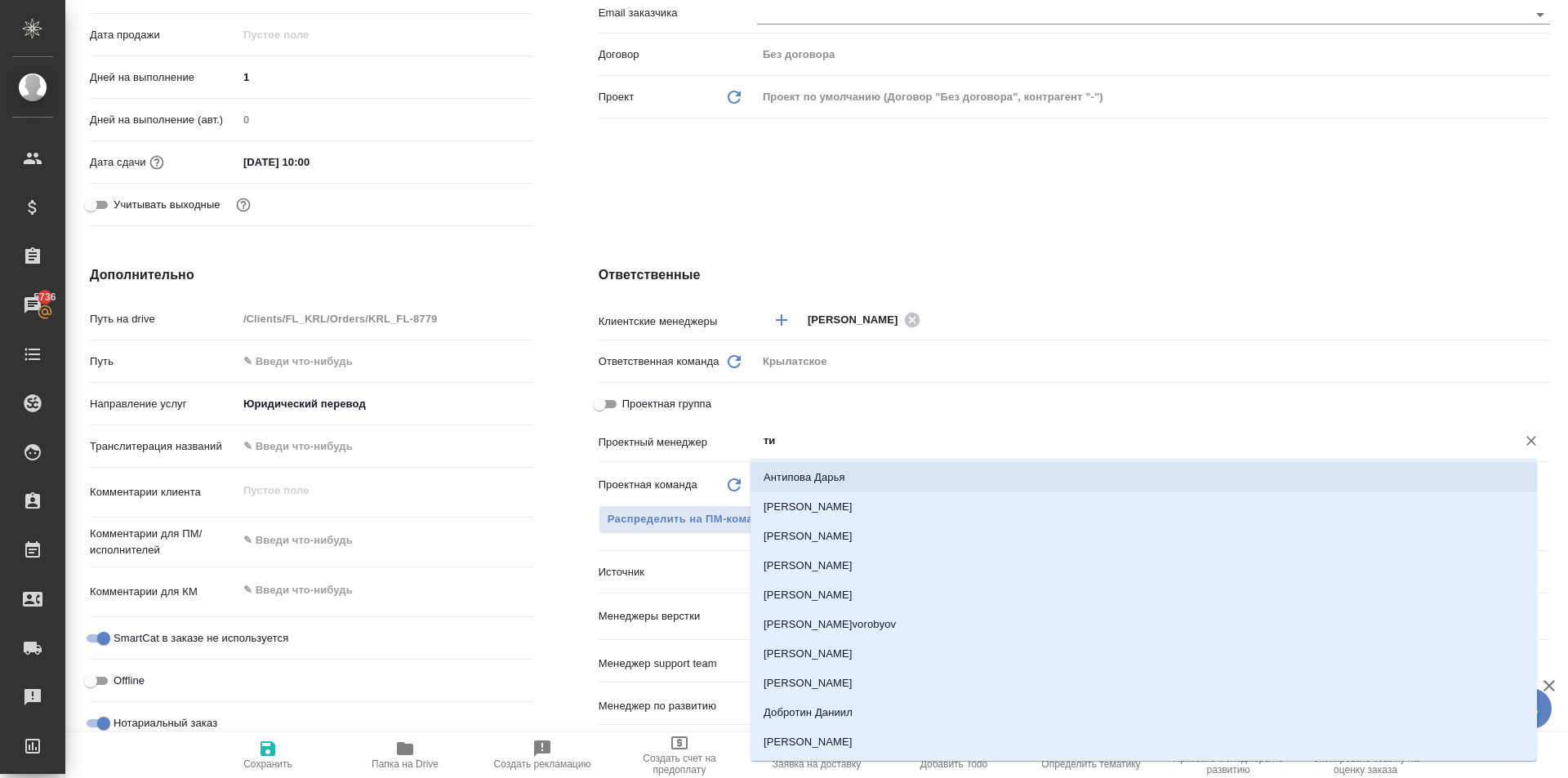
type input "тим"
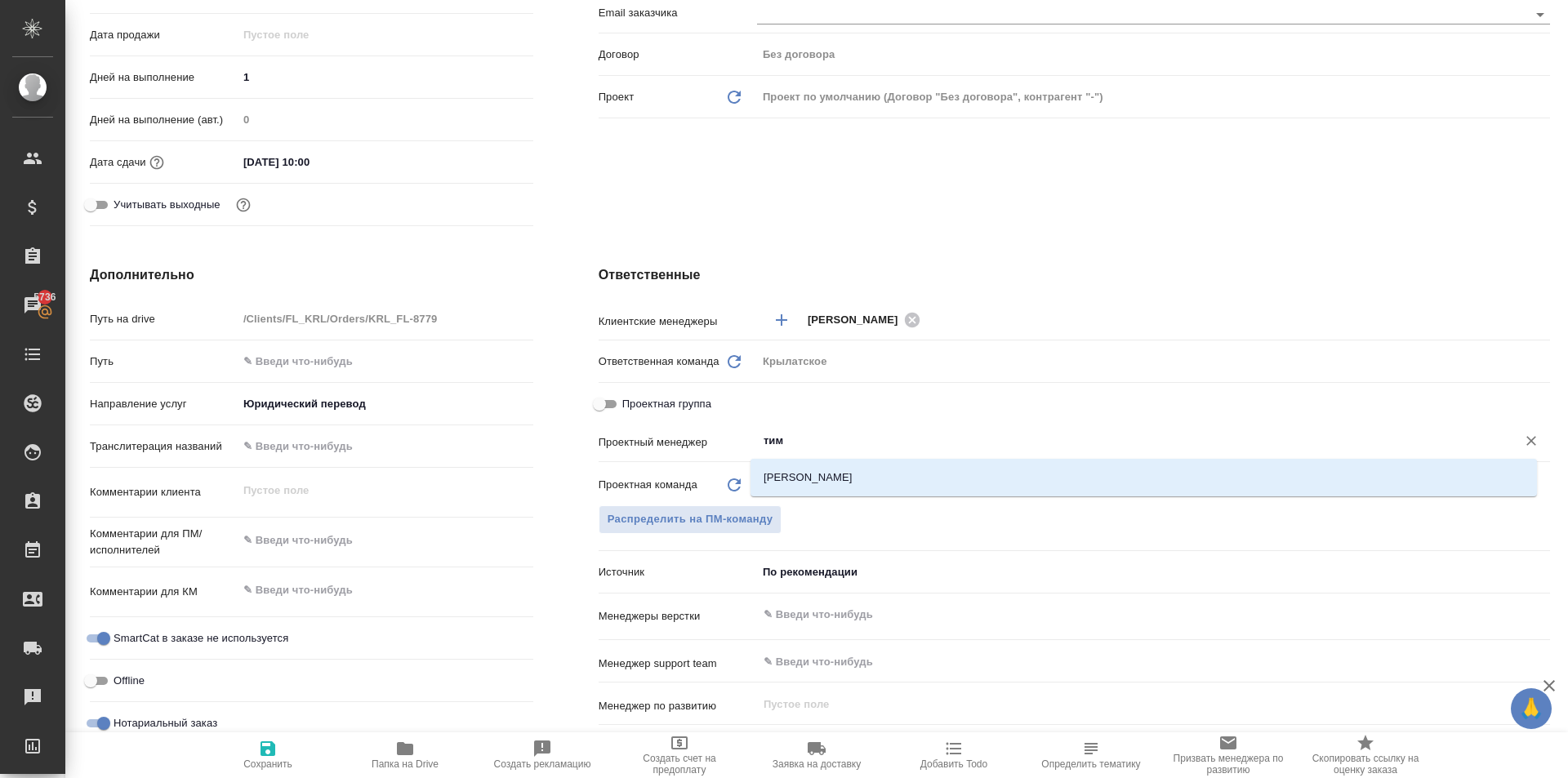
click at [834, 483] on li "[PERSON_NAME]" at bounding box center [1144, 477] width 786 height 30
type textarea "x"
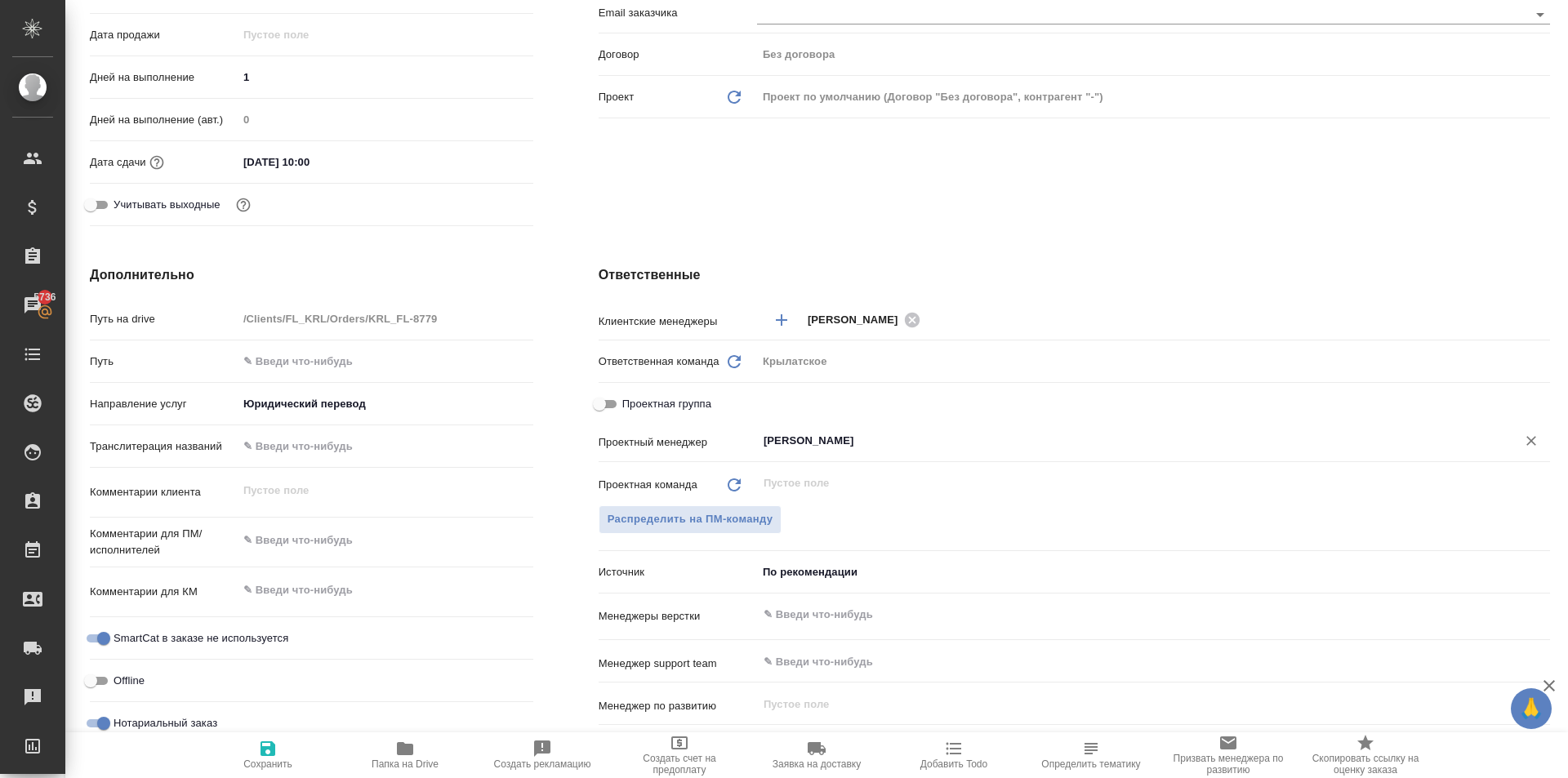
type input "[PERSON_NAME]"
drag, startPoint x: 264, startPoint y: 753, endPoint x: 312, endPoint y: 735, distance: 51.3
click at [265, 753] on icon "button" at bounding box center [267, 747] width 14 height 14
type textarea "x"
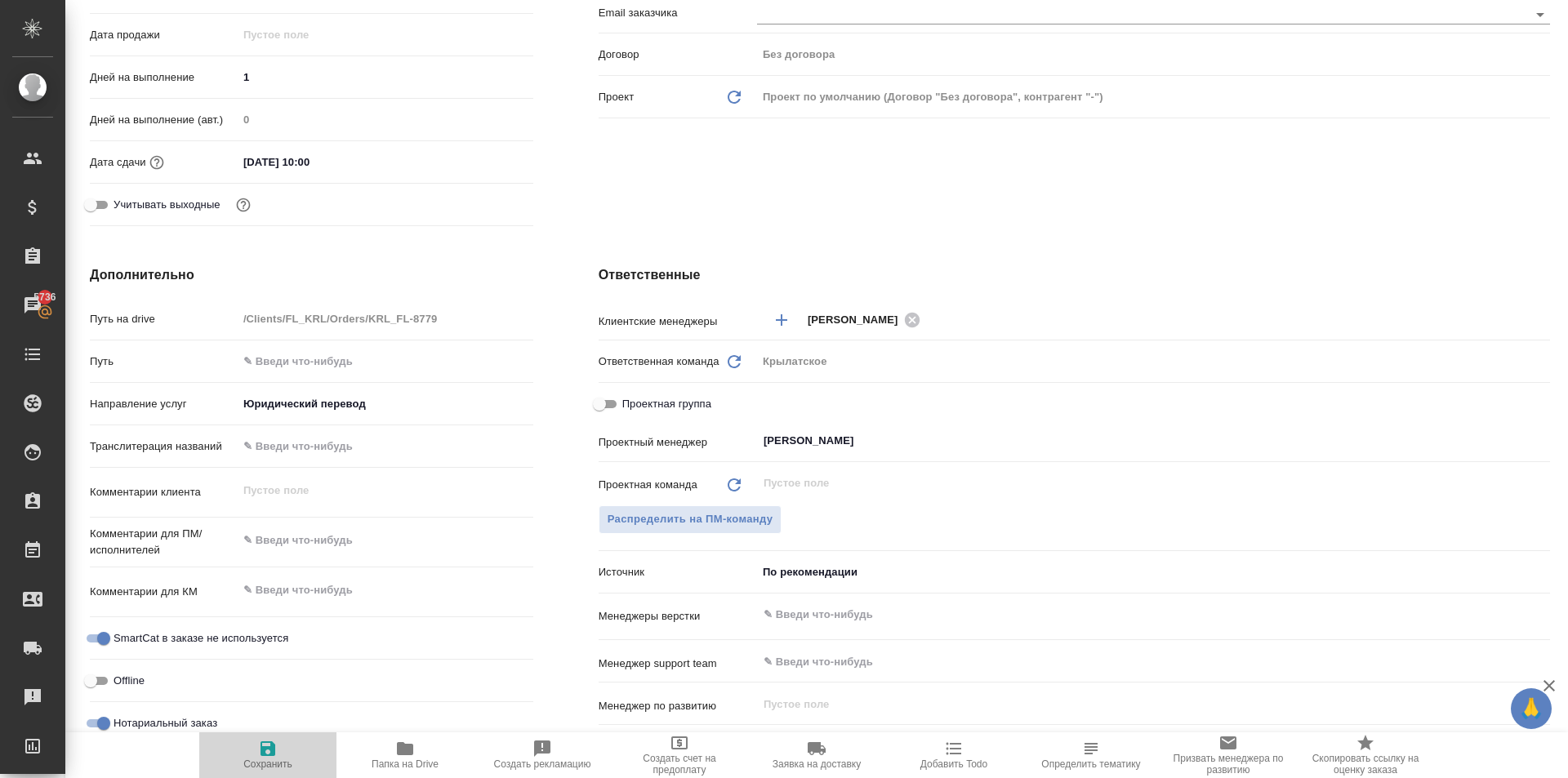
type textarea "x"
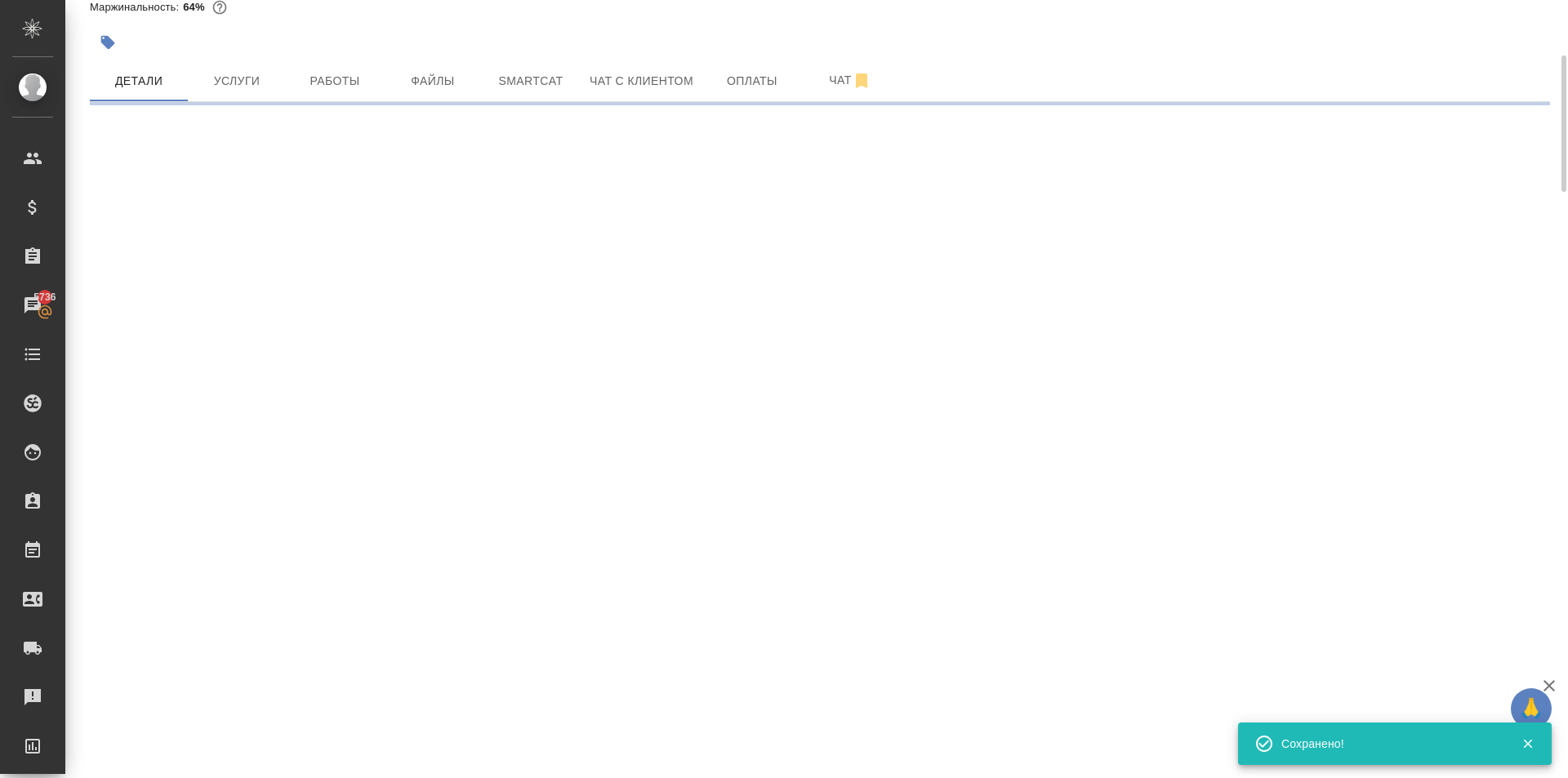
scroll to position [0, 0]
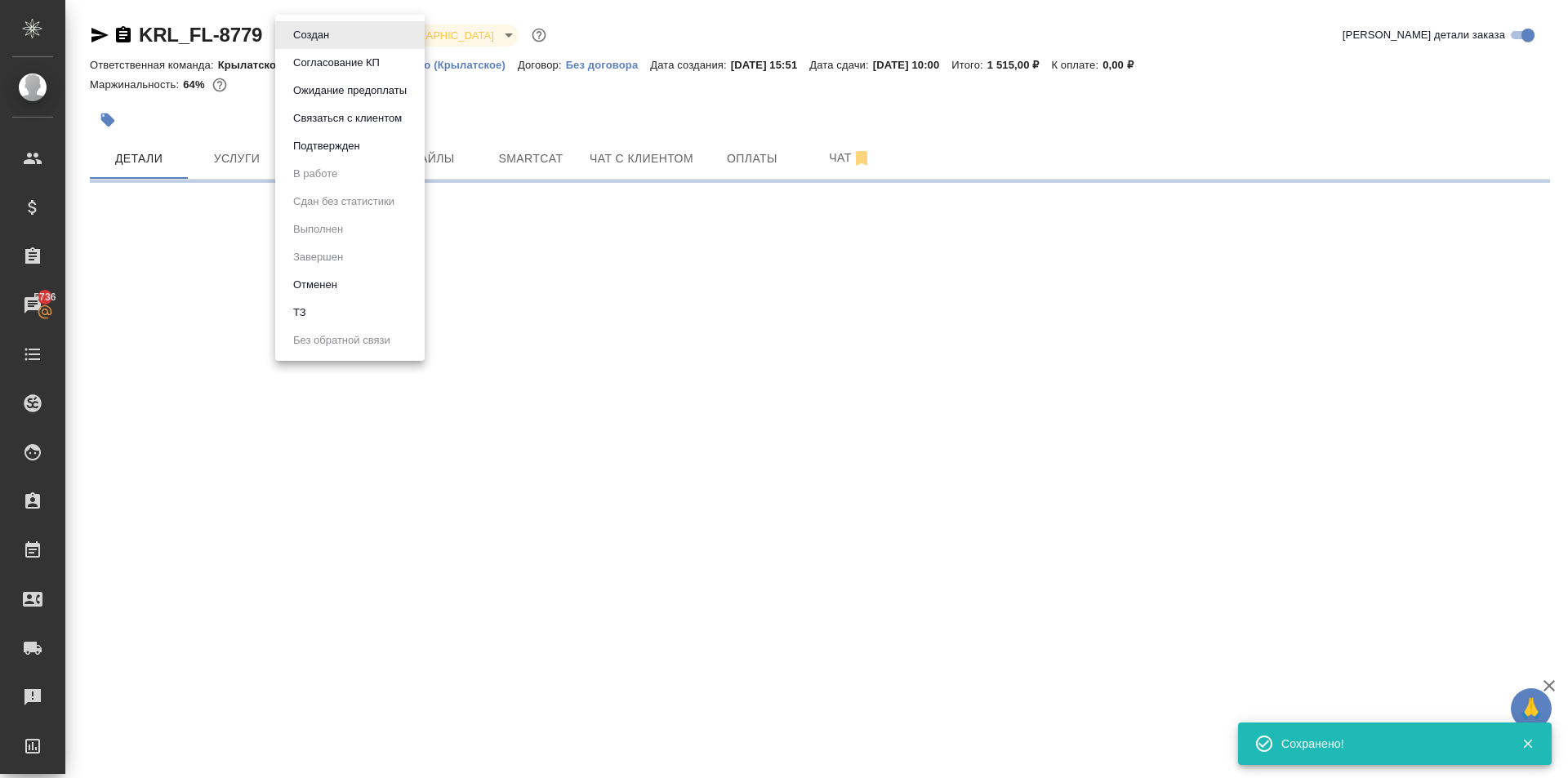
click at [326, 30] on body "🙏 .cls-1 fill:#fff; AWATERA Kasymov Timur Клиенты Спецификации Заказы 5736 Чаты…" at bounding box center [784, 389] width 1568 height 778
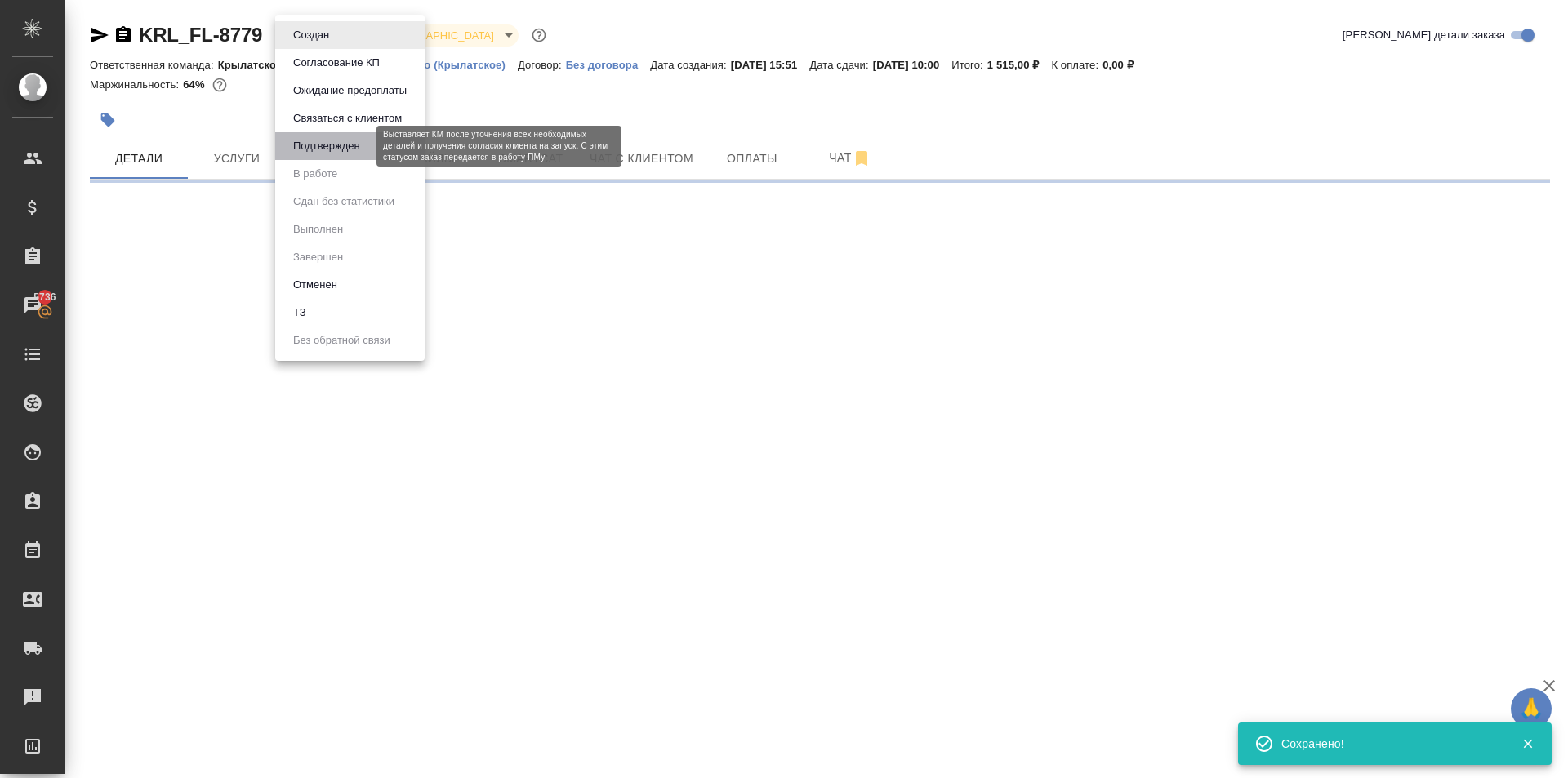
click at [353, 138] on button "Подтвержден" at bounding box center [327, 146] width 76 height 18
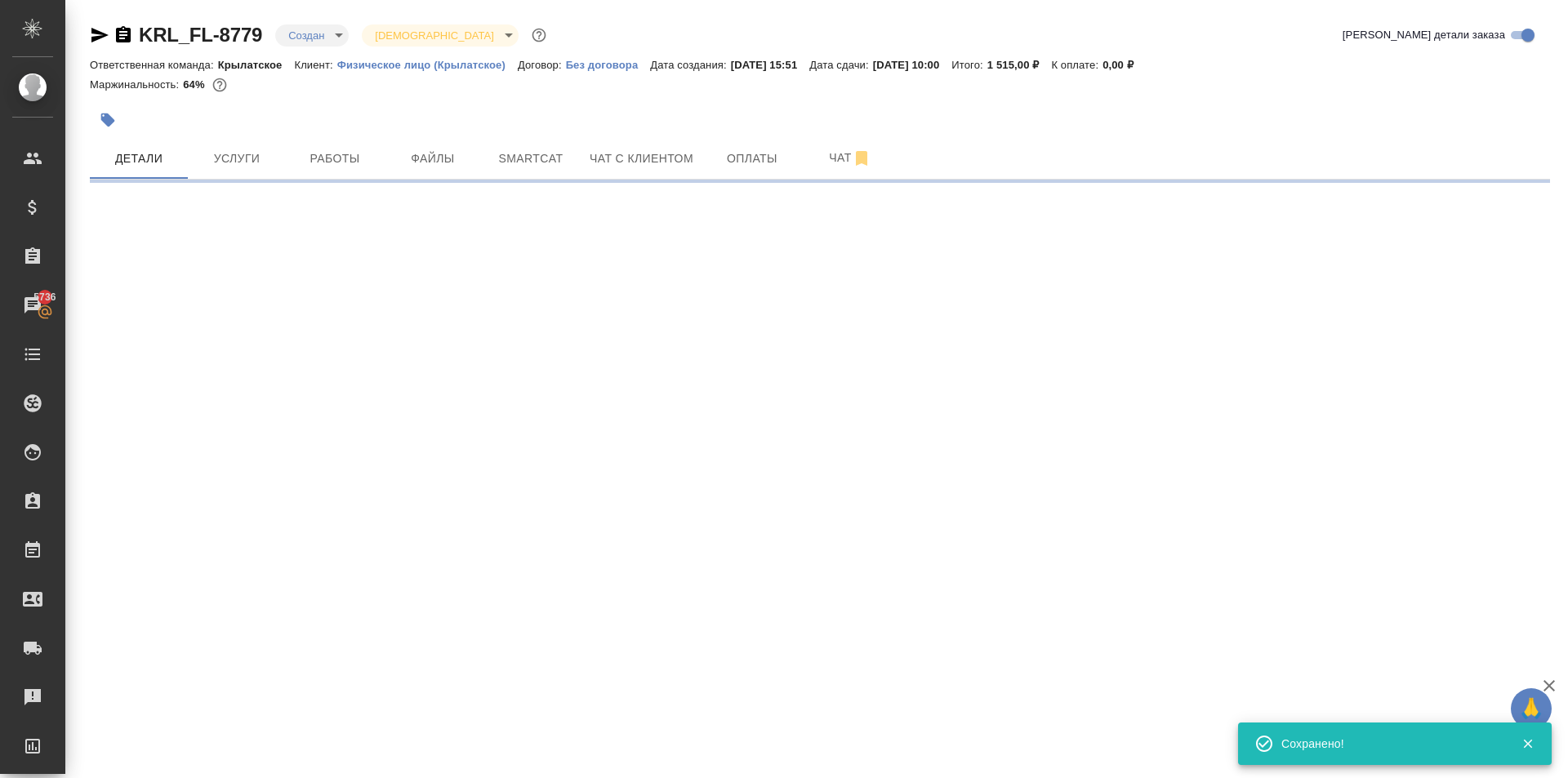
select select "RU"
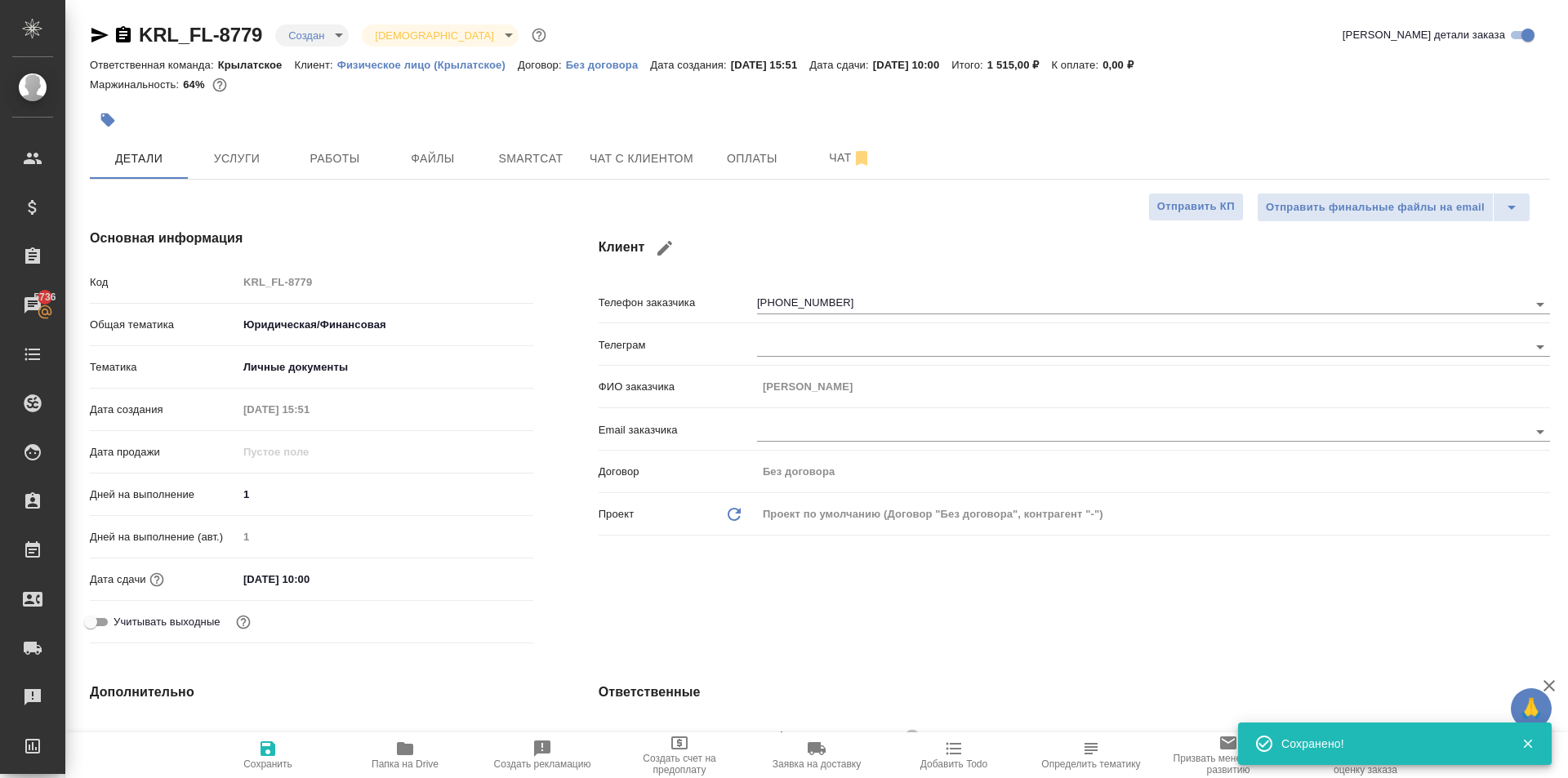
type textarea "x"
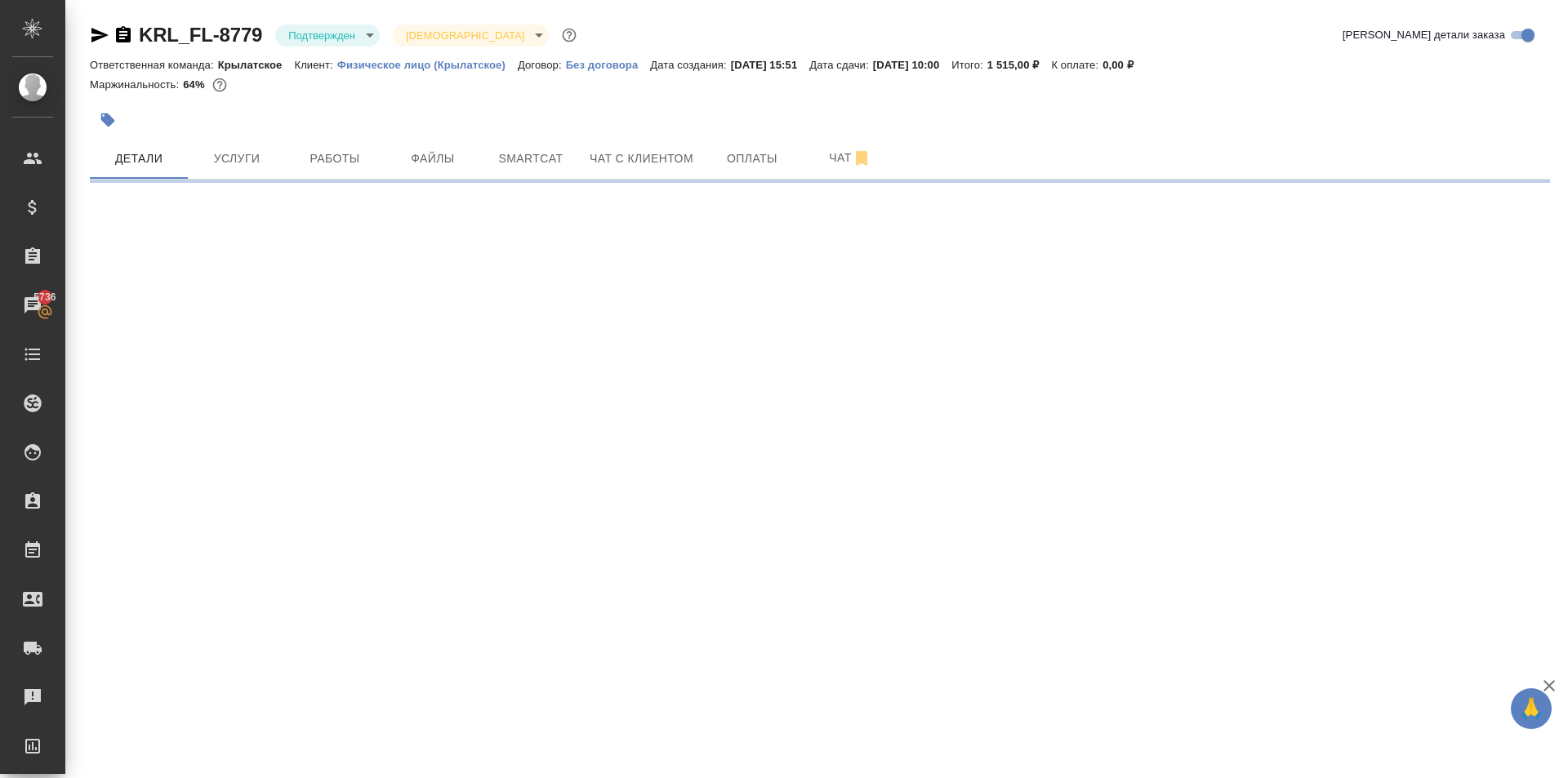
select select "RU"
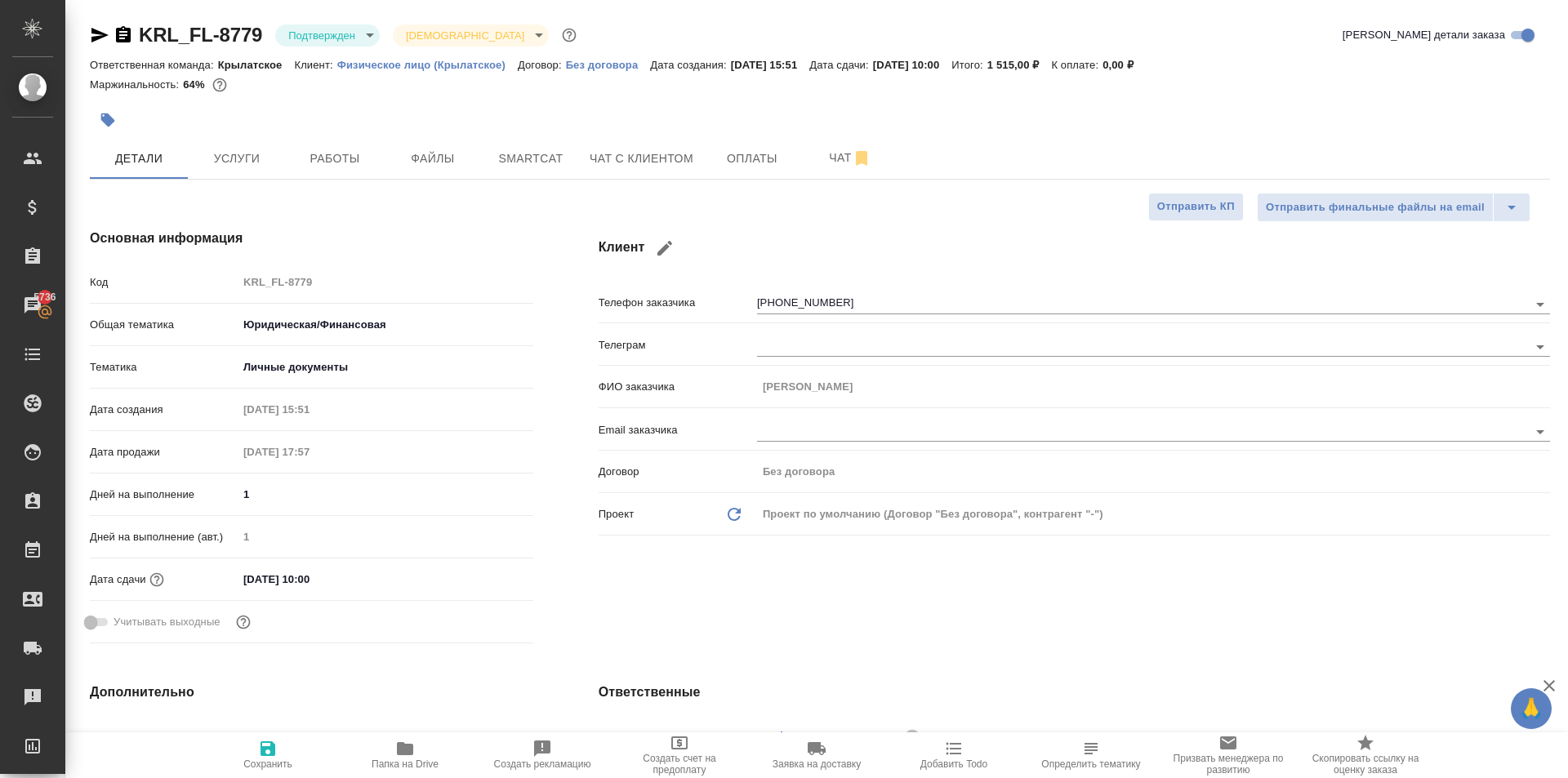
type textarea "x"
click at [375, 40] on body "🙏 .cls-1 fill:#fff; AWATERA Kasymov Timur Клиенты Спецификации Заказы 5736 Чаты…" at bounding box center [784, 389] width 1568 height 778
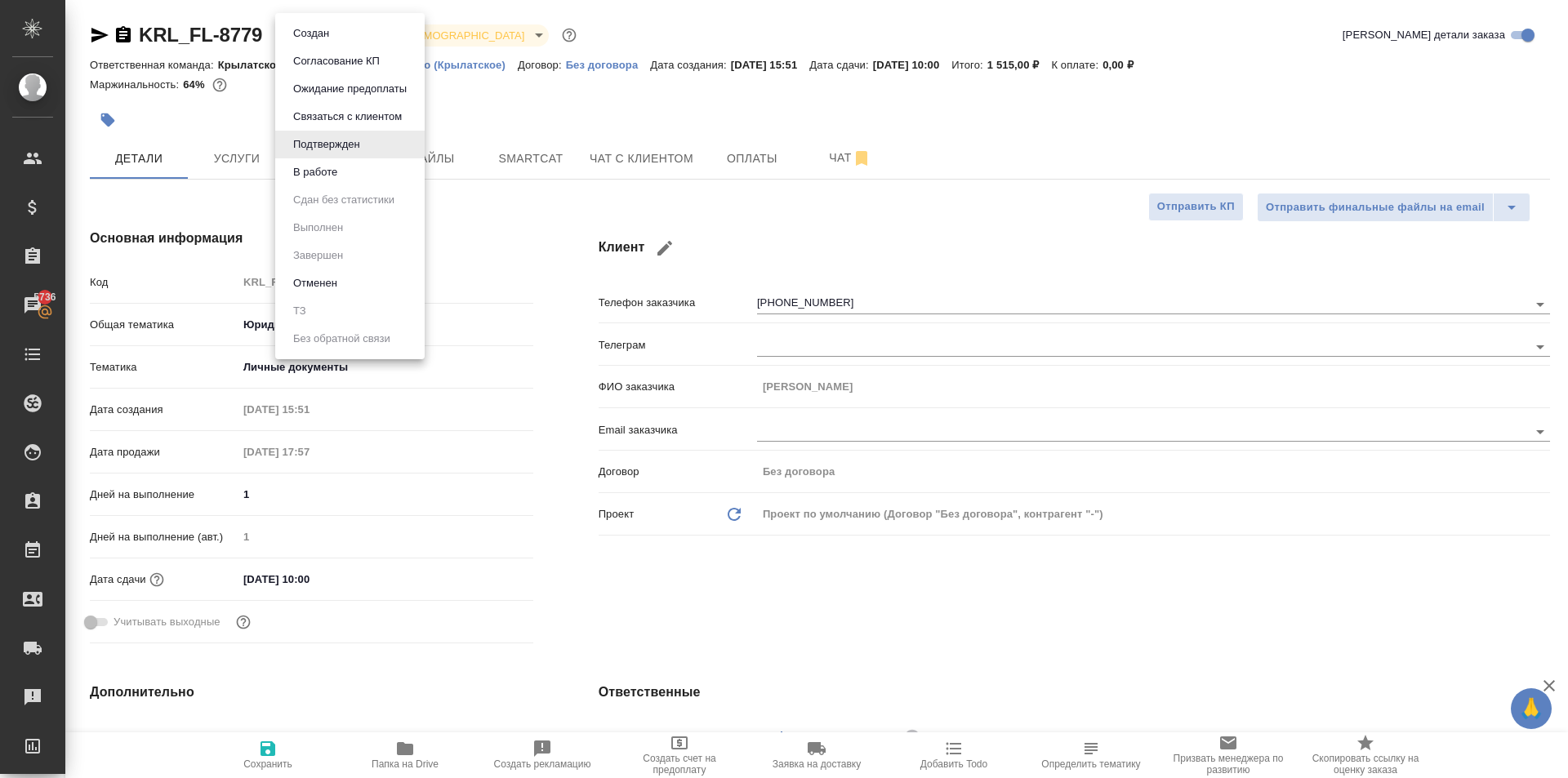
click at [331, 167] on button "В работе" at bounding box center [315, 171] width 53 height 18
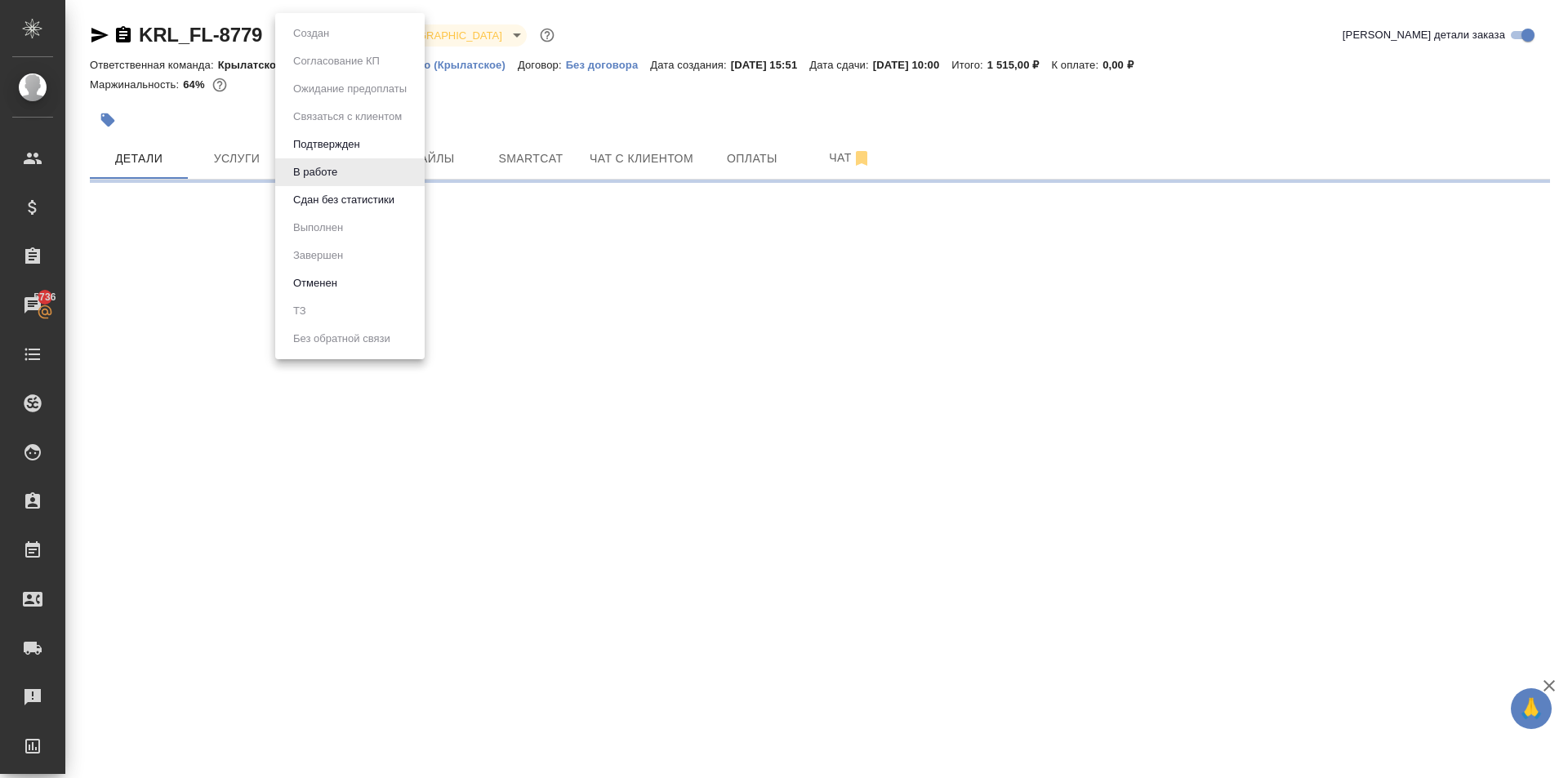
drag, startPoint x: 322, startPoint y: 33, endPoint x: 347, endPoint y: 121, distance: 91.5
click at [323, 33] on body "🙏 .cls-1 fill:#fff; AWATERA Kasymov Timur Клиенты Спецификации Заказы 5736 Чаты…" at bounding box center [784, 389] width 1568 height 778
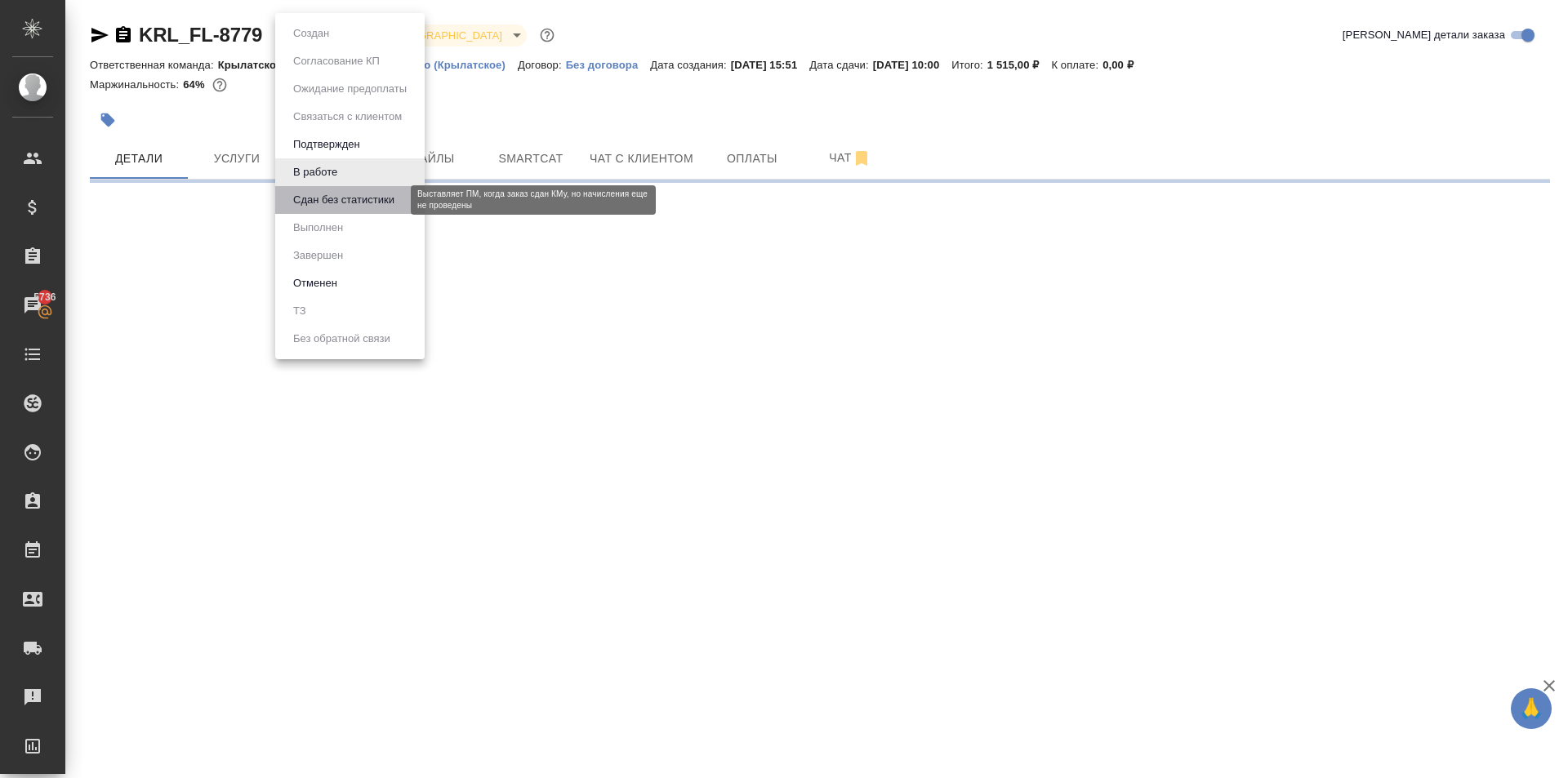
click at [354, 207] on button "Сдан без статистики" at bounding box center [344, 199] width 111 height 18
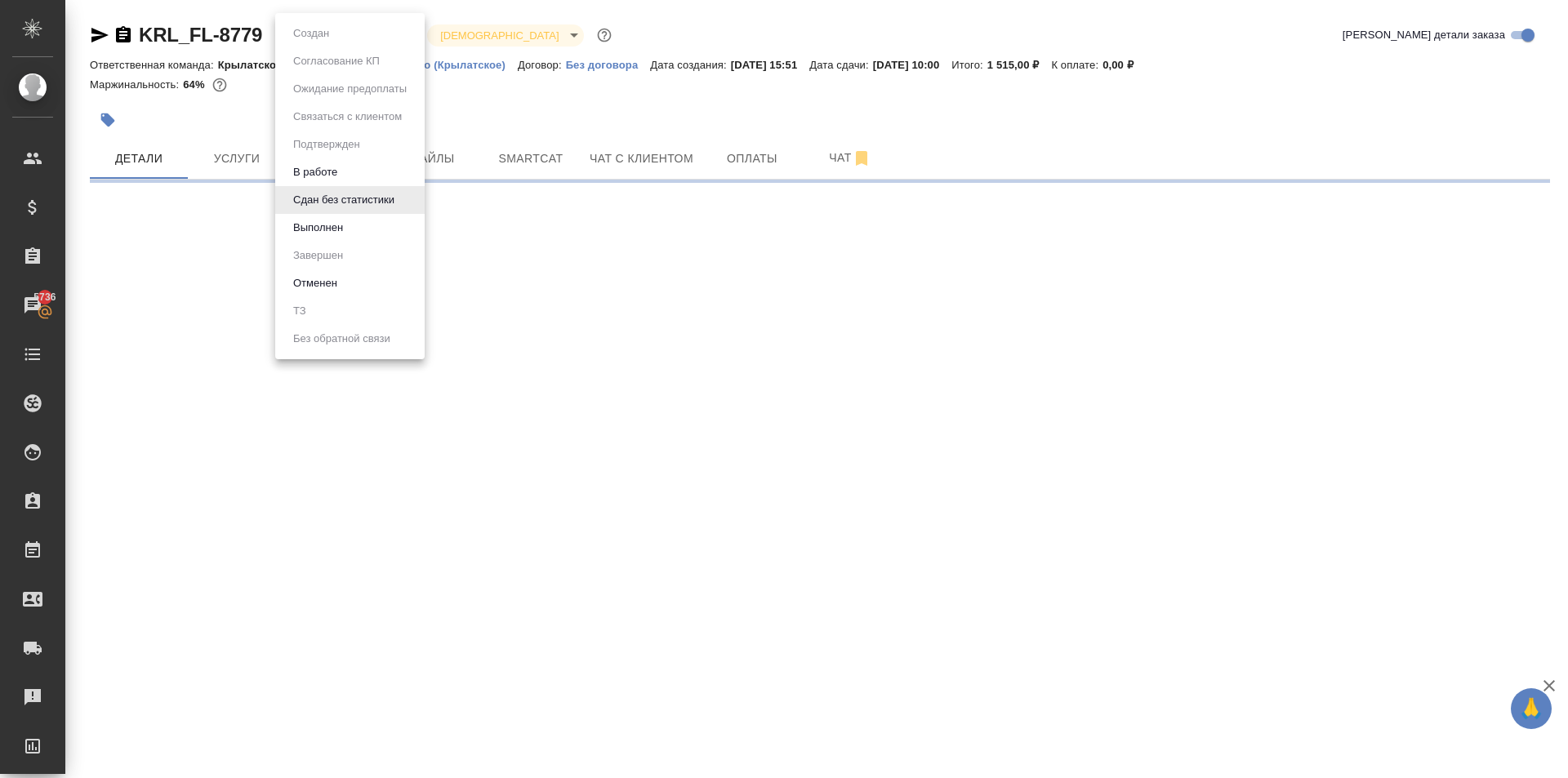
click at [343, 32] on body "🙏 .cls-1 fill:#fff; AWATERA Kasymov Timur Клиенты Спецификации Заказы 5736 Чаты…" at bounding box center [784, 389] width 1568 height 778
click at [346, 227] on button "Выполнен" at bounding box center [318, 227] width 59 height 18
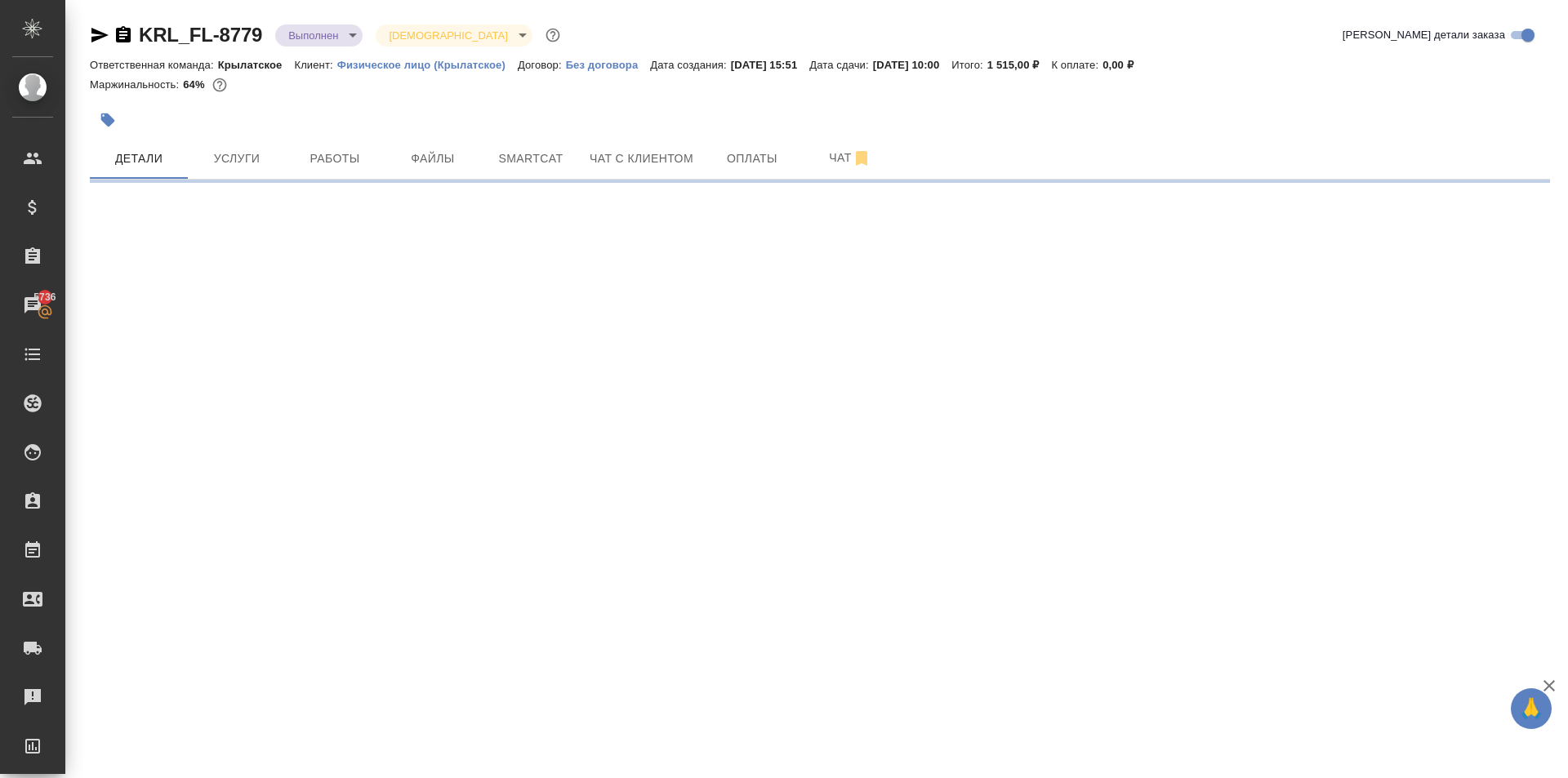
select select "RU"
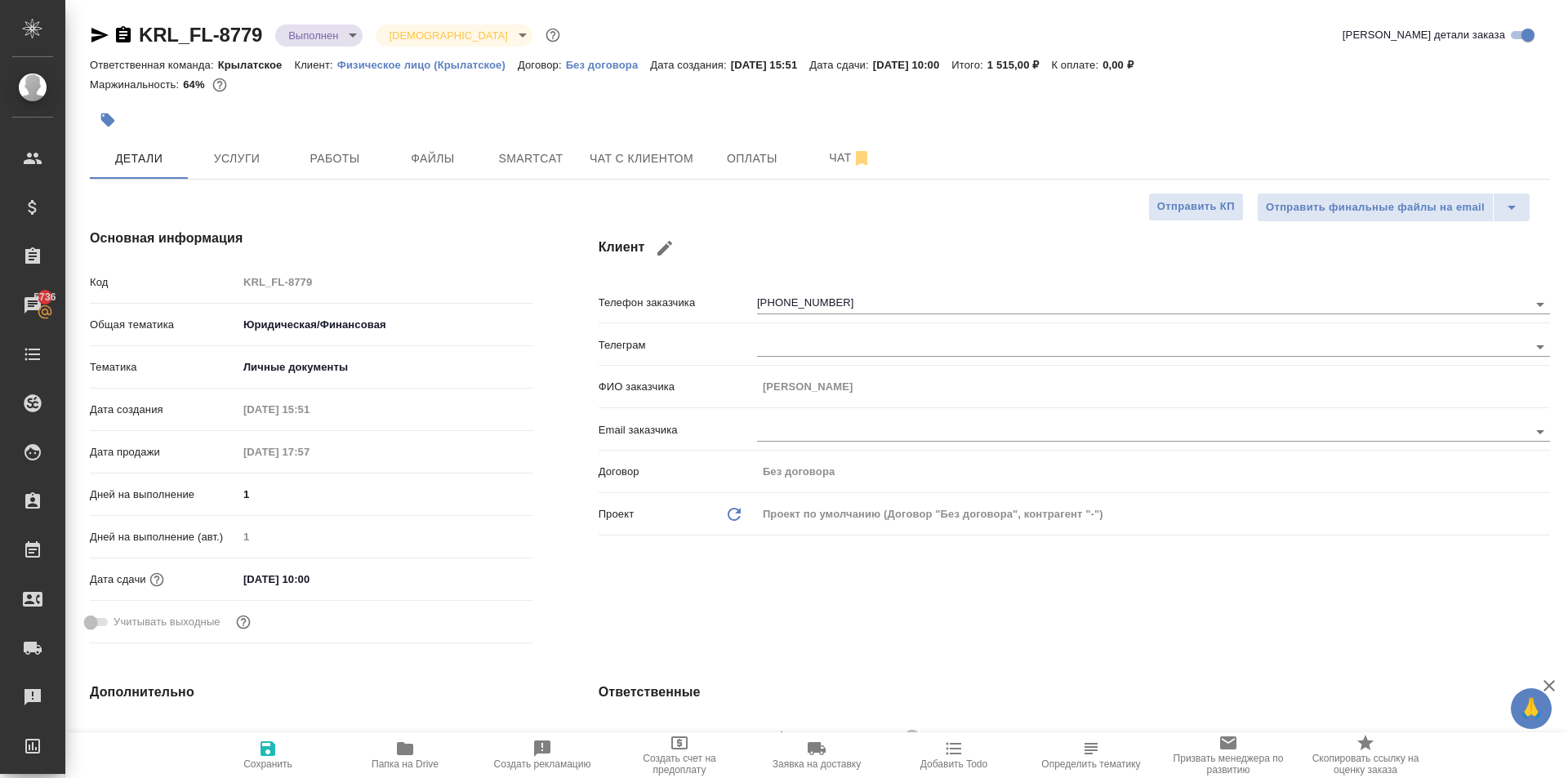
type textarea "x"
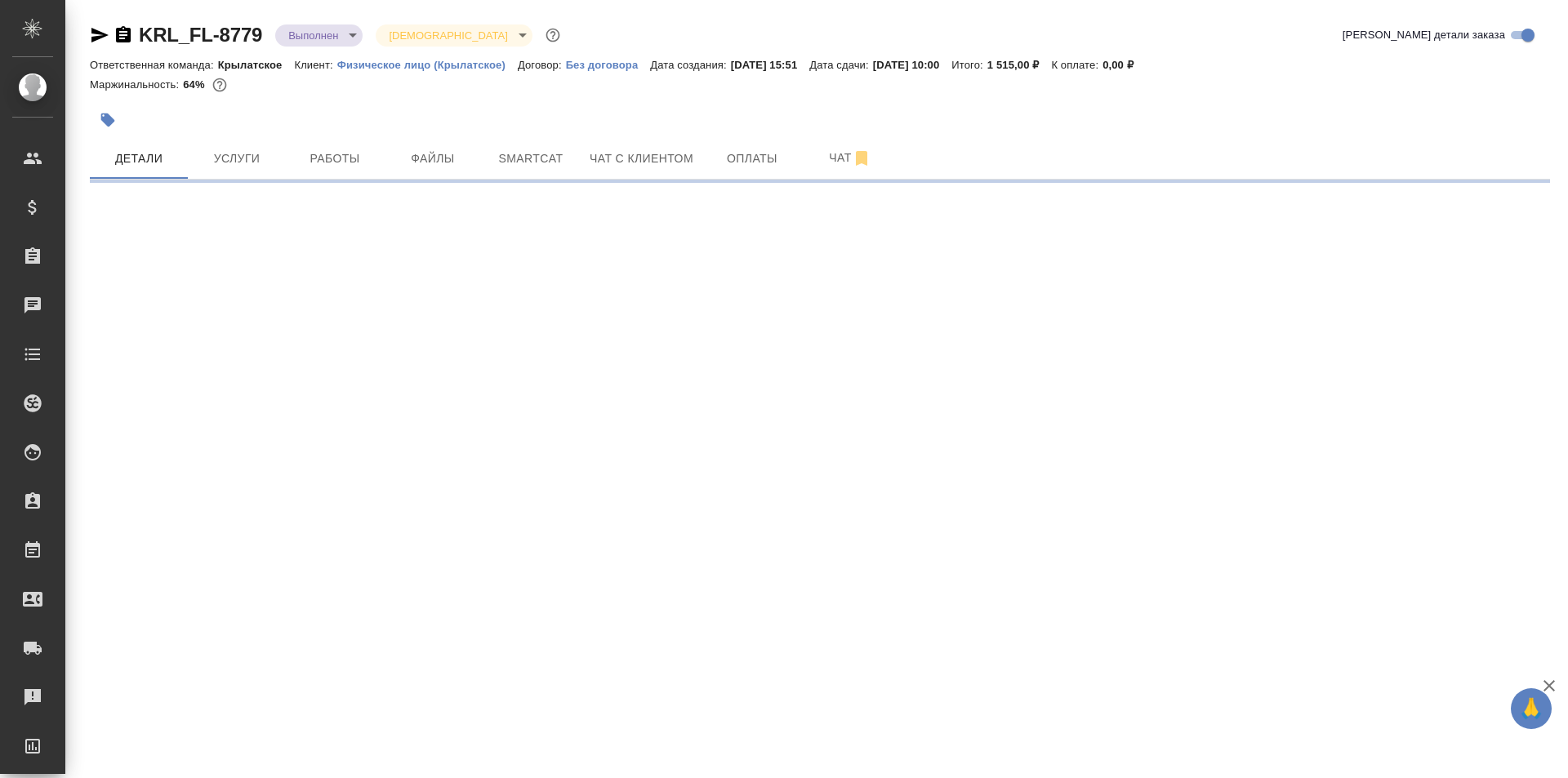
select select "RU"
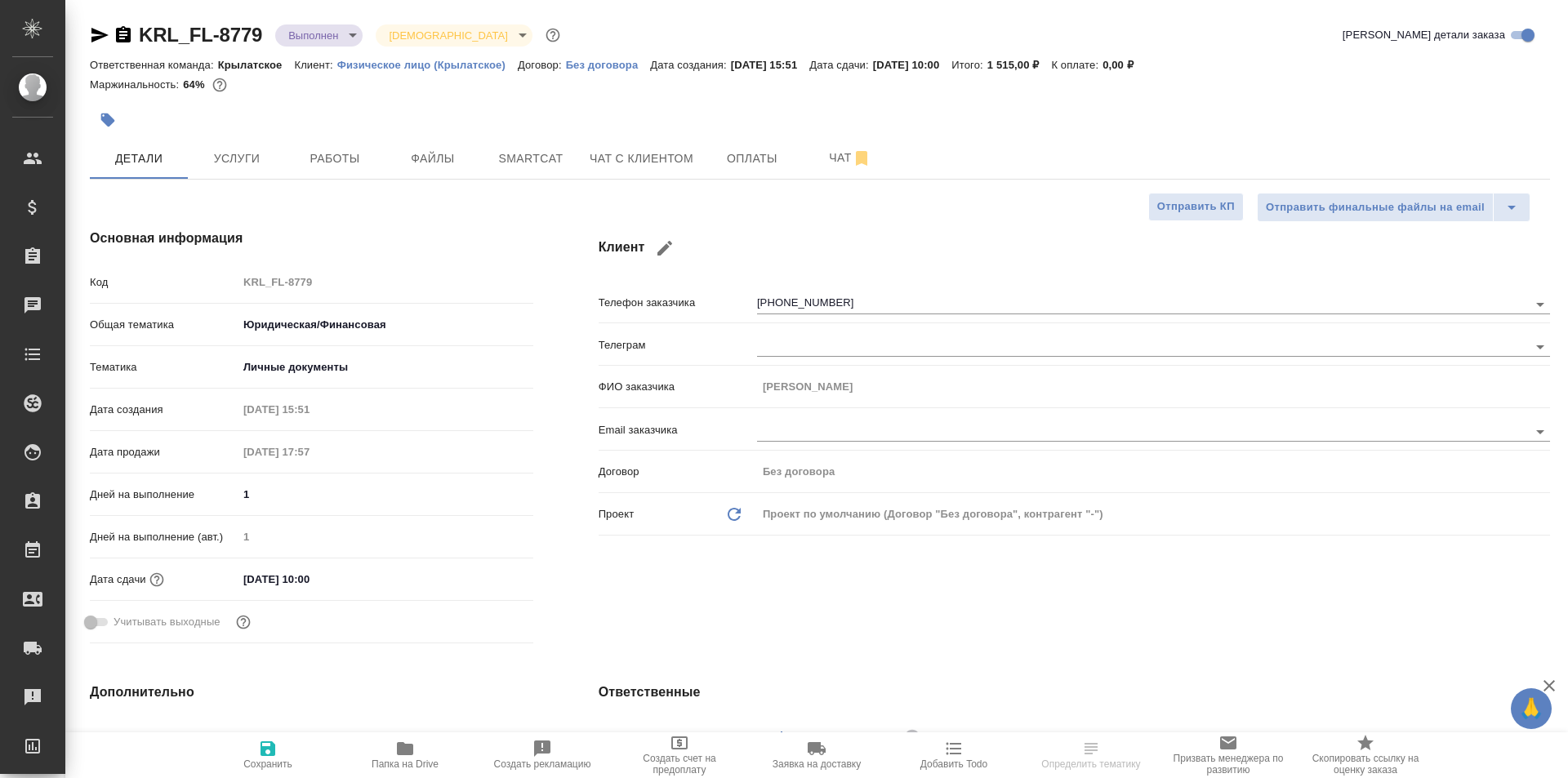
type textarea "x"
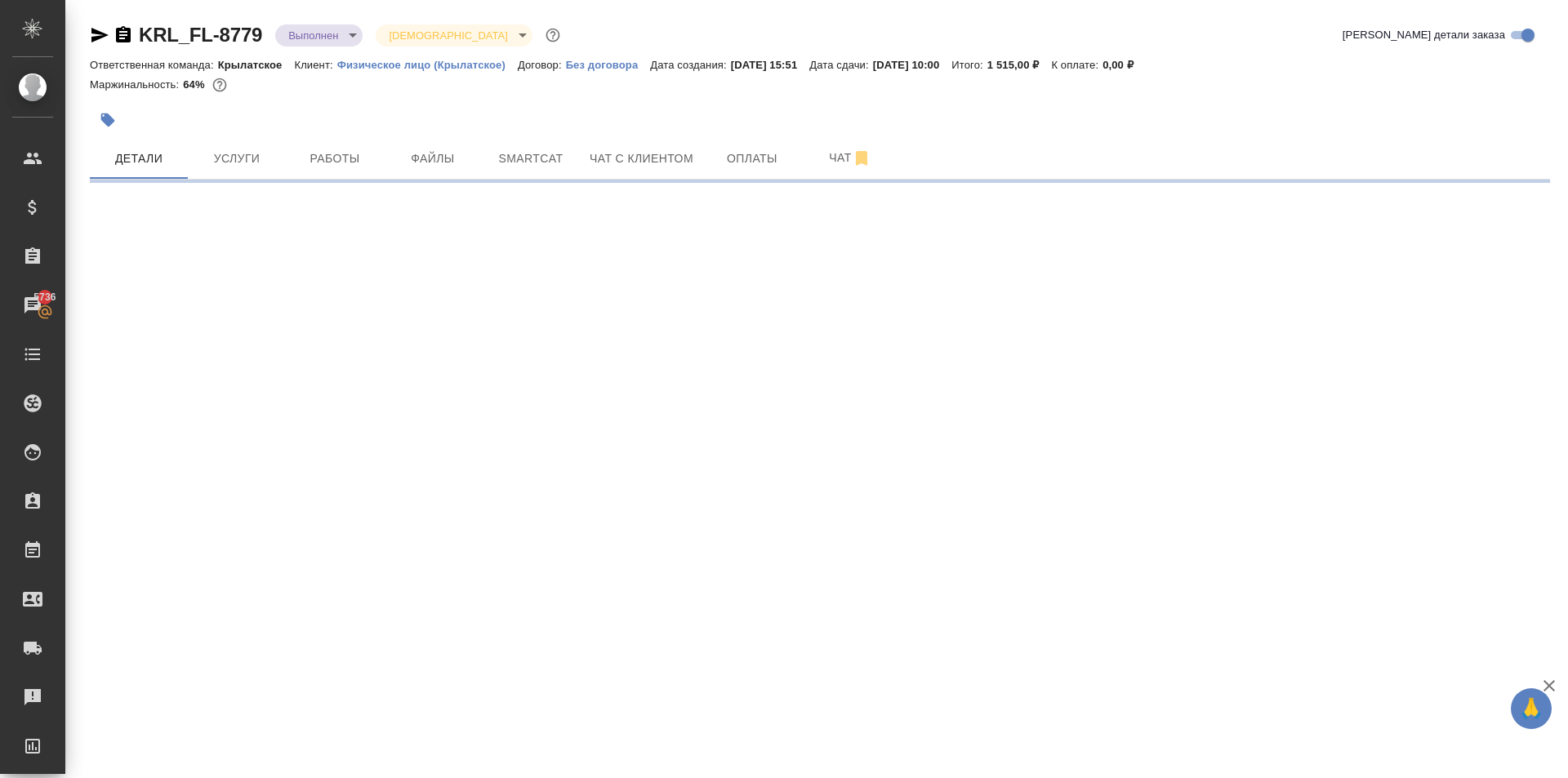
select select "RU"
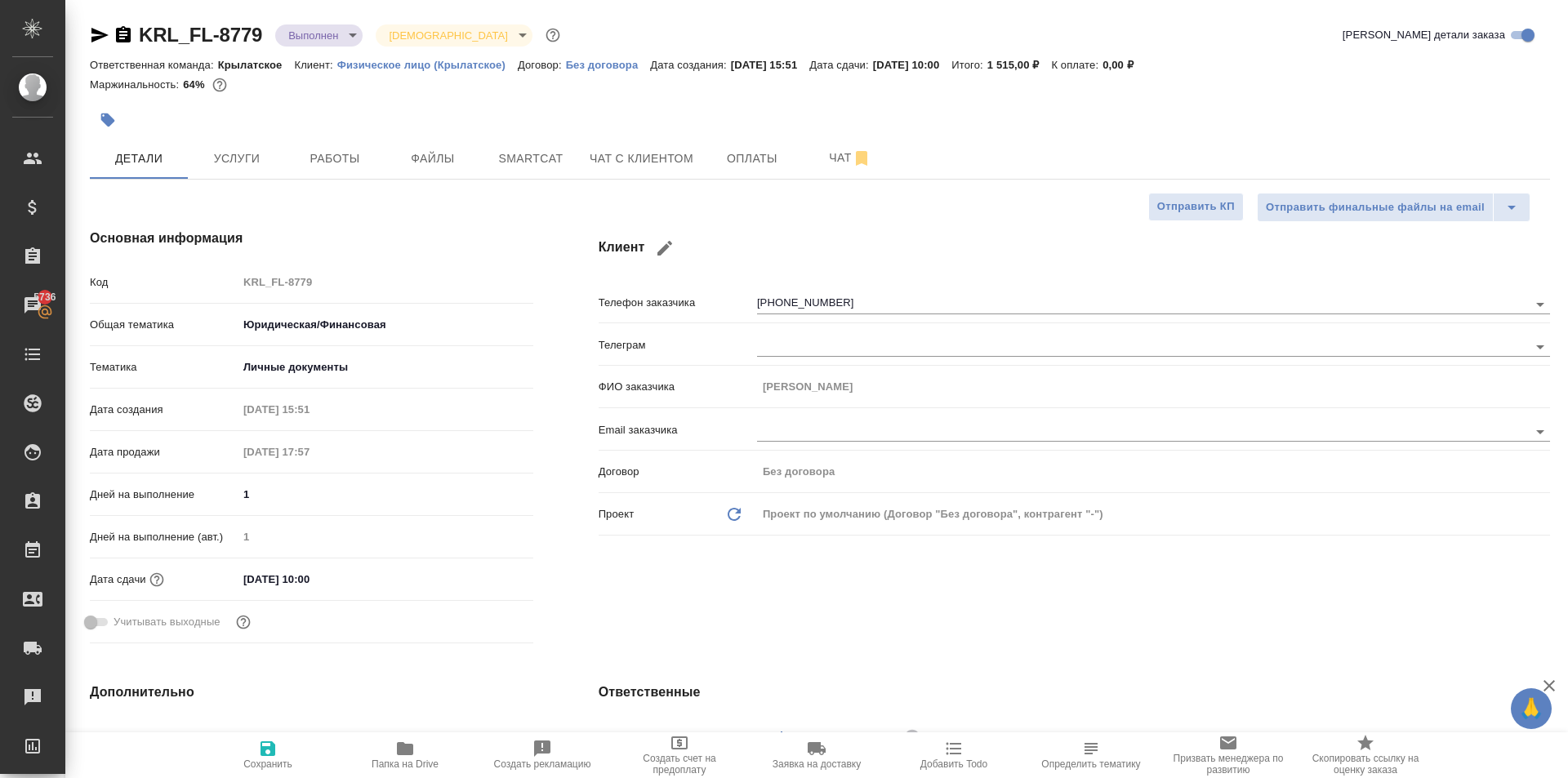
type textarea "x"
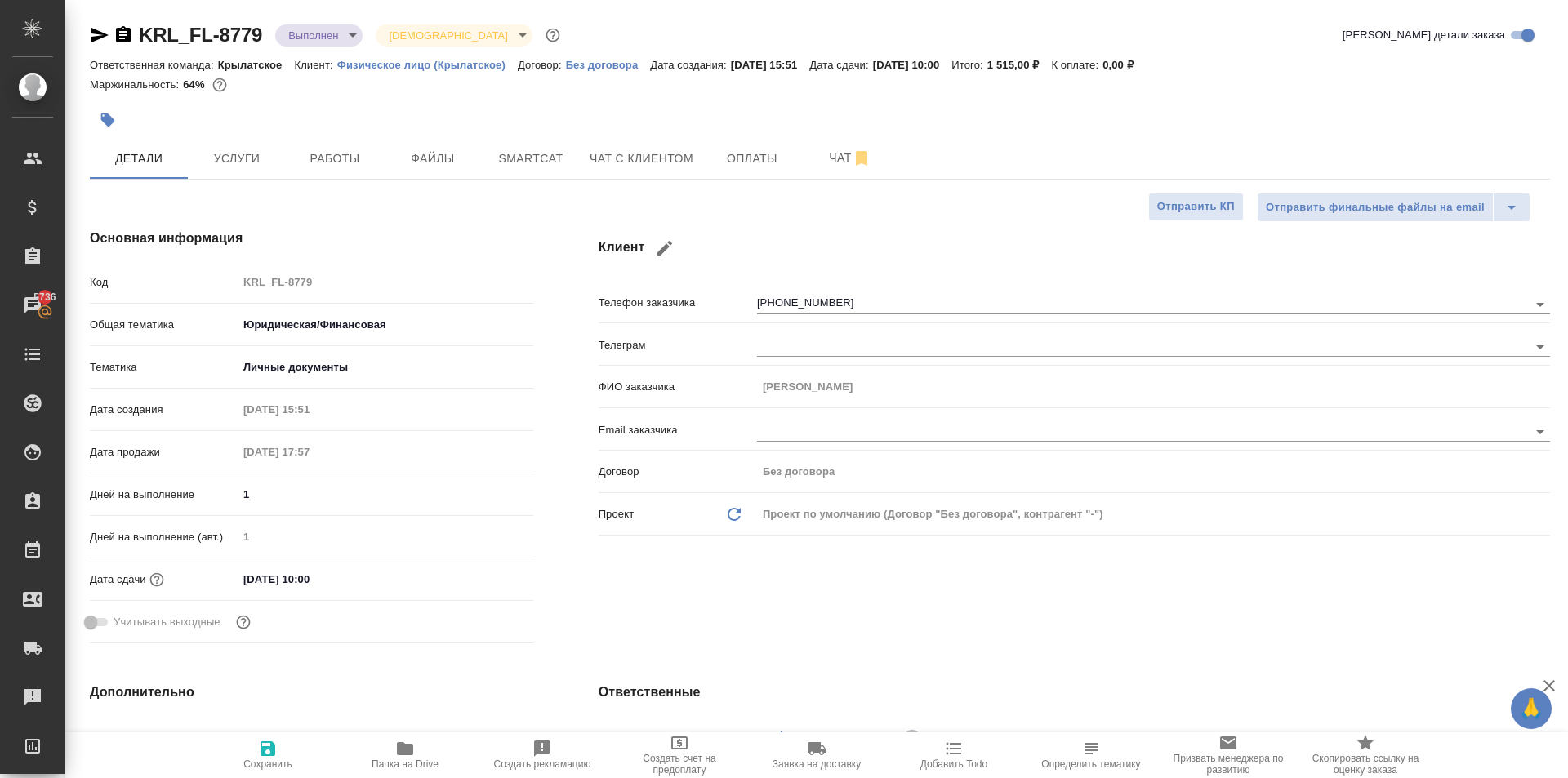
type textarea "x"
